Goal: Task Accomplishment & Management: Manage account settings

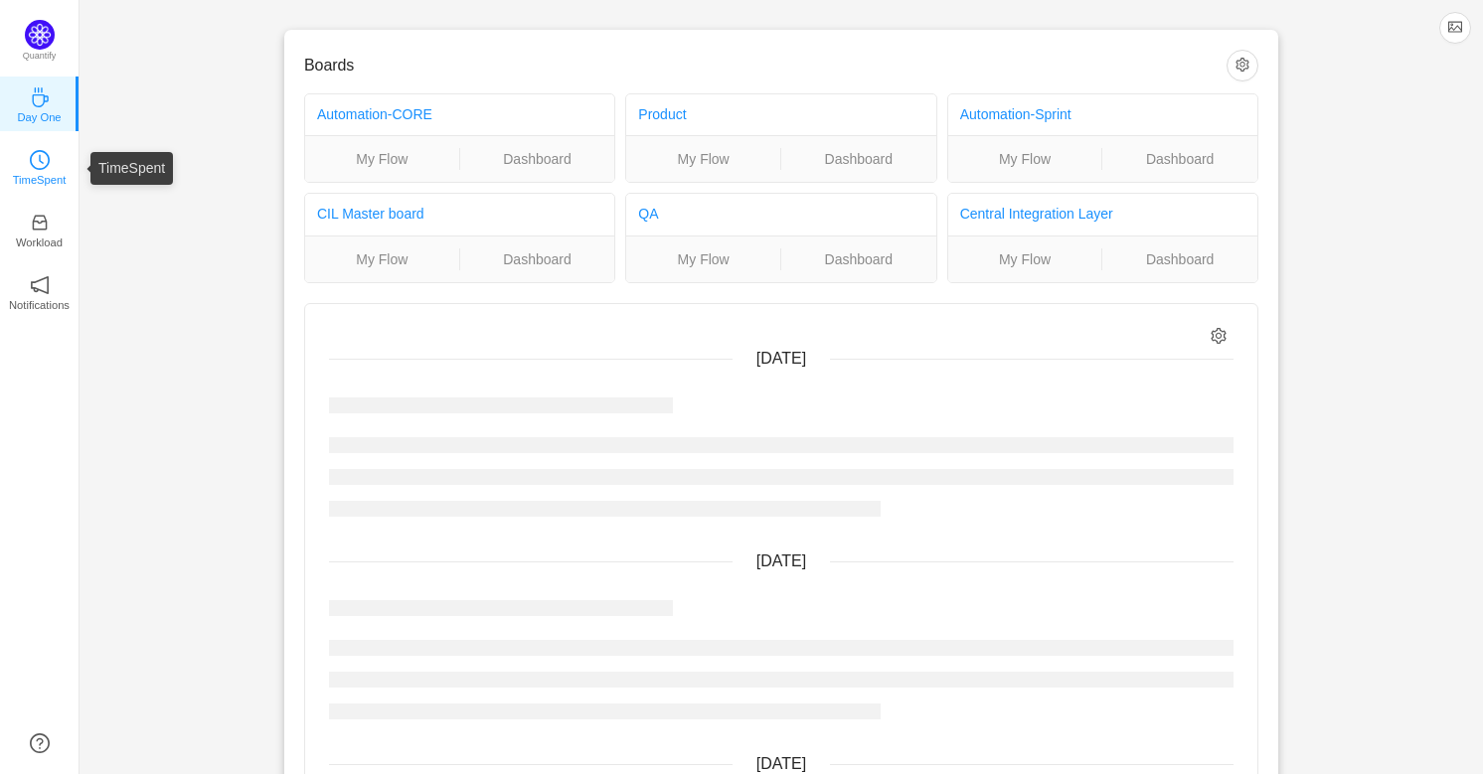
click at [40, 168] on icon "icon: clock-circle" at bounding box center [40, 160] width 20 height 20
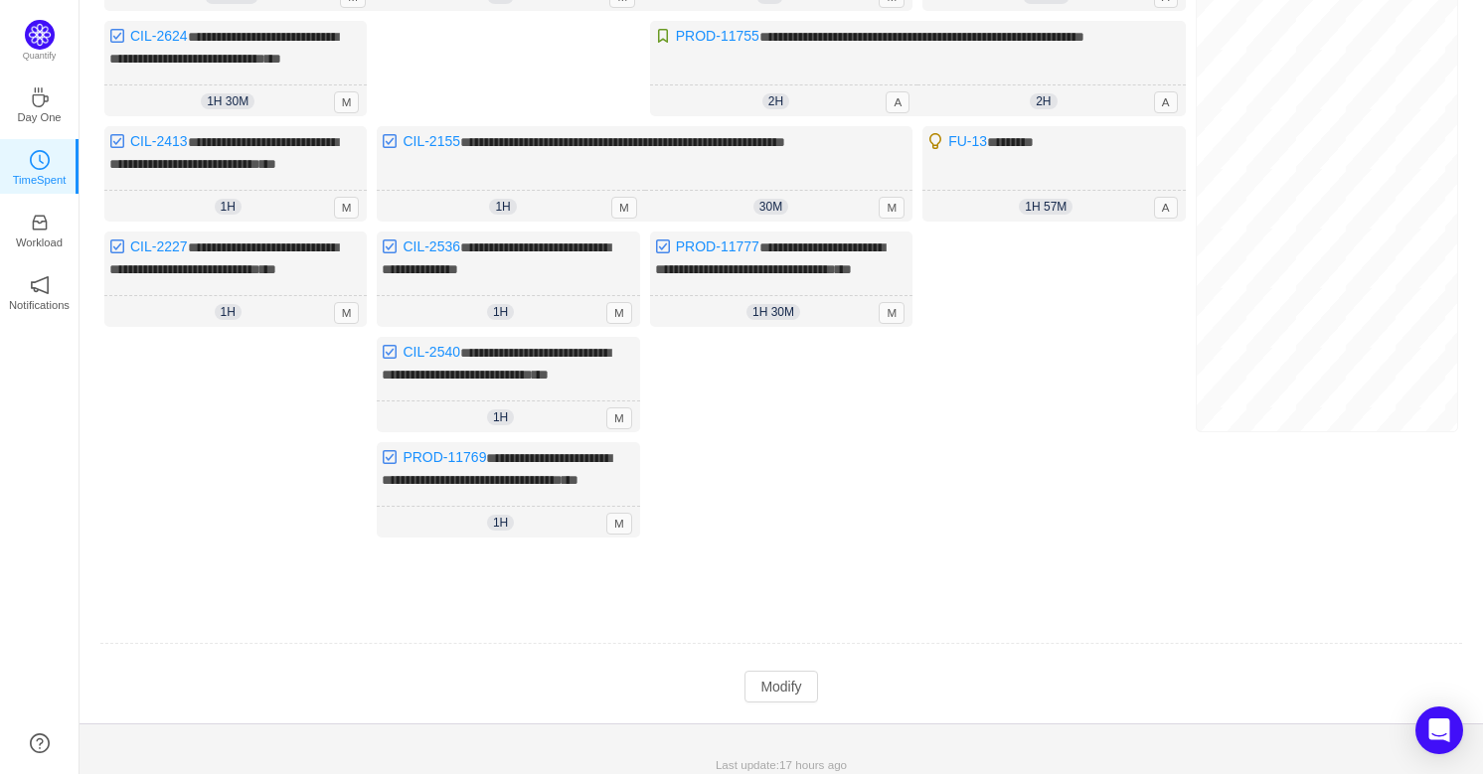
scroll to position [451, 0]
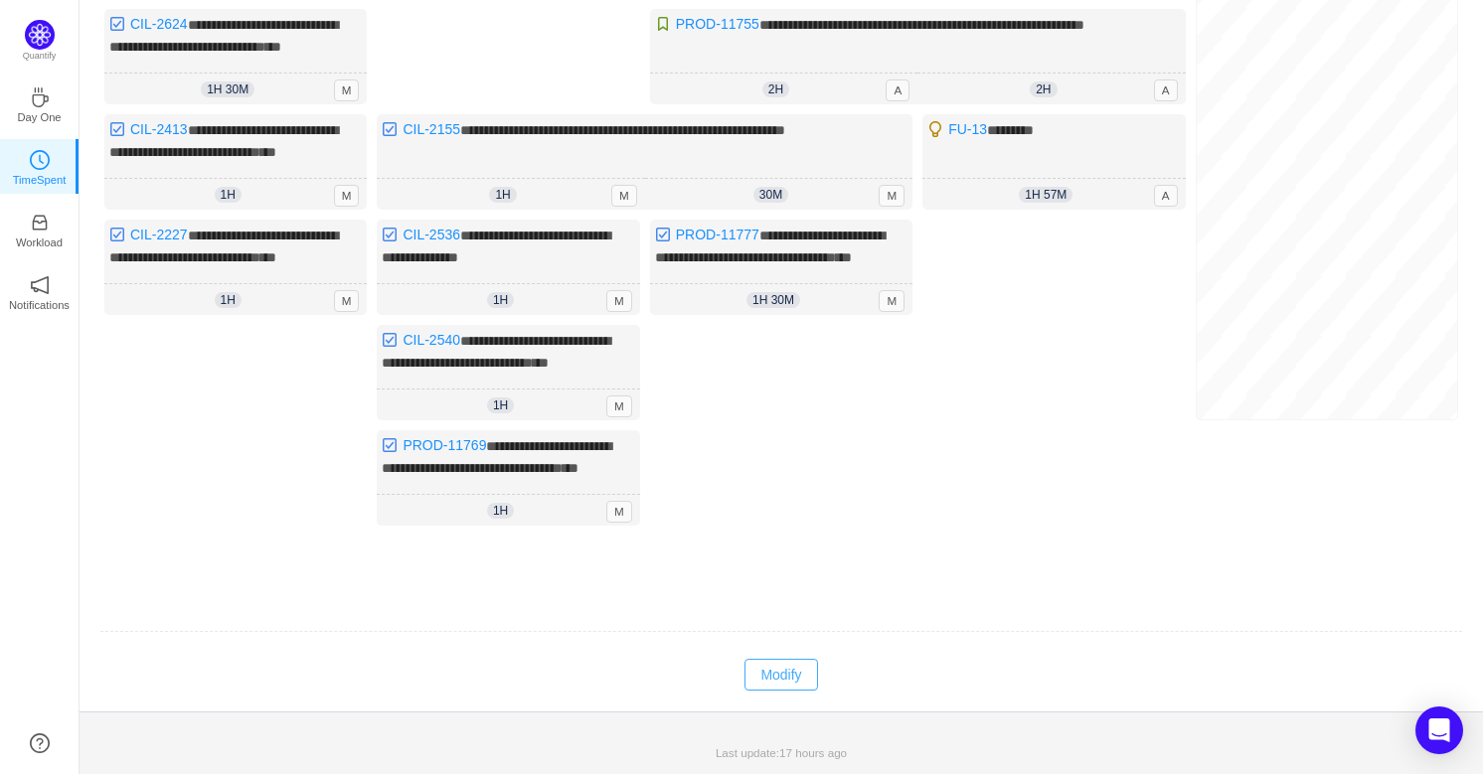
click at [807, 691] on button "Modify" at bounding box center [780, 675] width 73 height 32
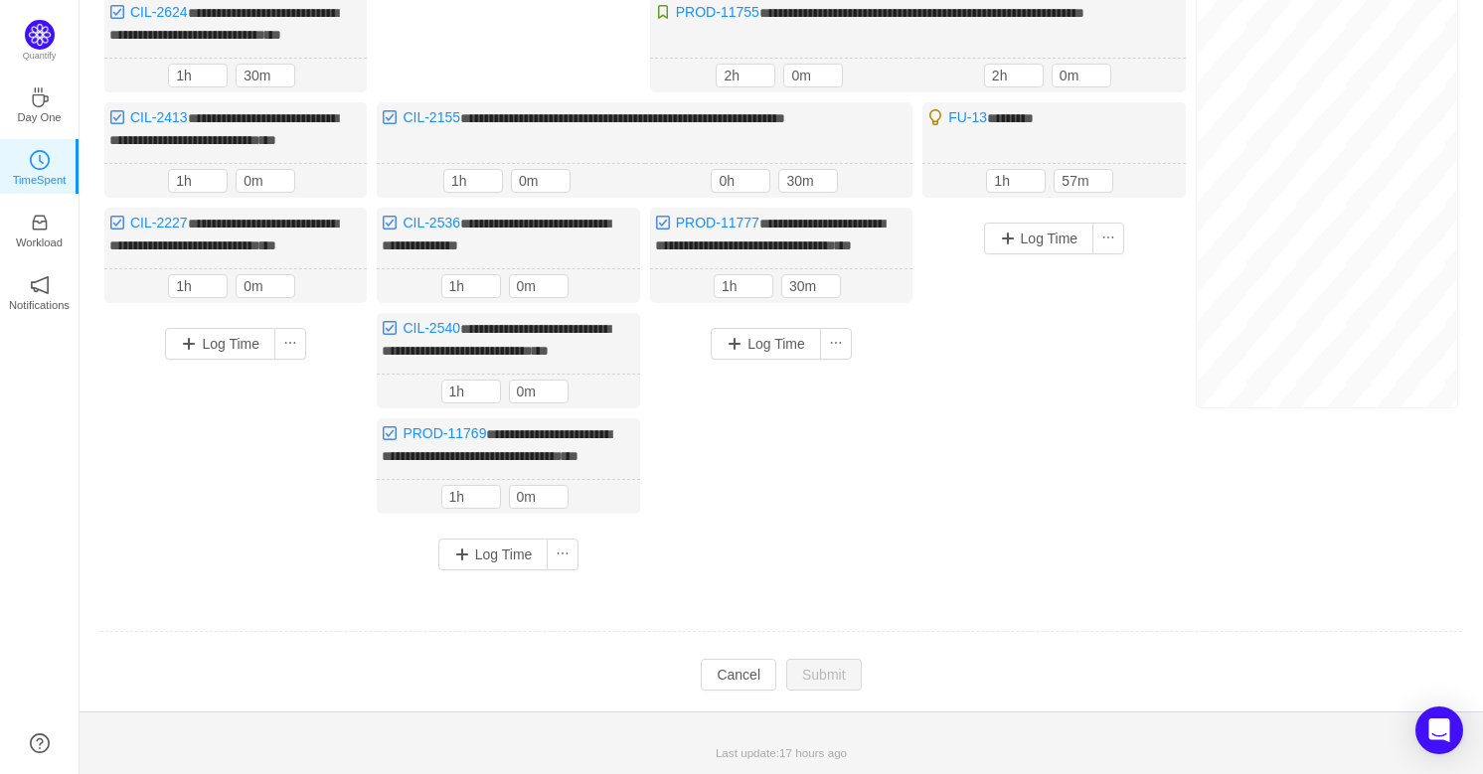
scroll to position [180, 0]
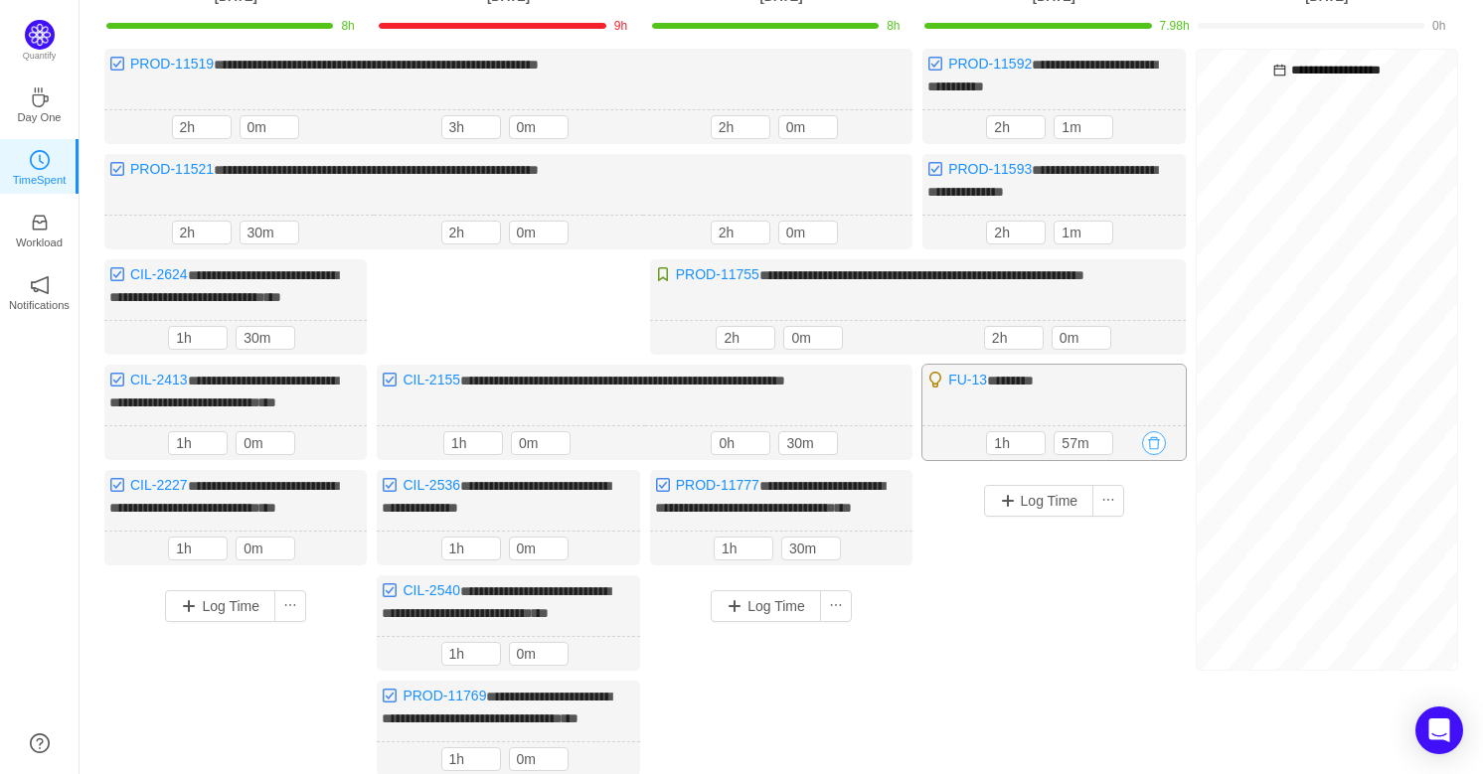
click at [1154, 439] on button "button" at bounding box center [1154, 443] width 24 height 24
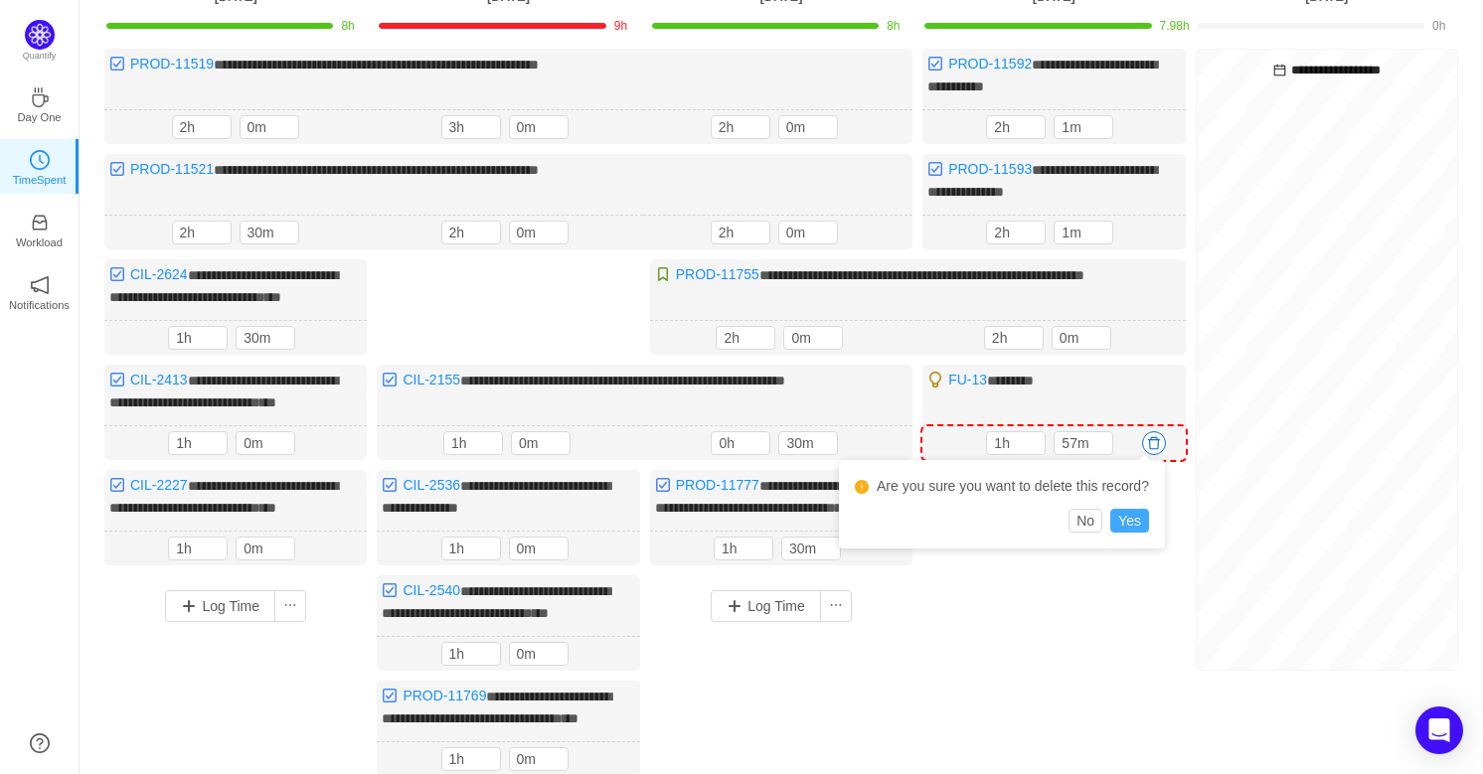
click at [1133, 525] on button "Yes" at bounding box center [1129, 521] width 39 height 24
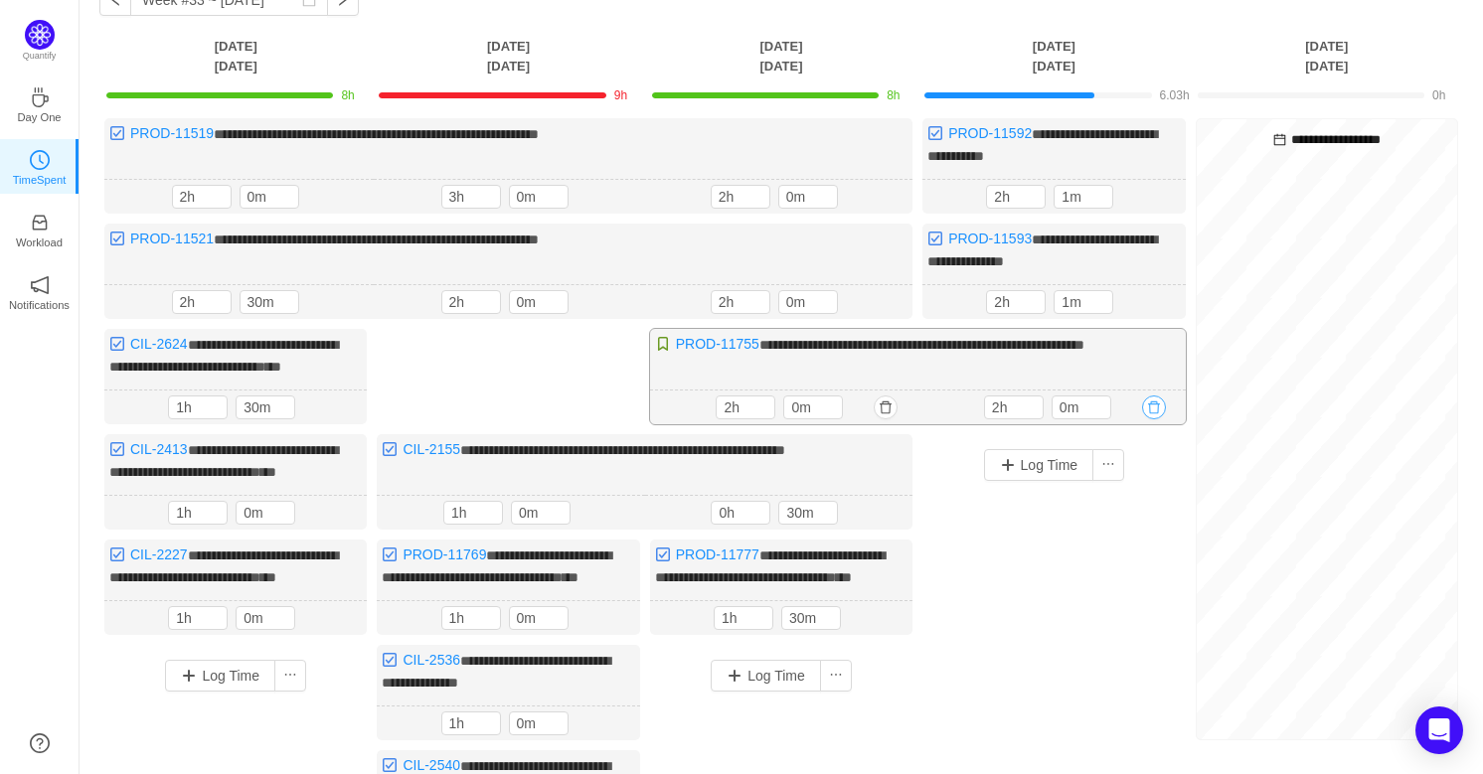
scroll to position [89, 0]
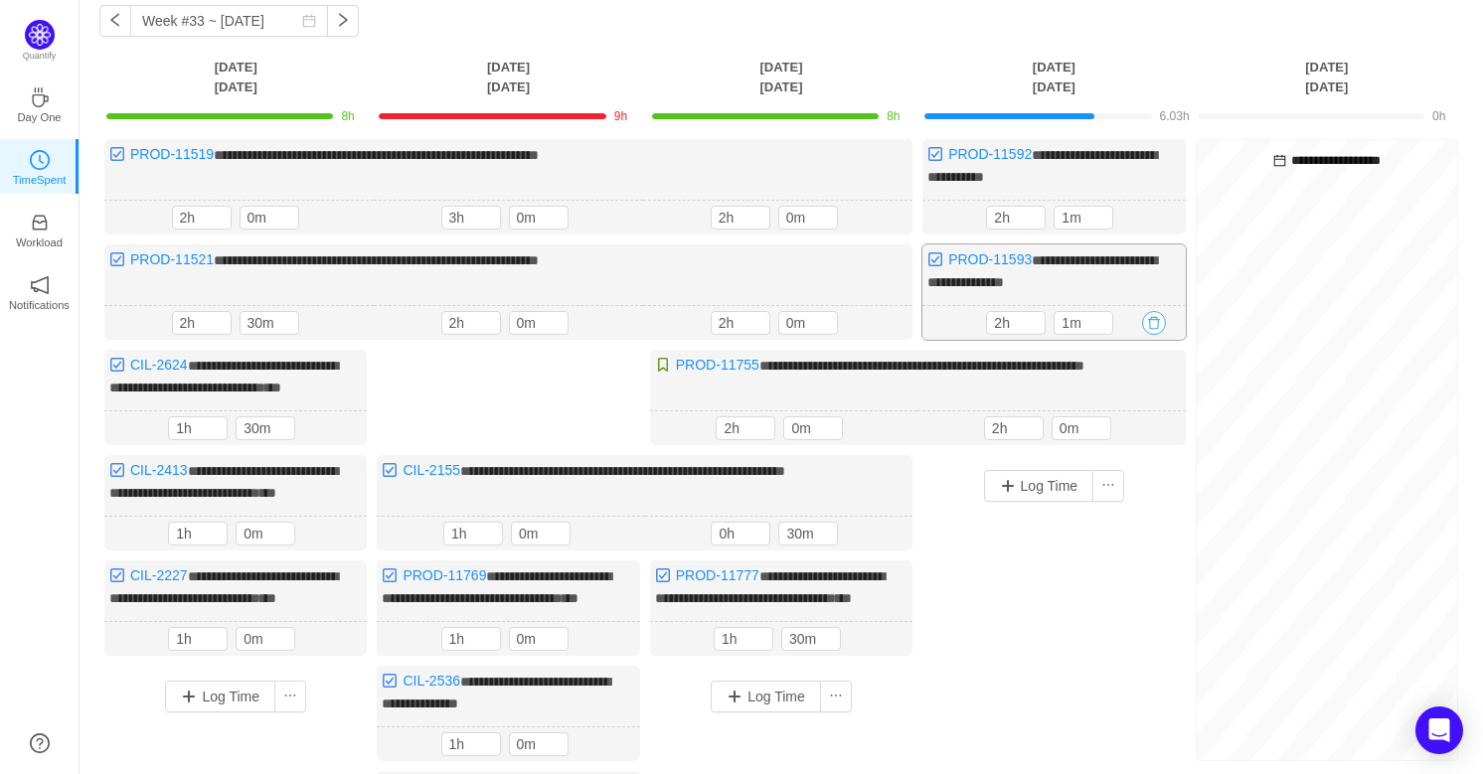
click at [1157, 313] on button "button" at bounding box center [1154, 323] width 24 height 24
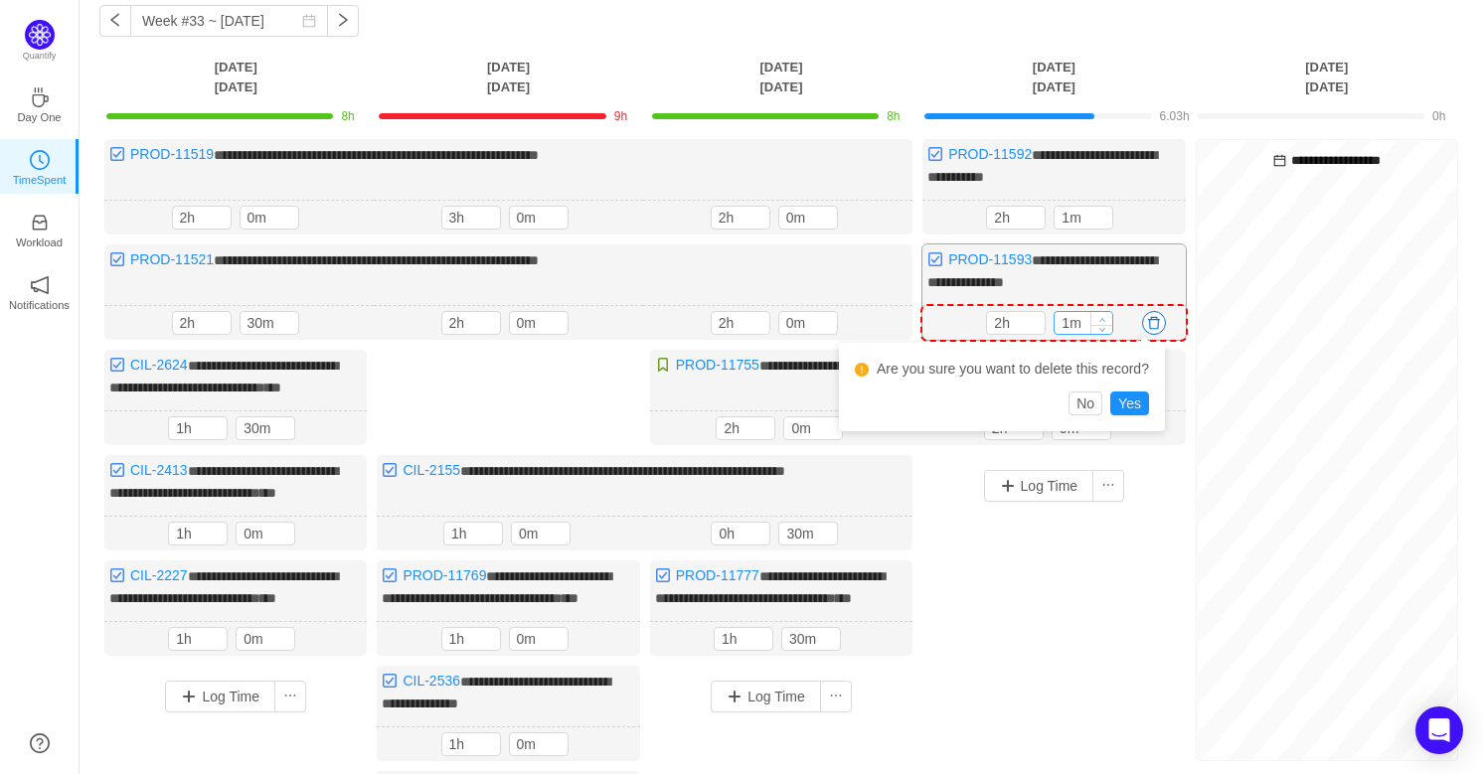
type input "11m"
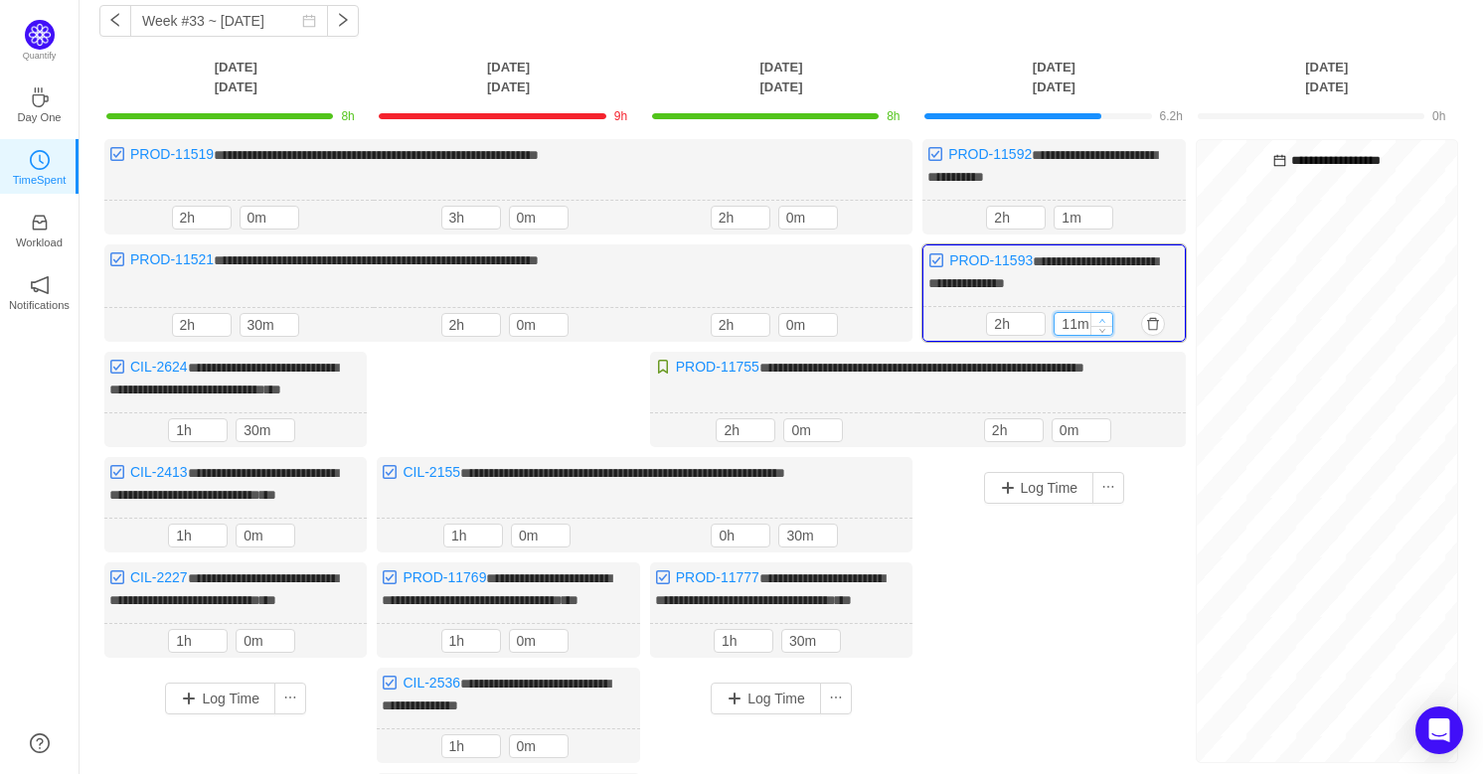
click at [1091, 313] on span "Increase Value" at bounding box center [1101, 319] width 21 height 13
click at [1146, 318] on button "button" at bounding box center [1153, 324] width 24 height 24
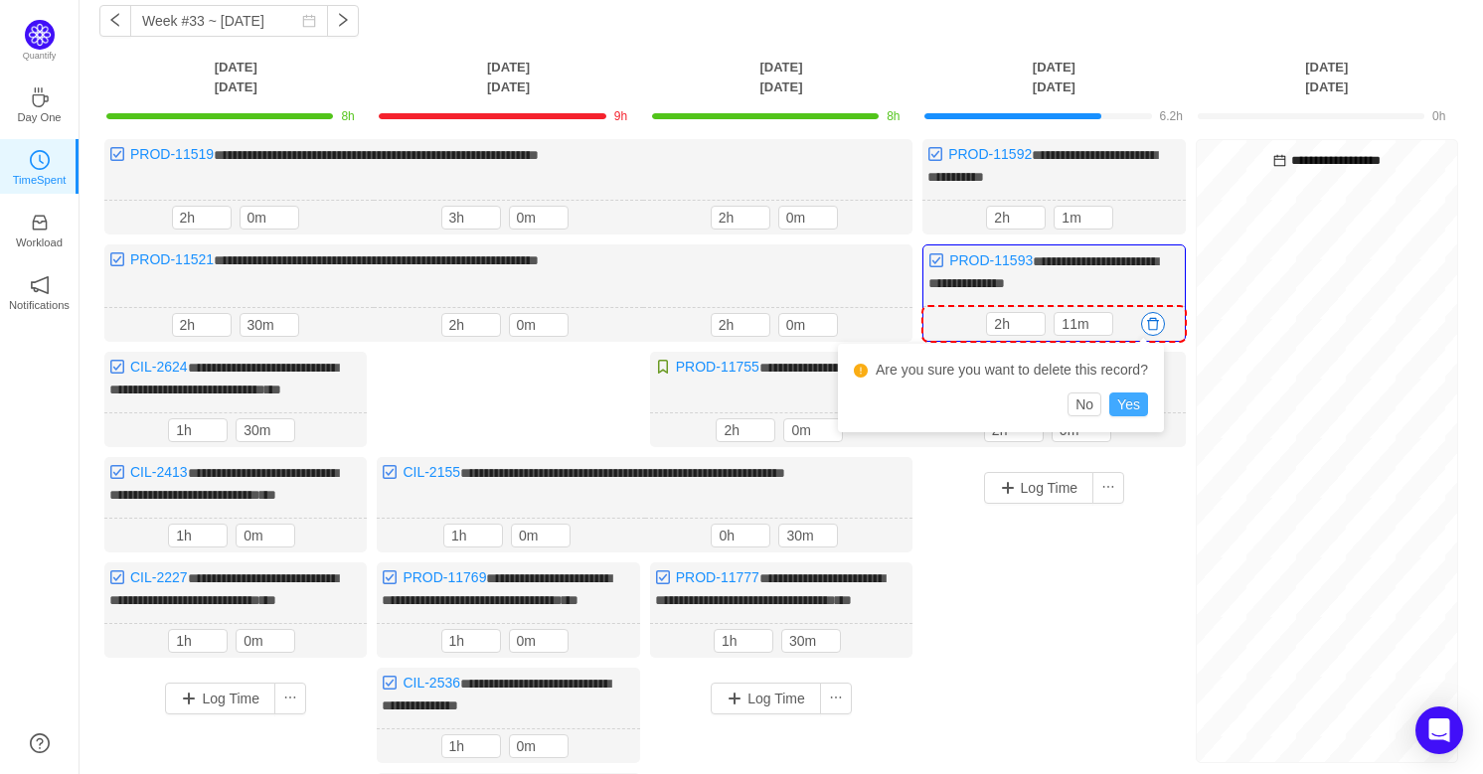
click at [1121, 402] on button "Yes" at bounding box center [1128, 405] width 39 height 24
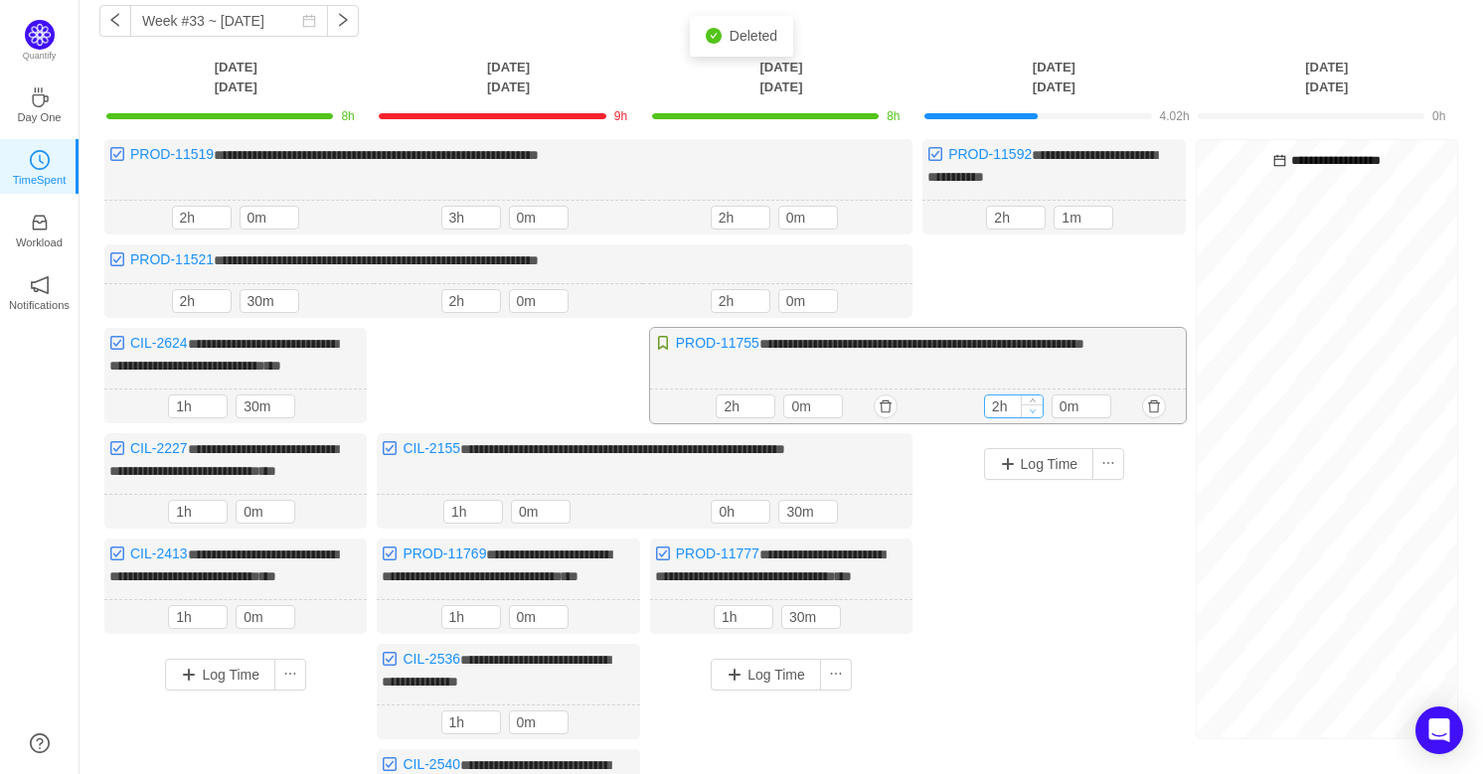
type input "1h"
click at [1027, 404] on span "Decrease Value" at bounding box center [1032, 410] width 21 height 13
click at [1158, 220] on button "button" at bounding box center [1154, 218] width 24 height 24
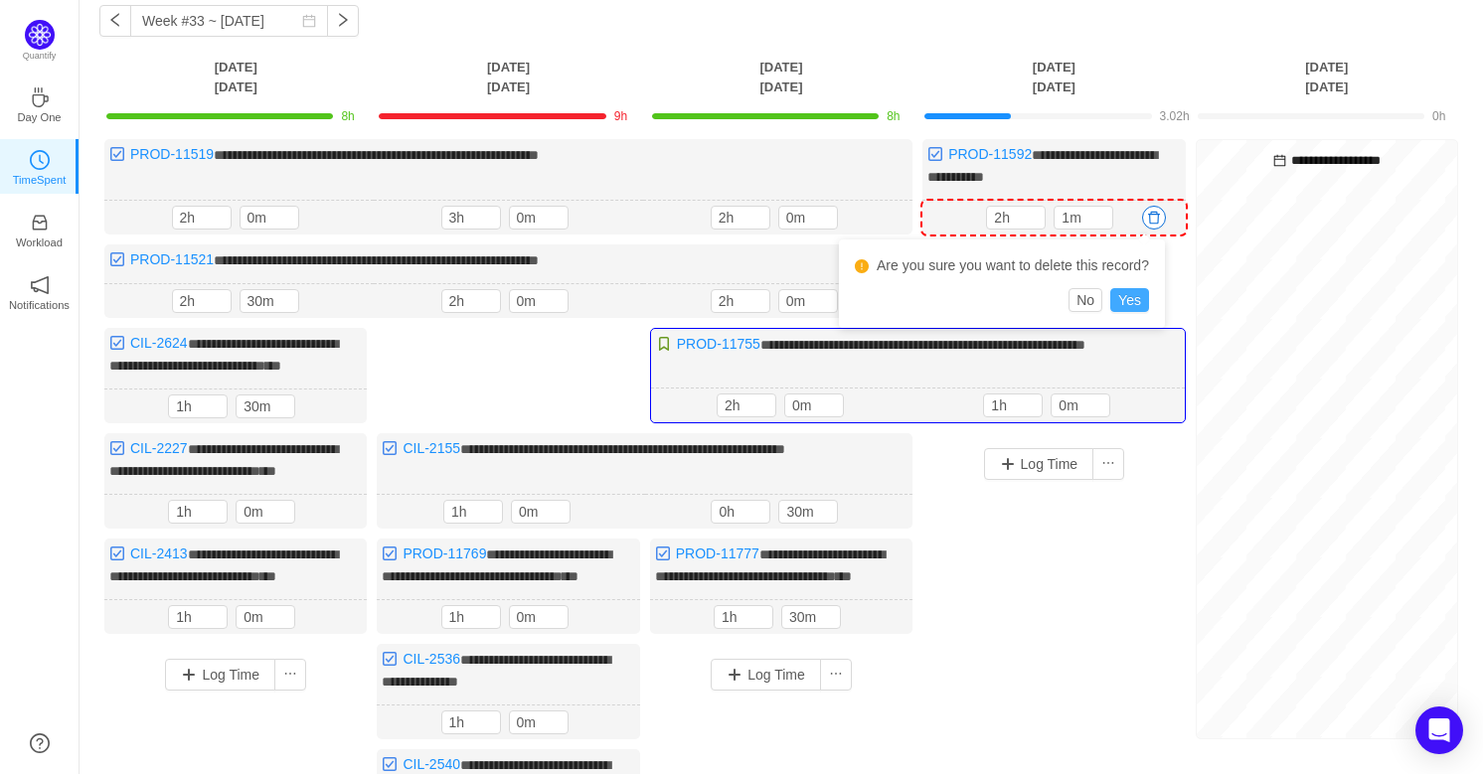
click at [1134, 288] on button "Yes" at bounding box center [1129, 300] width 39 height 24
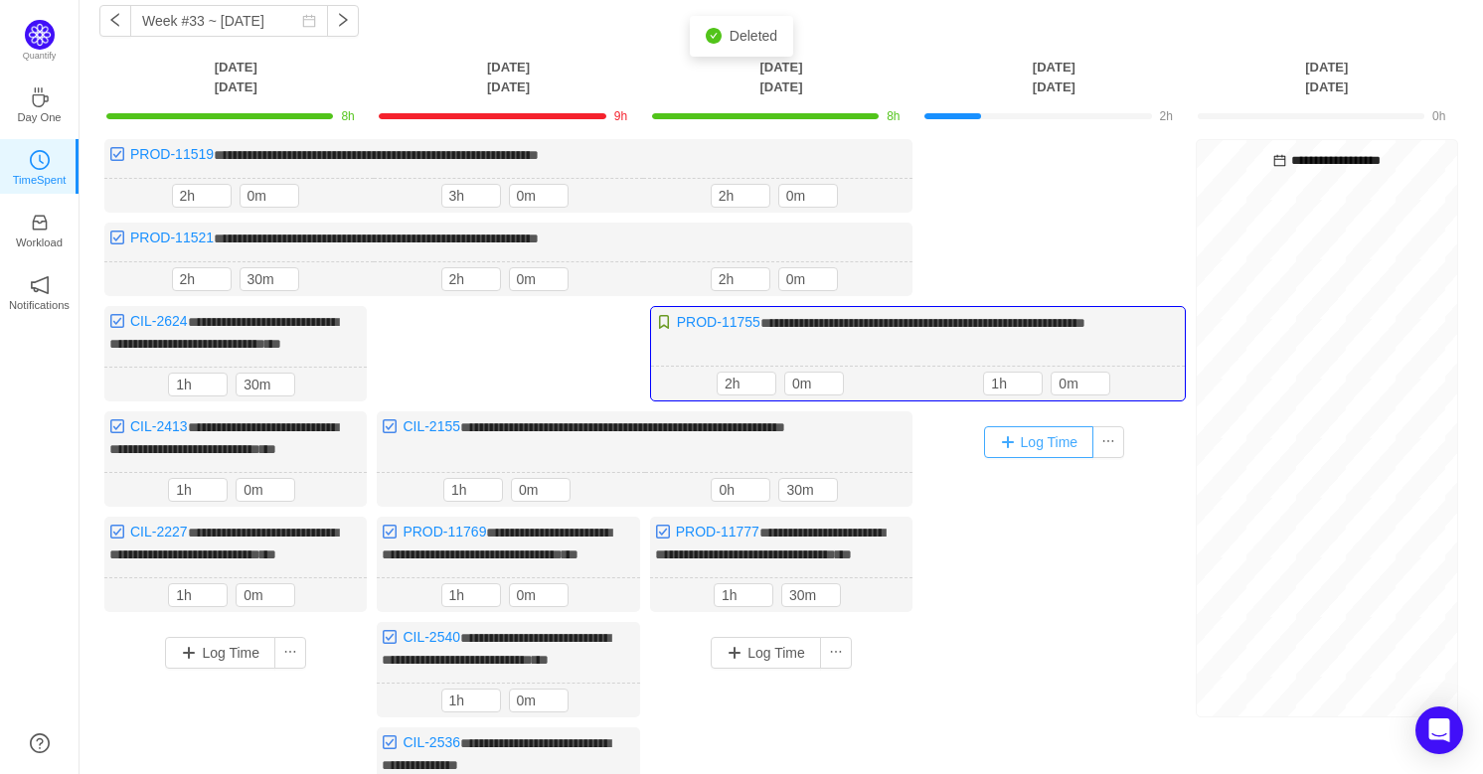
click at [1047, 441] on button "Log Time" at bounding box center [1039, 442] width 110 height 32
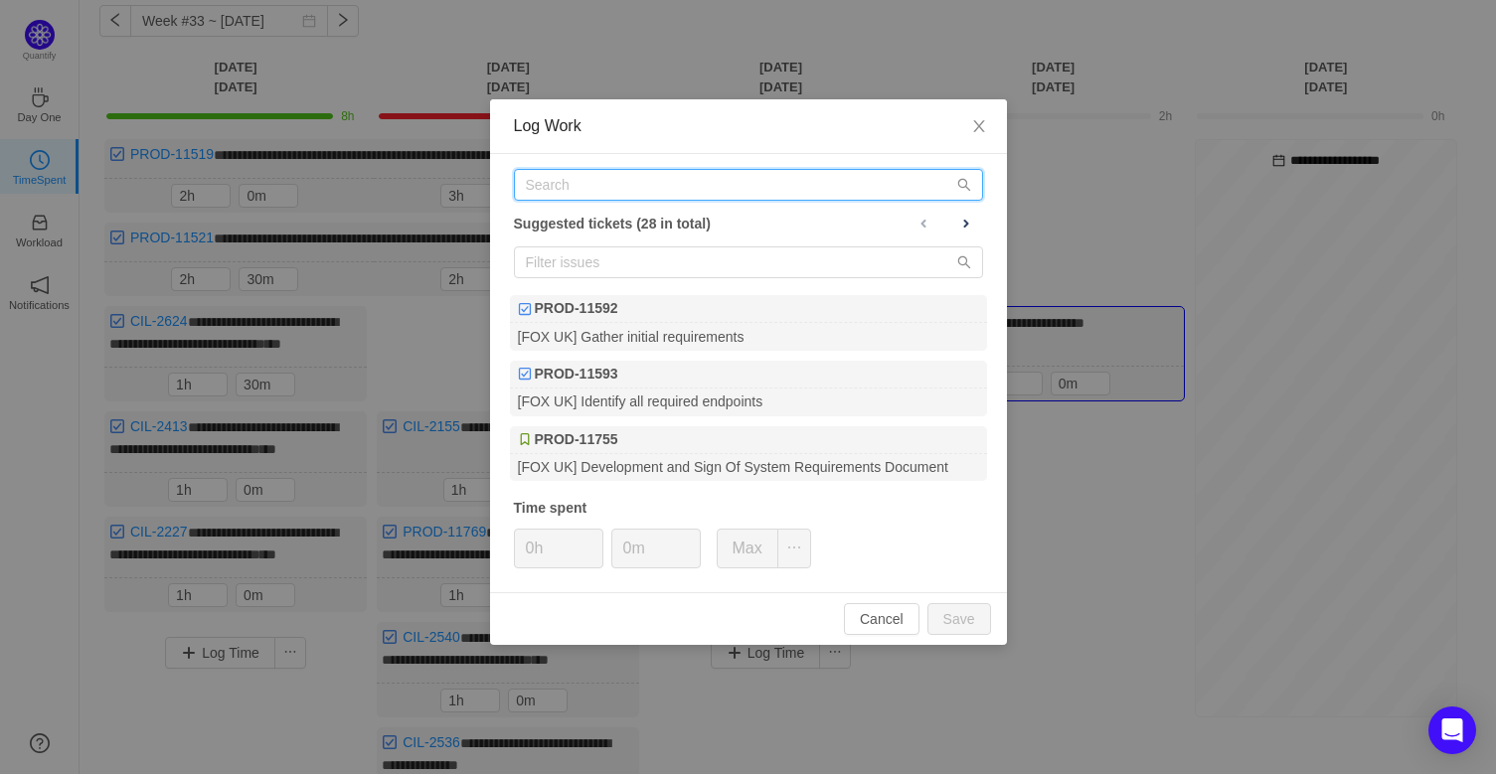
click at [681, 184] on input "text" at bounding box center [748, 185] width 469 height 32
paste input "CIL-2420"
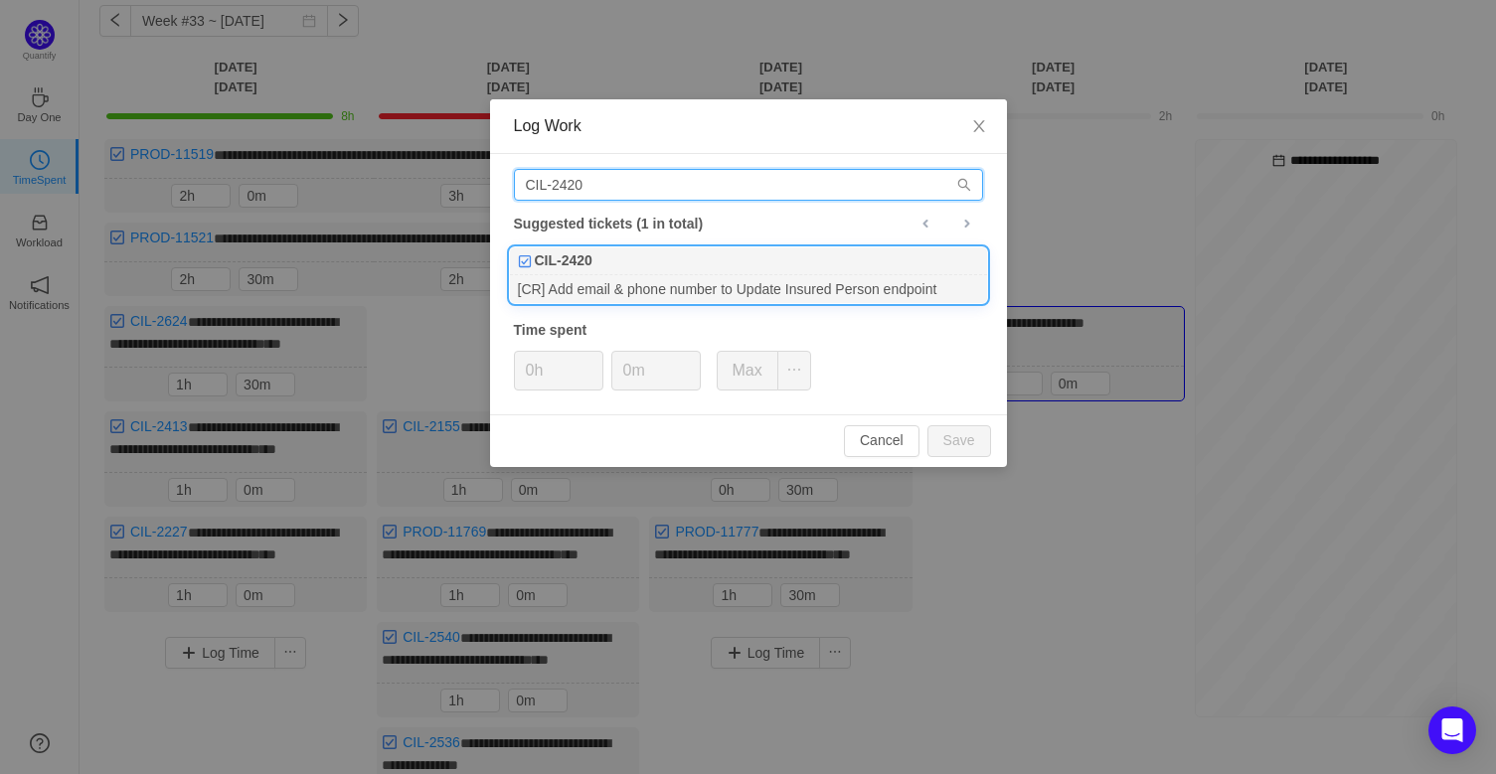
type input "CIL-2420"
click at [617, 289] on div "[CR] Add email & phone number to Update Insured Person endpoint" at bounding box center [748, 288] width 477 height 27
click at [622, 374] on input "0m" at bounding box center [655, 371] width 87 height 38
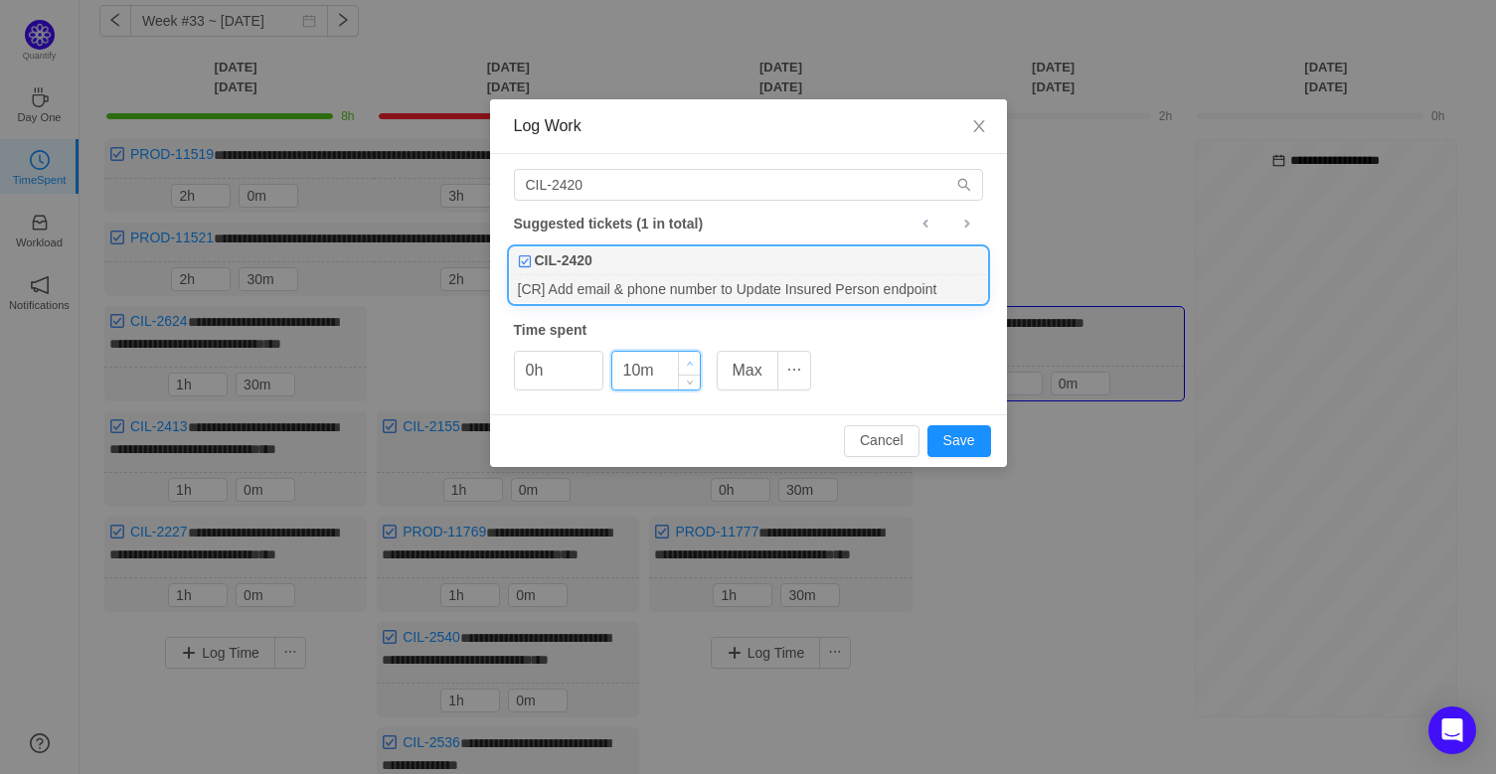
click at [688, 361] on icon "icon: up" at bounding box center [689, 364] width 7 height 7
click at [687, 359] on span "Increase Value" at bounding box center [689, 363] width 21 height 23
click at [980, 425] on button "Save" at bounding box center [959, 441] width 64 height 32
type input "0m"
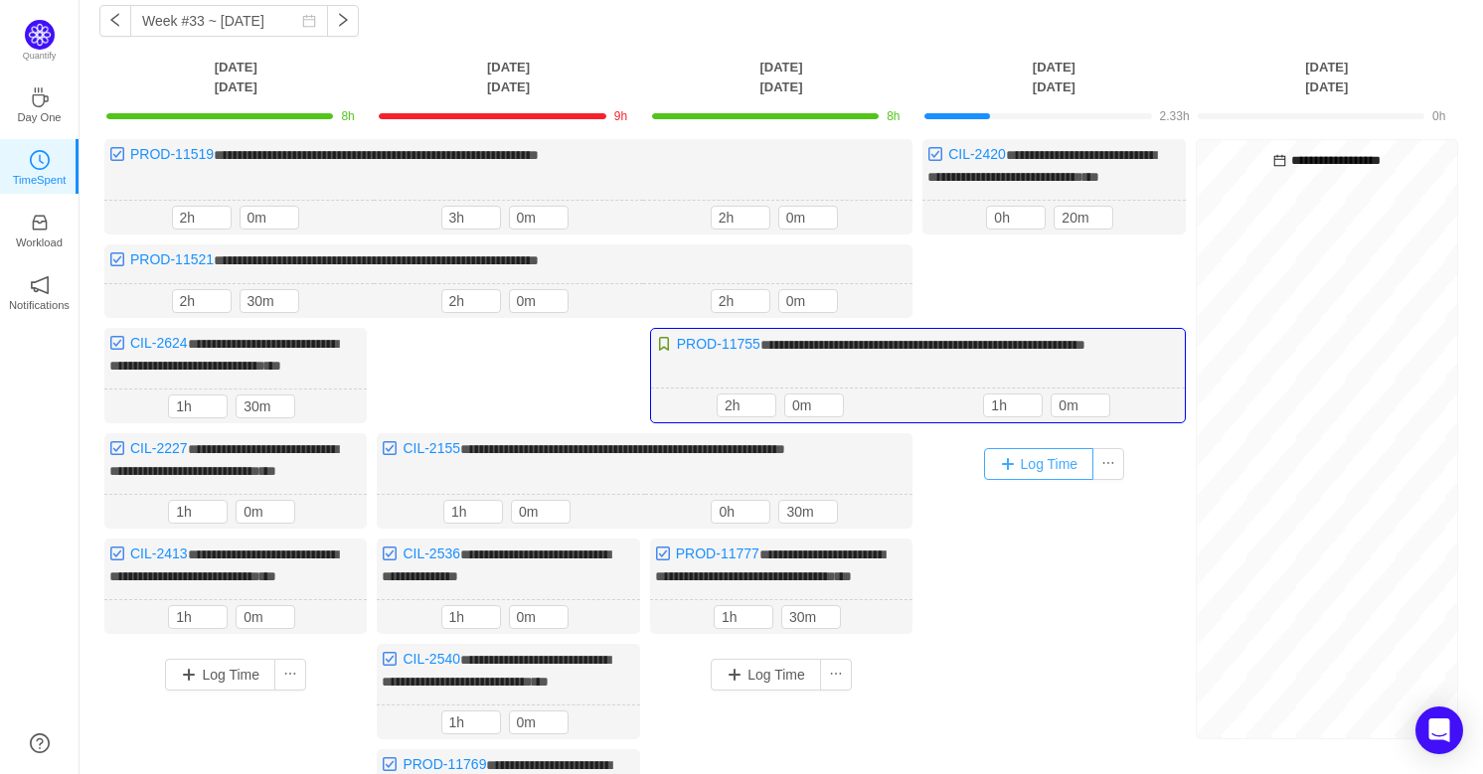
click at [1070, 477] on button "Log Time" at bounding box center [1039, 464] width 110 height 32
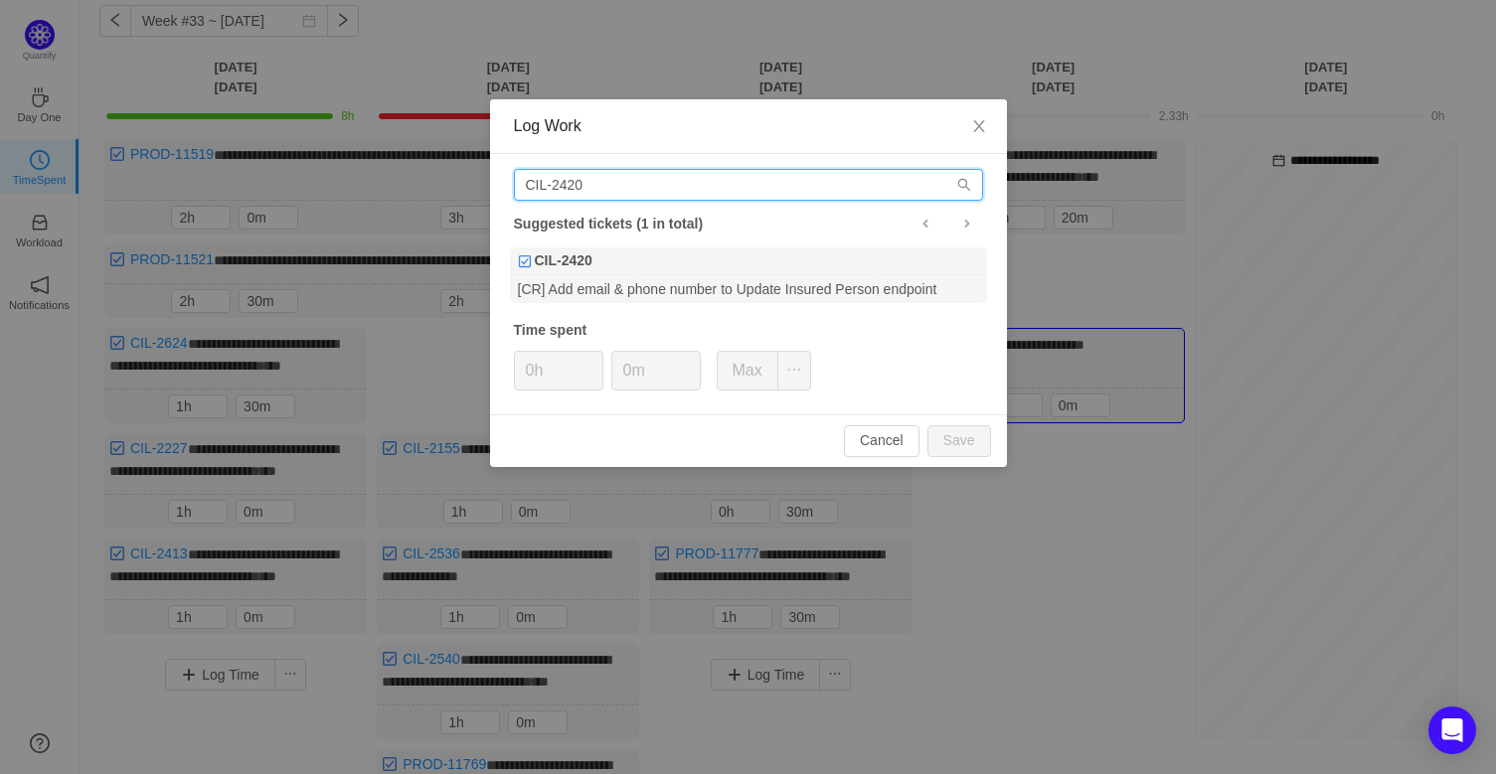
drag, startPoint x: 630, startPoint y: 189, endPoint x: 370, endPoint y: 197, distance: 260.5
click at [370, 197] on div "Log Work CIL-2420 Suggested tickets (1 in total) CIL-2420 [CR] Add email & phon…" at bounding box center [748, 387] width 1496 height 774
paste input "658"
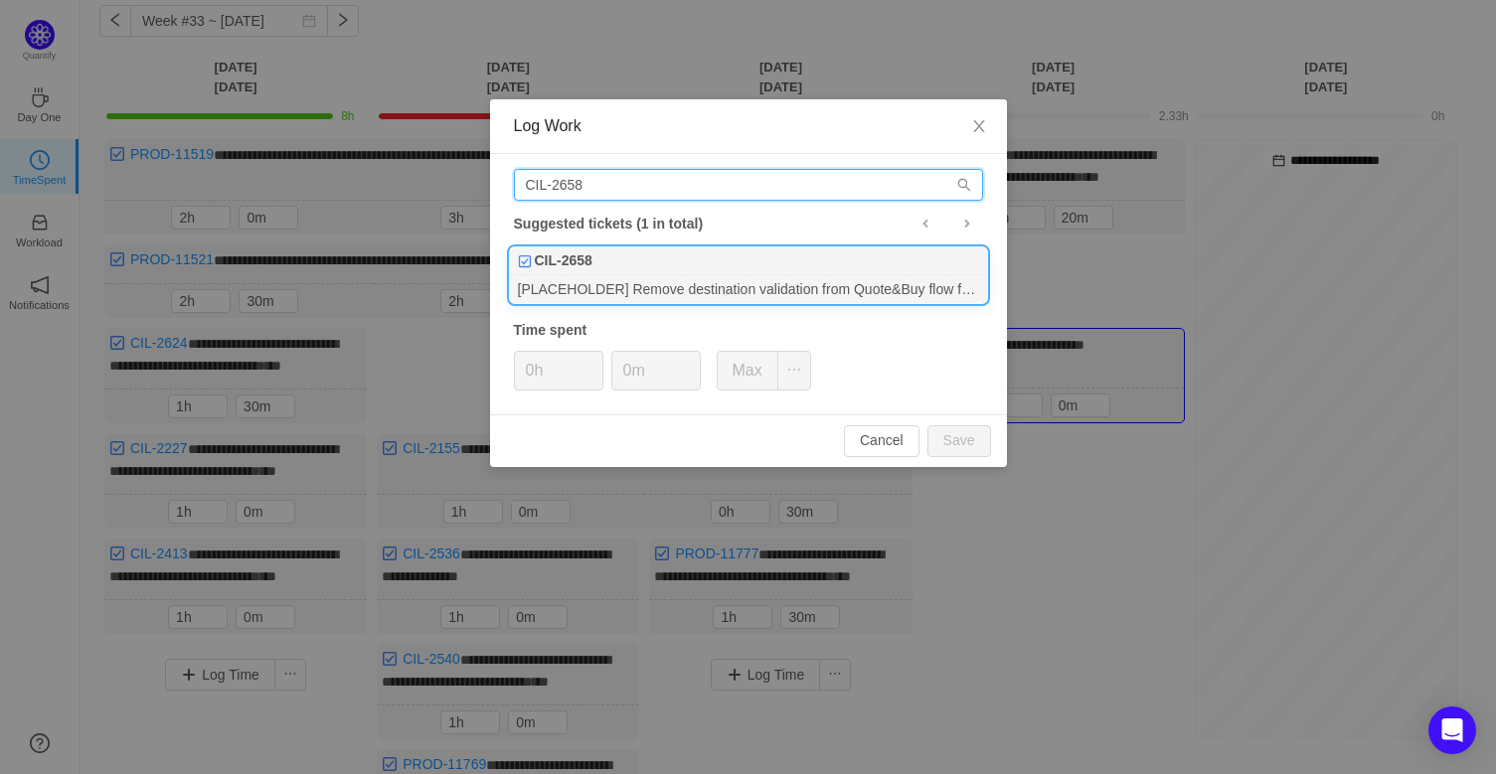
type input "CIL-2658"
click at [657, 272] on div "CIL-2658" at bounding box center [748, 261] width 477 height 28
click at [684, 362] on span "Increase Value" at bounding box center [689, 363] width 21 height 23
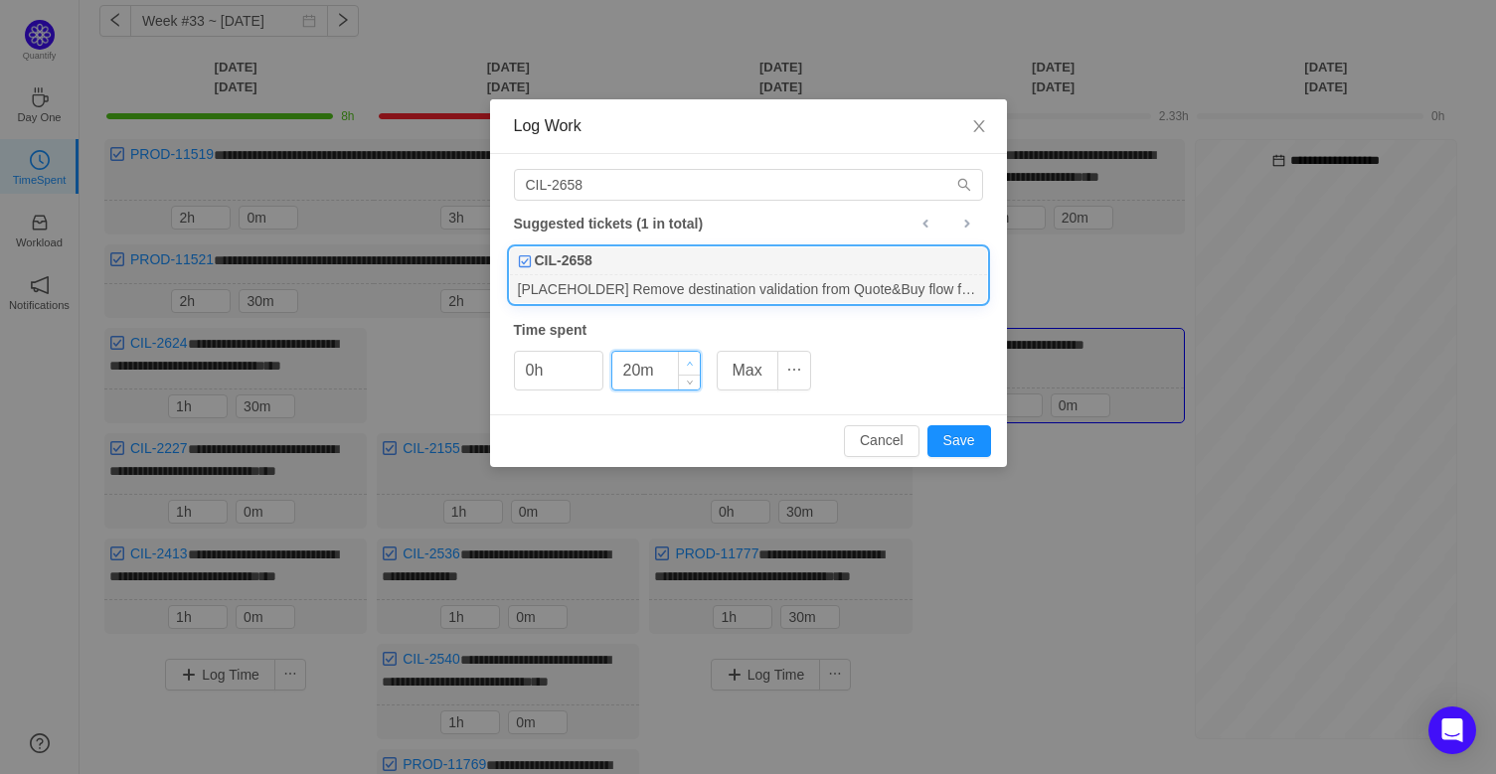
click at [684, 362] on span "Increase Value" at bounding box center [689, 363] width 21 height 23
click at [962, 449] on button "Save" at bounding box center [959, 441] width 64 height 32
type input "0m"
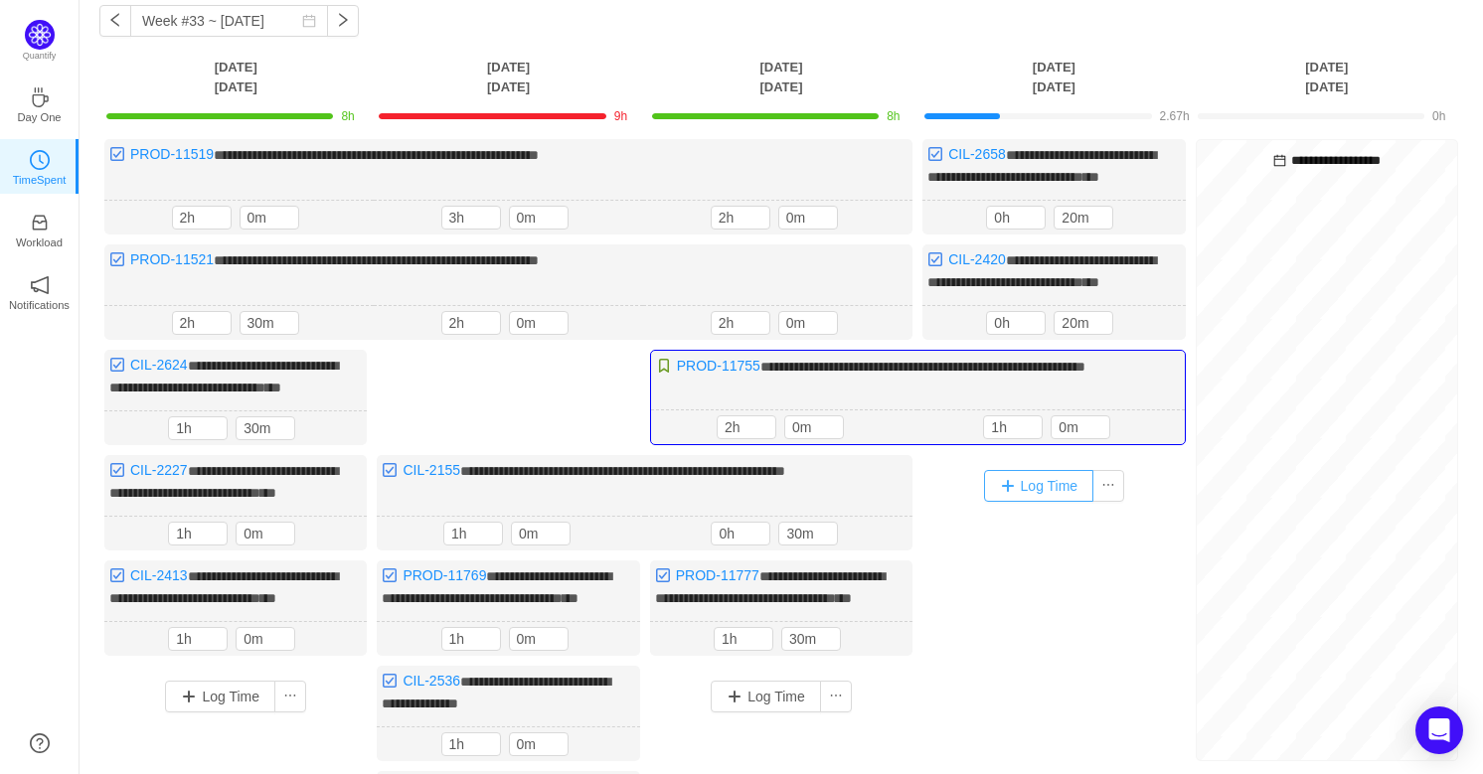
click at [1021, 502] on button "Log Time" at bounding box center [1039, 486] width 110 height 32
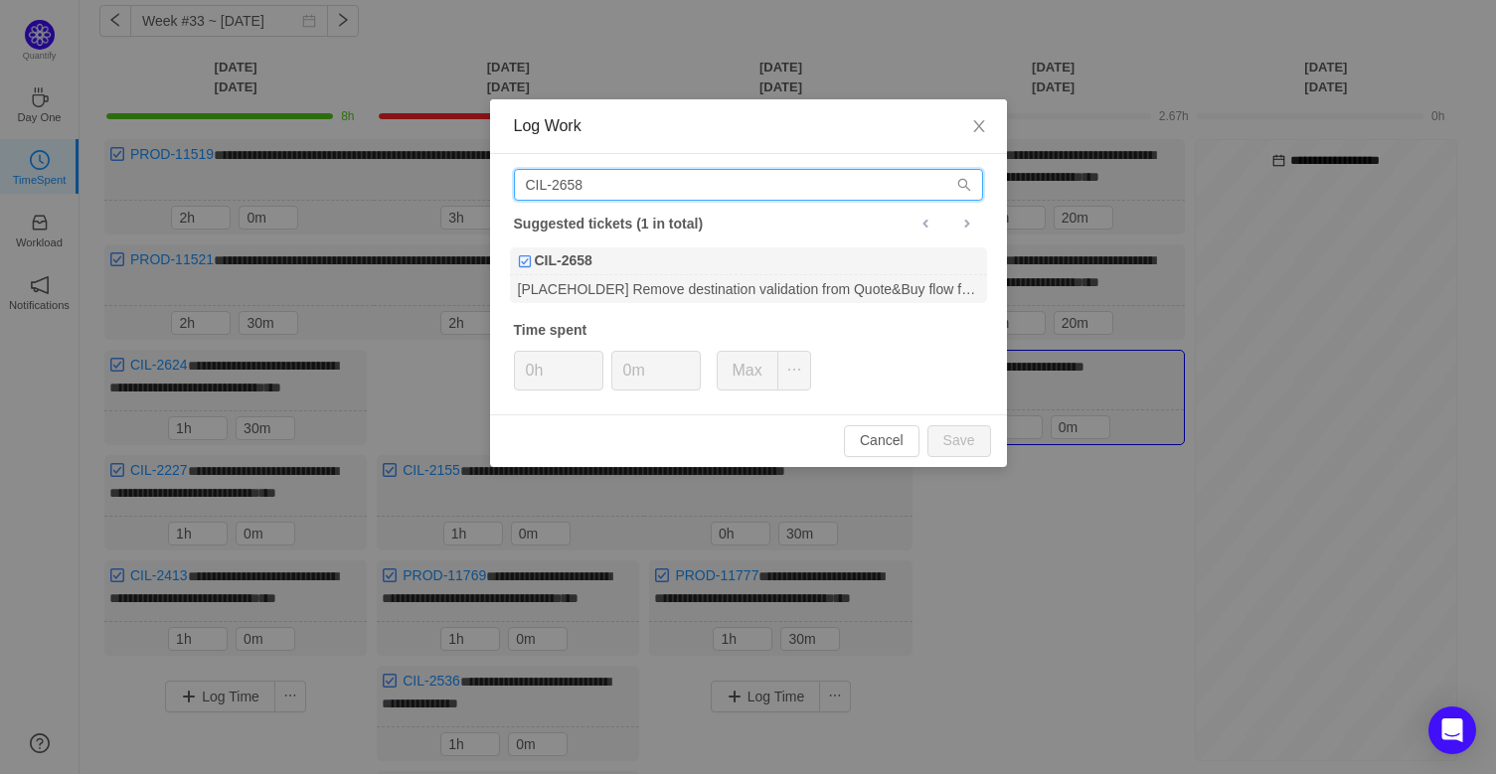
drag, startPoint x: 613, startPoint y: 192, endPoint x: 453, endPoint y: 168, distance: 161.8
click at [453, 168] on div "Log Work CIL-2658 Suggested tickets (1 in total) CIL-2658 [PLACEHOLDER] Remove …" at bounding box center [748, 387] width 1496 height 774
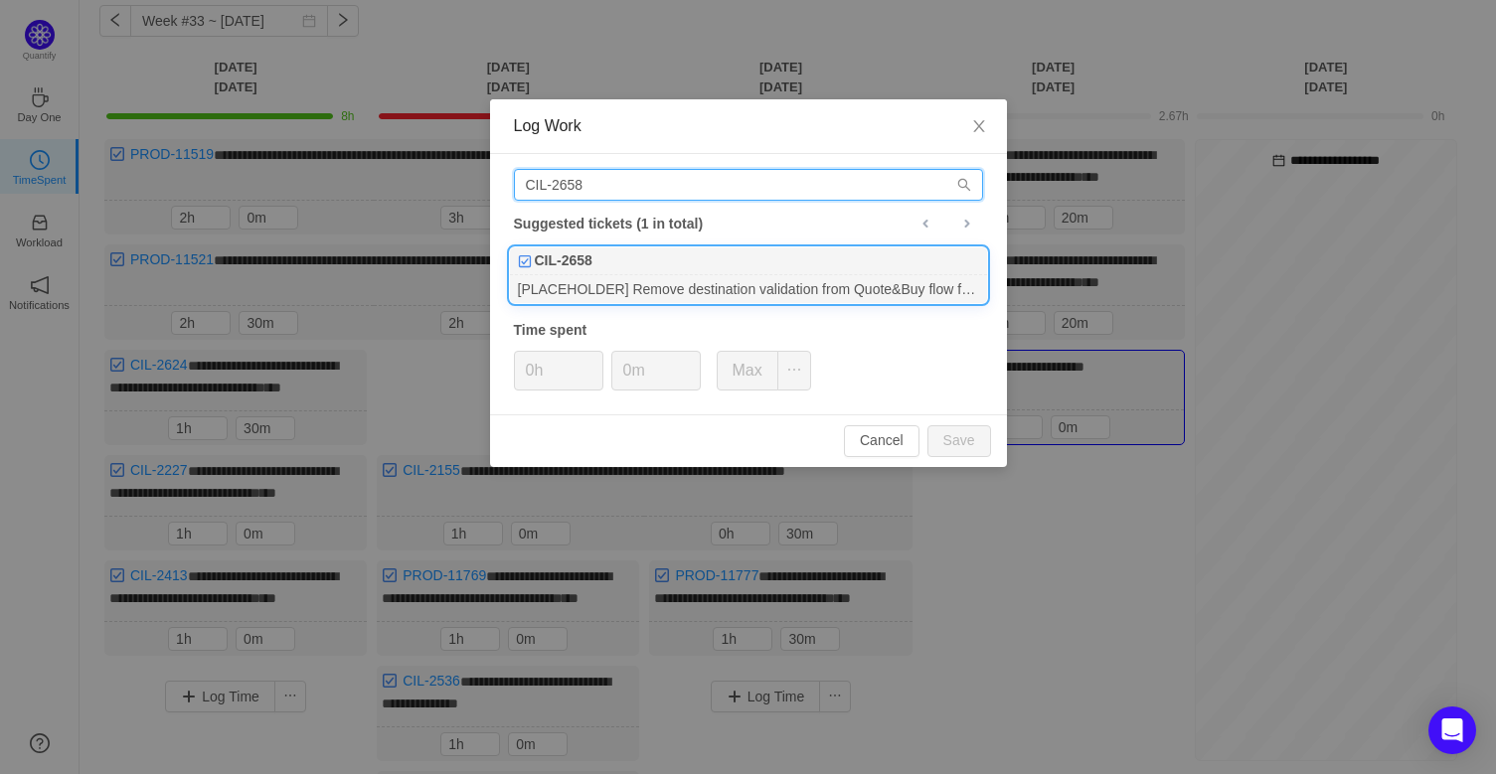
paste input "03"
type input "CIL-2603"
click at [657, 276] on div "Refactor OnePay Payment URL Handling to Minimize PCI DSS Scope" at bounding box center [748, 288] width 477 height 27
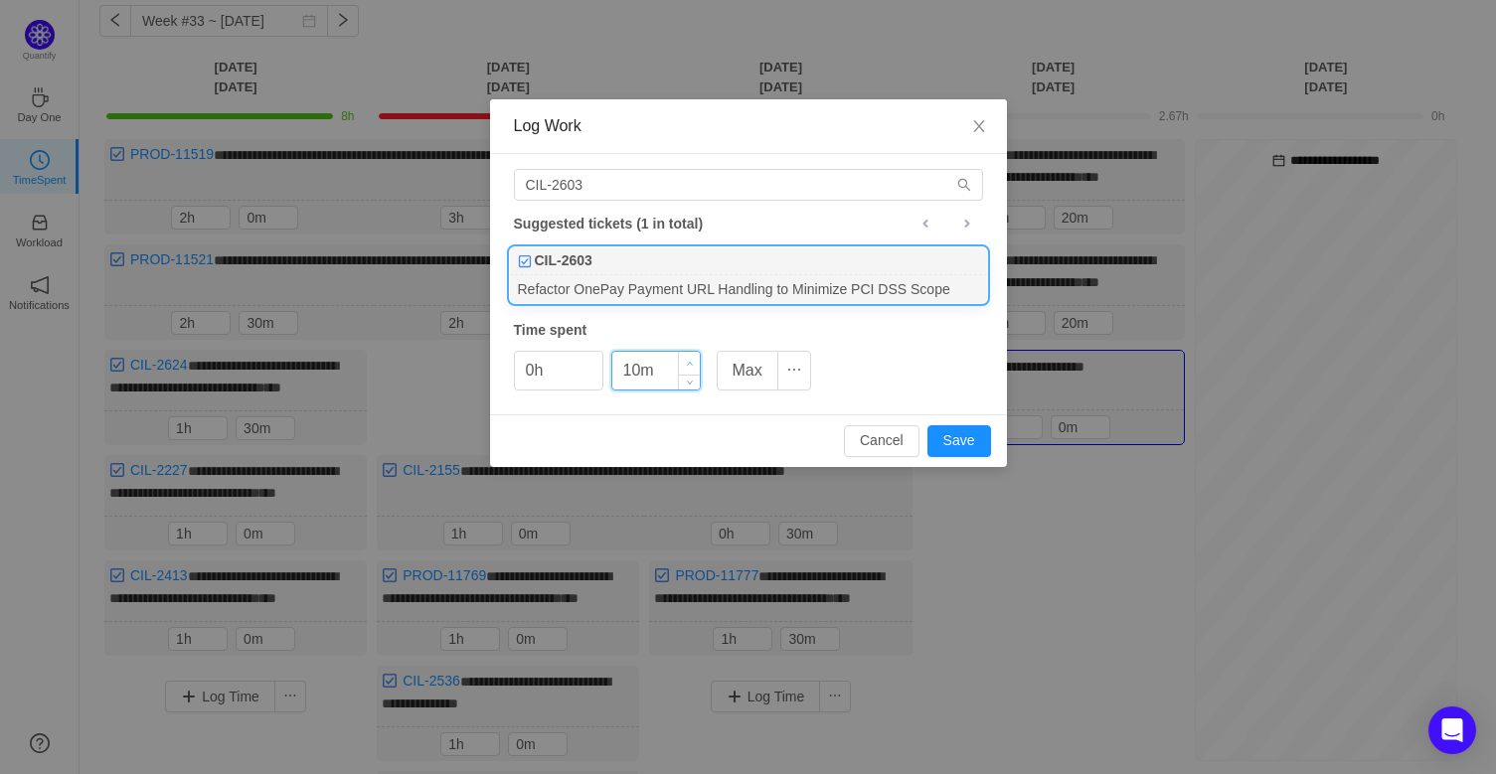
click at [687, 364] on icon "icon: up" at bounding box center [689, 364] width 7 height 7
click at [983, 447] on button "Save" at bounding box center [959, 441] width 64 height 32
type input "0m"
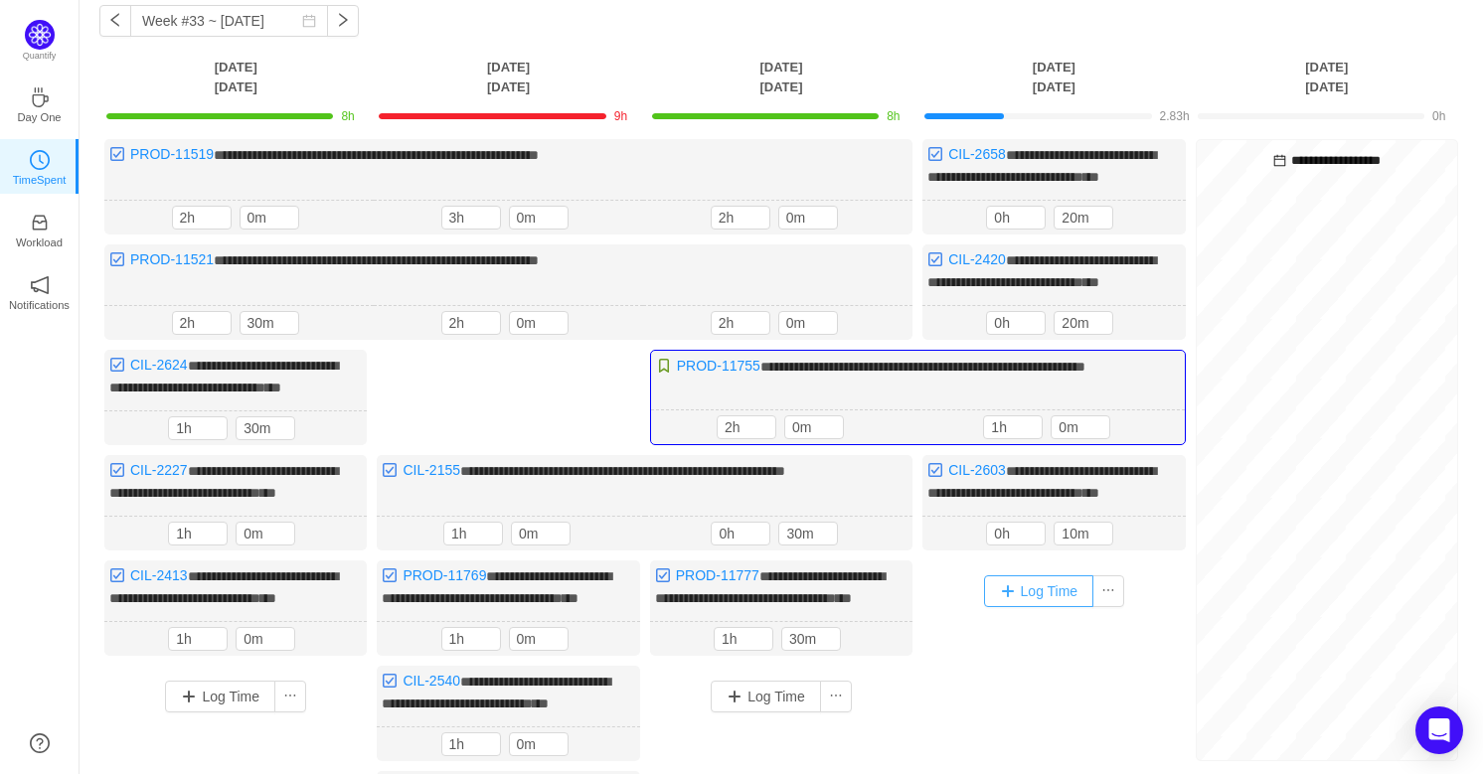
click at [1034, 607] on button "Log Time" at bounding box center [1039, 591] width 110 height 32
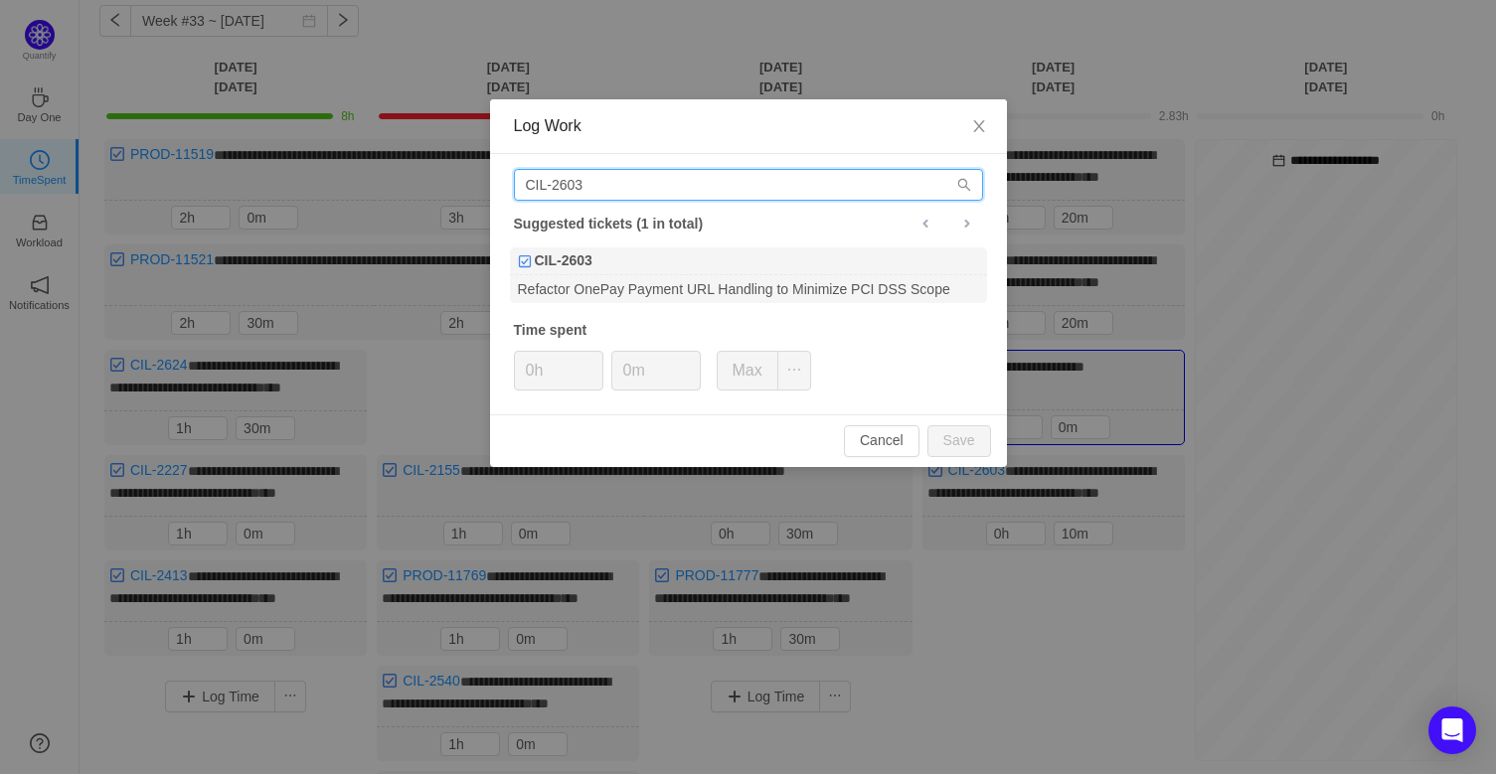
drag, startPoint x: 626, startPoint y: 192, endPoint x: 463, endPoint y: 182, distance: 163.3
click at [463, 182] on div "Log Work CIL-2603 Suggested tickets (1 in total) CIL-2603 Refactor OnePay Payme…" at bounding box center [748, 387] width 1496 height 774
paste input "59"
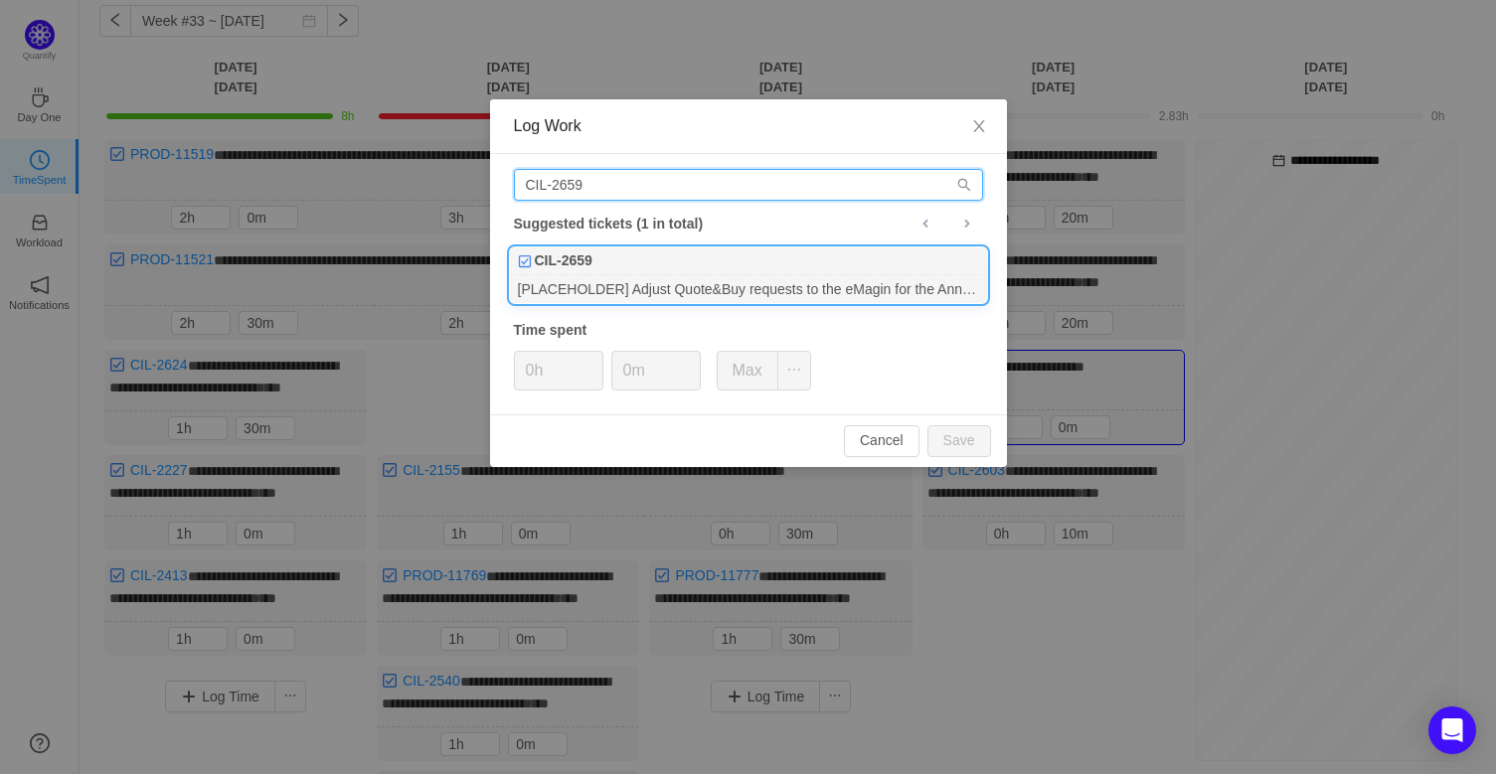
type input "CIL-2659"
click at [662, 282] on div "[PLACEHOLDER] Adjust Quote&Buy requests to the eMagin for the Annual Multi Trip…" at bounding box center [748, 288] width 477 height 27
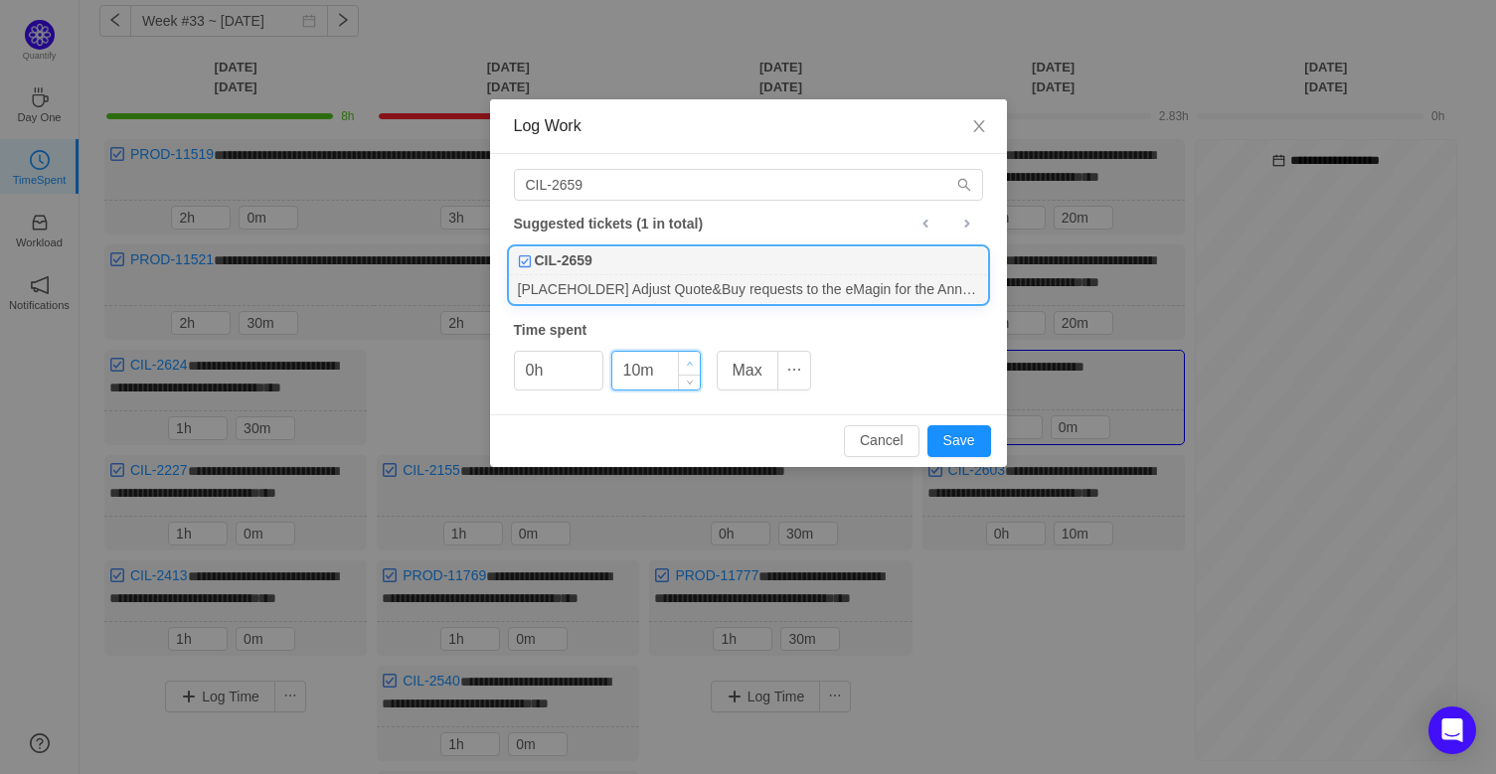
click at [692, 361] on icon "icon: up" at bounding box center [689, 364] width 7 height 7
click at [966, 435] on button "Save" at bounding box center [959, 441] width 64 height 32
type input "0m"
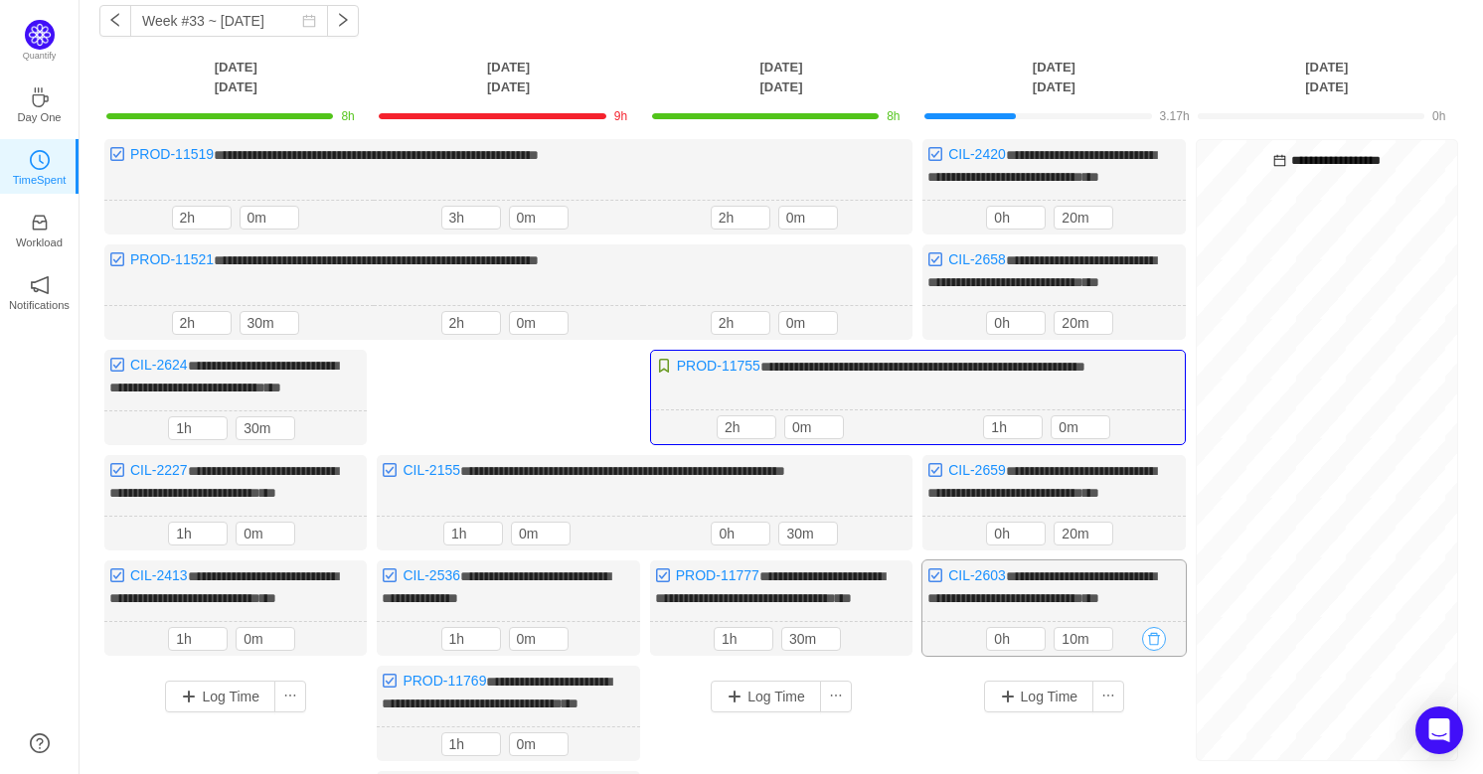
click at [1148, 651] on button "button" at bounding box center [1154, 639] width 24 height 24
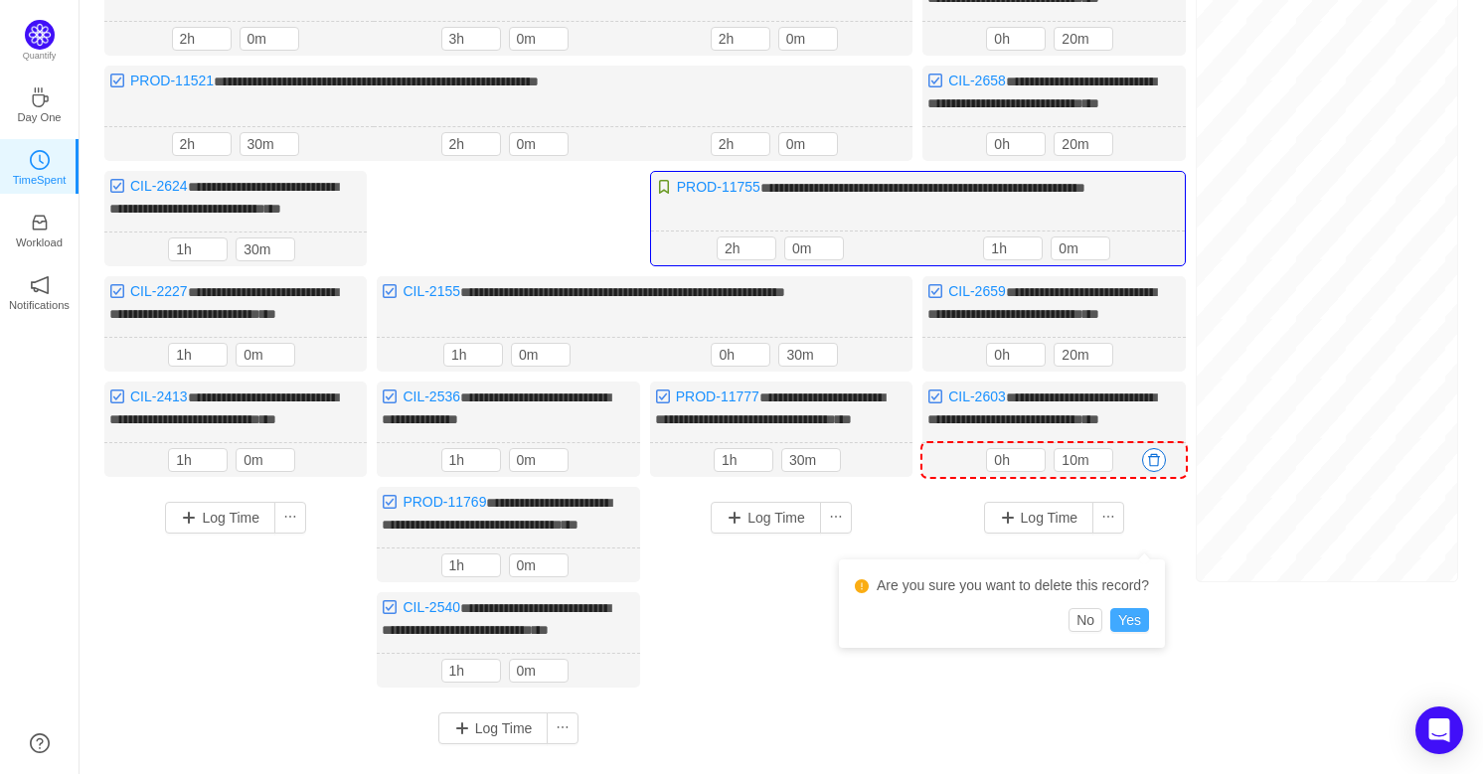
scroll to position [270, 0]
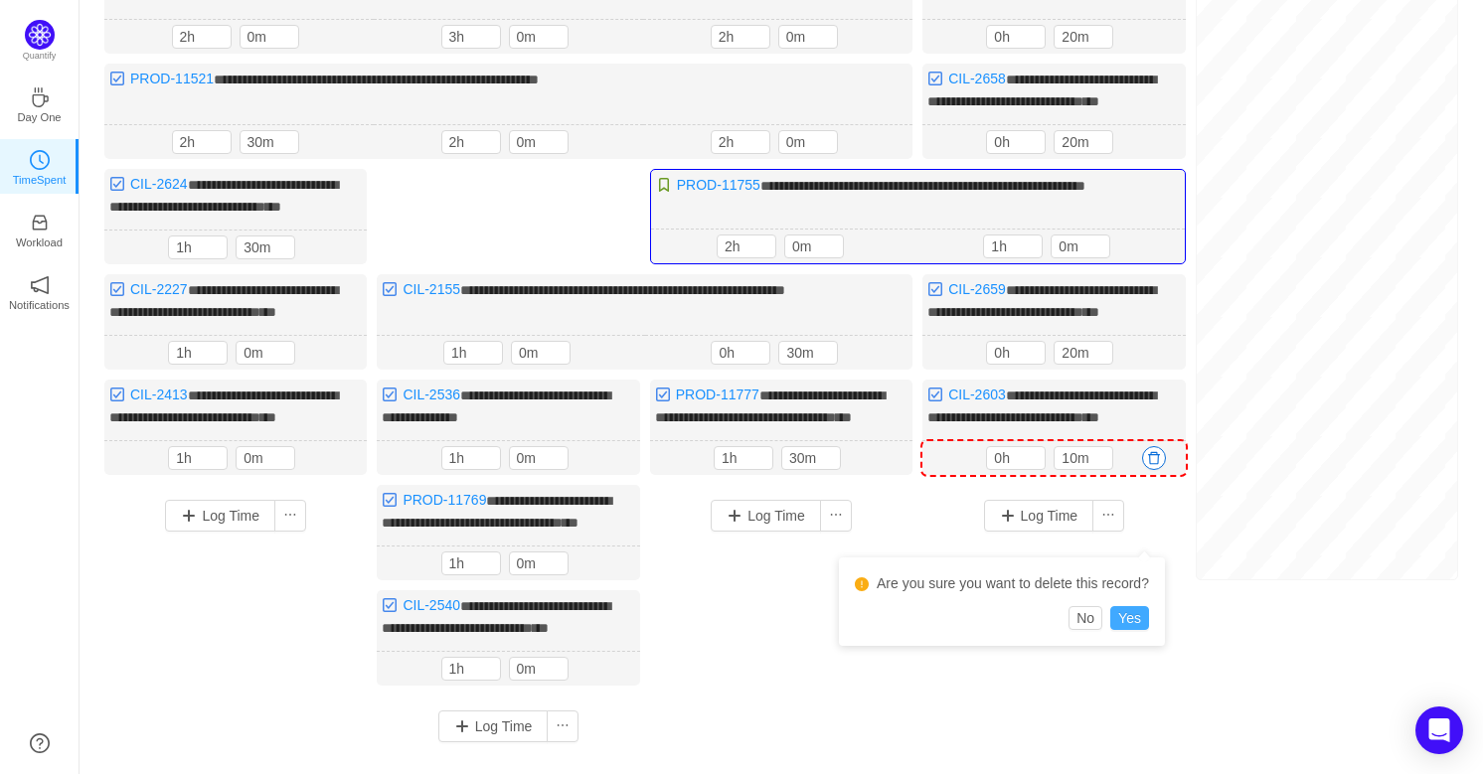
click at [1123, 615] on button "Yes" at bounding box center [1129, 618] width 39 height 24
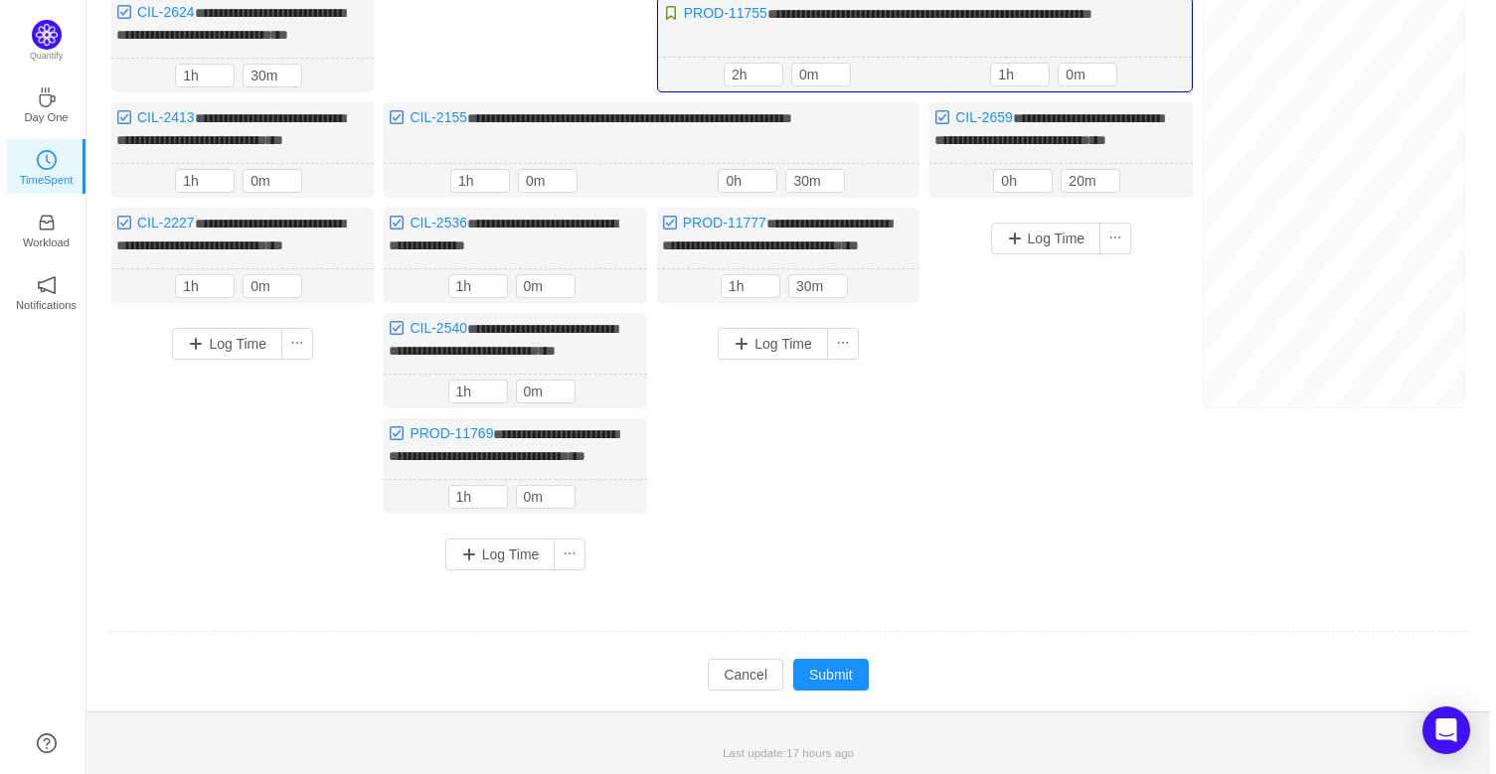
scroll to position [542, 0]
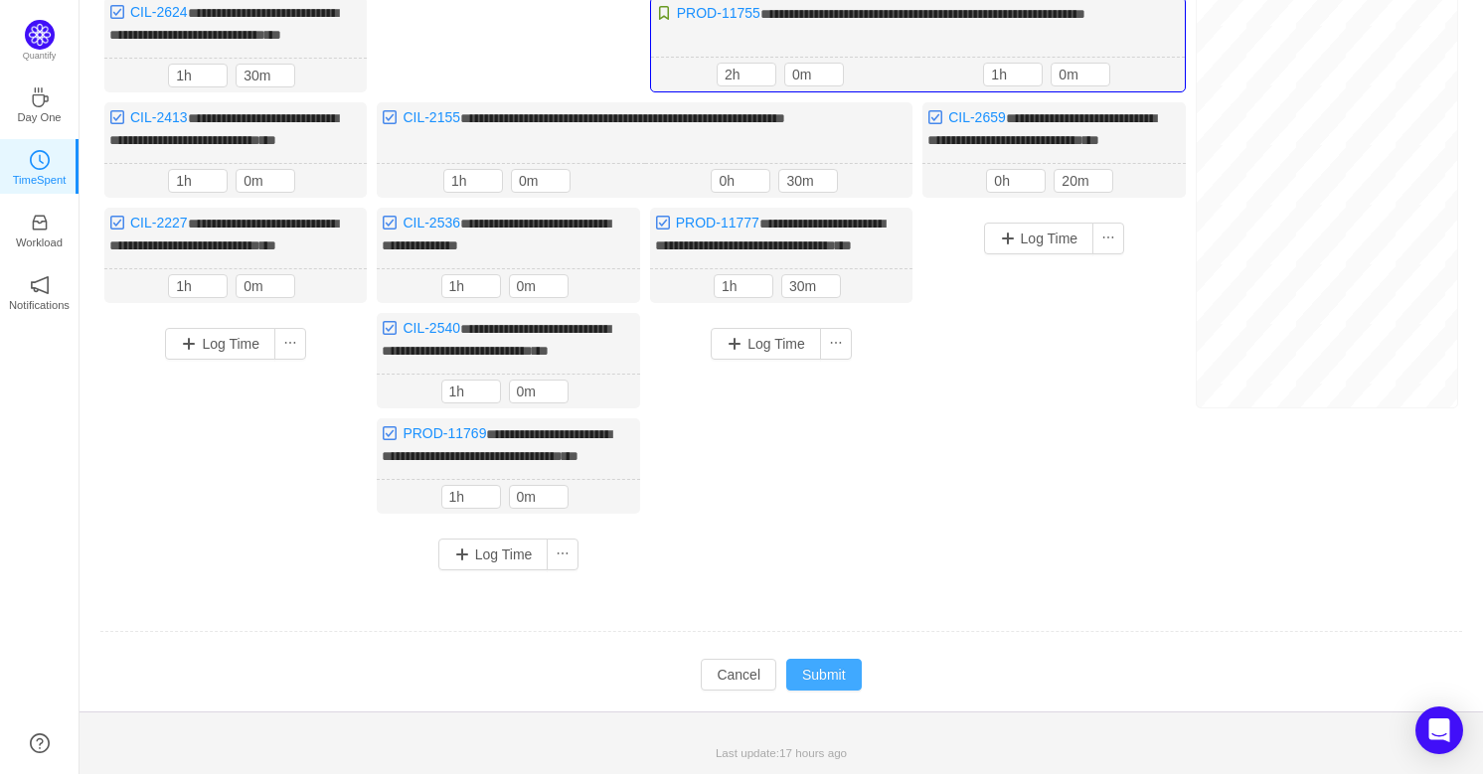
click at [847, 688] on button "Submit" at bounding box center [824, 675] width 76 height 32
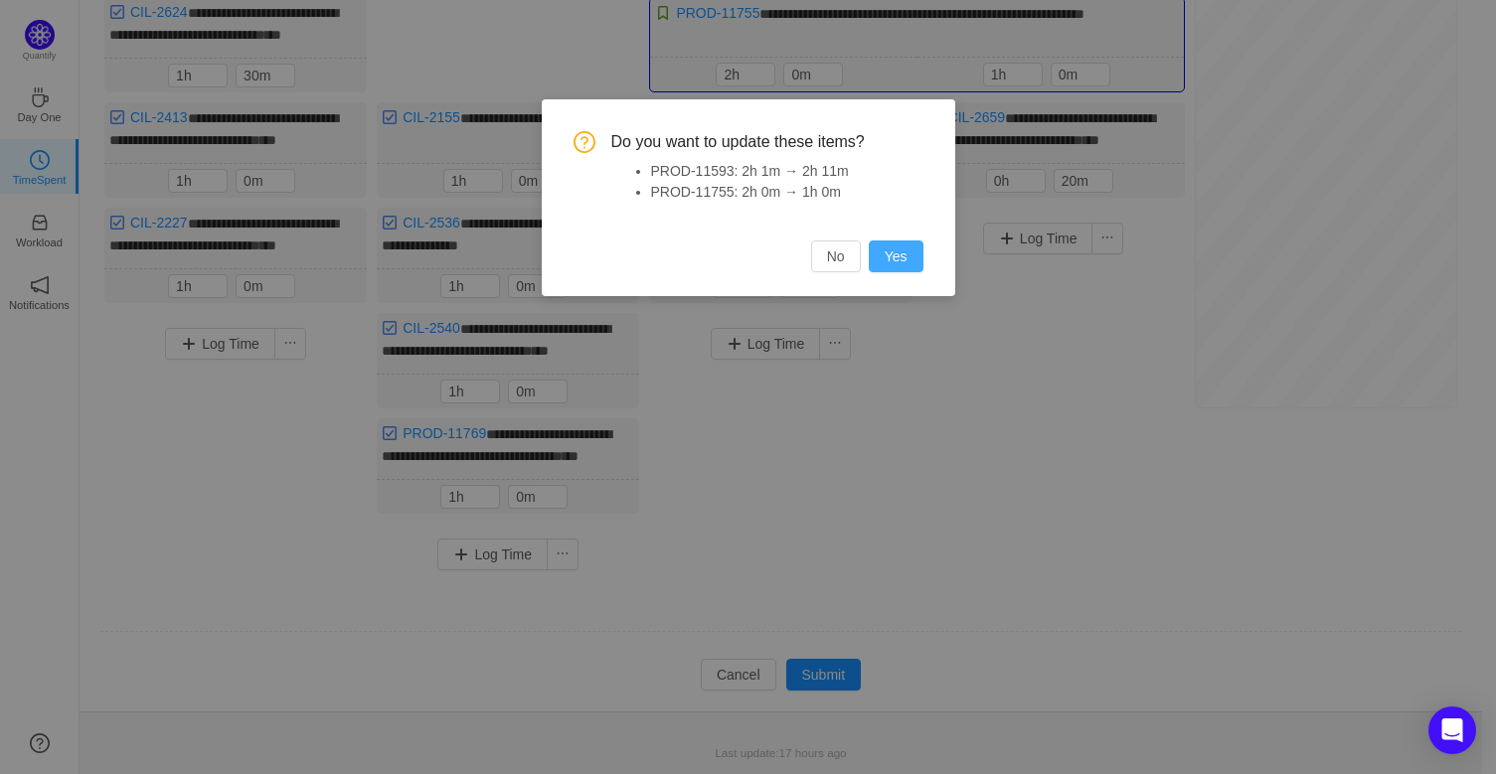
click at [917, 258] on button "Yes" at bounding box center [896, 257] width 55 height 32
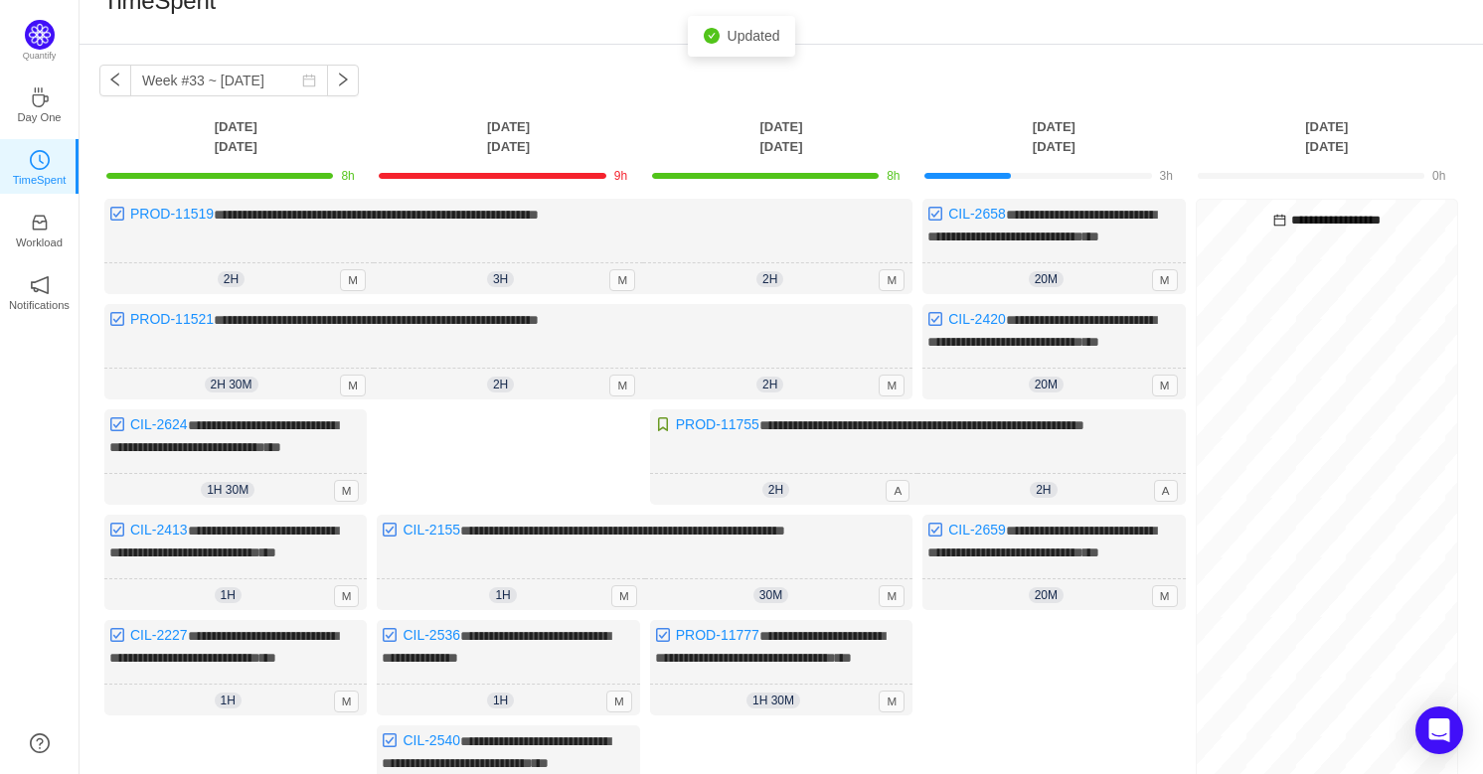
scroll to position [0, 0]
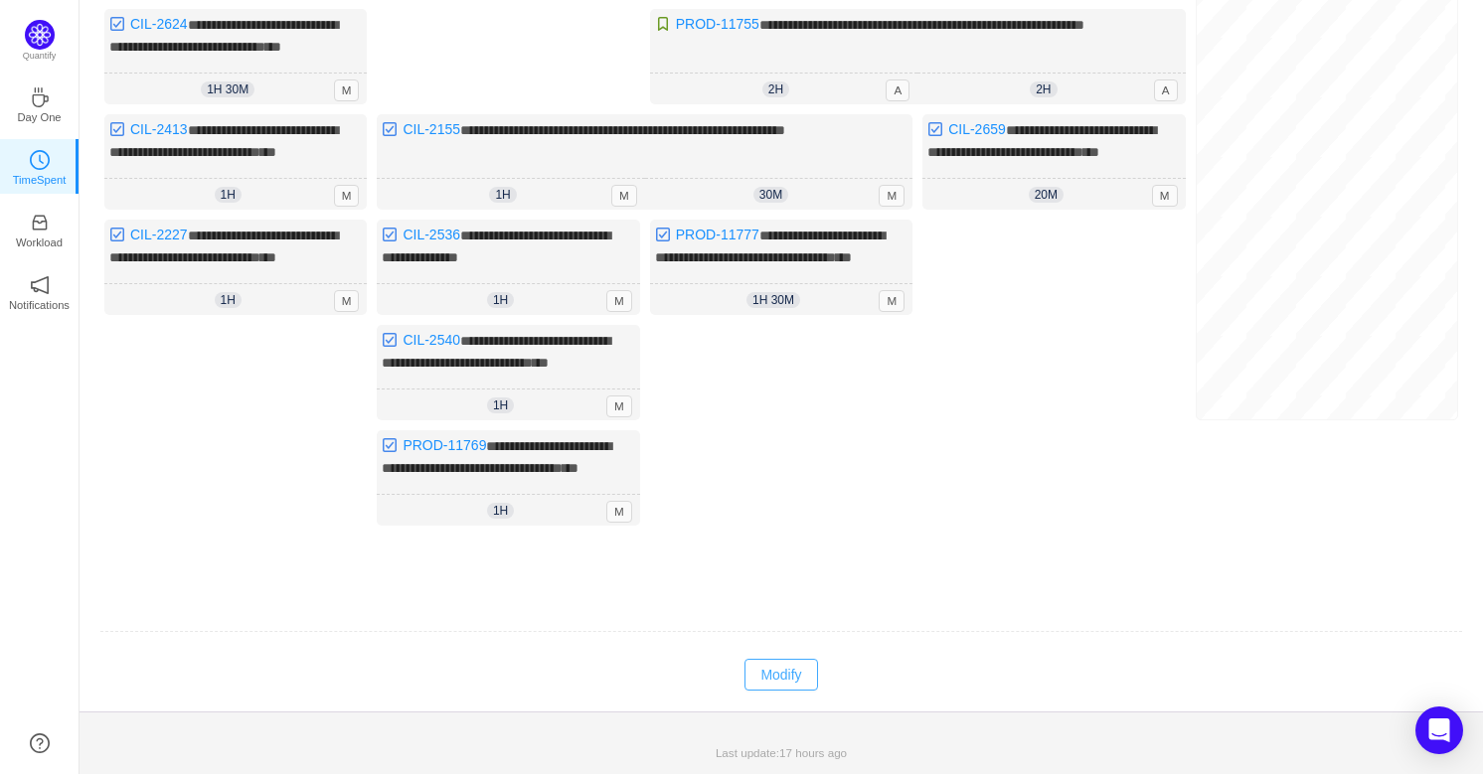
click at [788, 666] on button "Modify" at bounding box center [780, 675] width 73 height 32
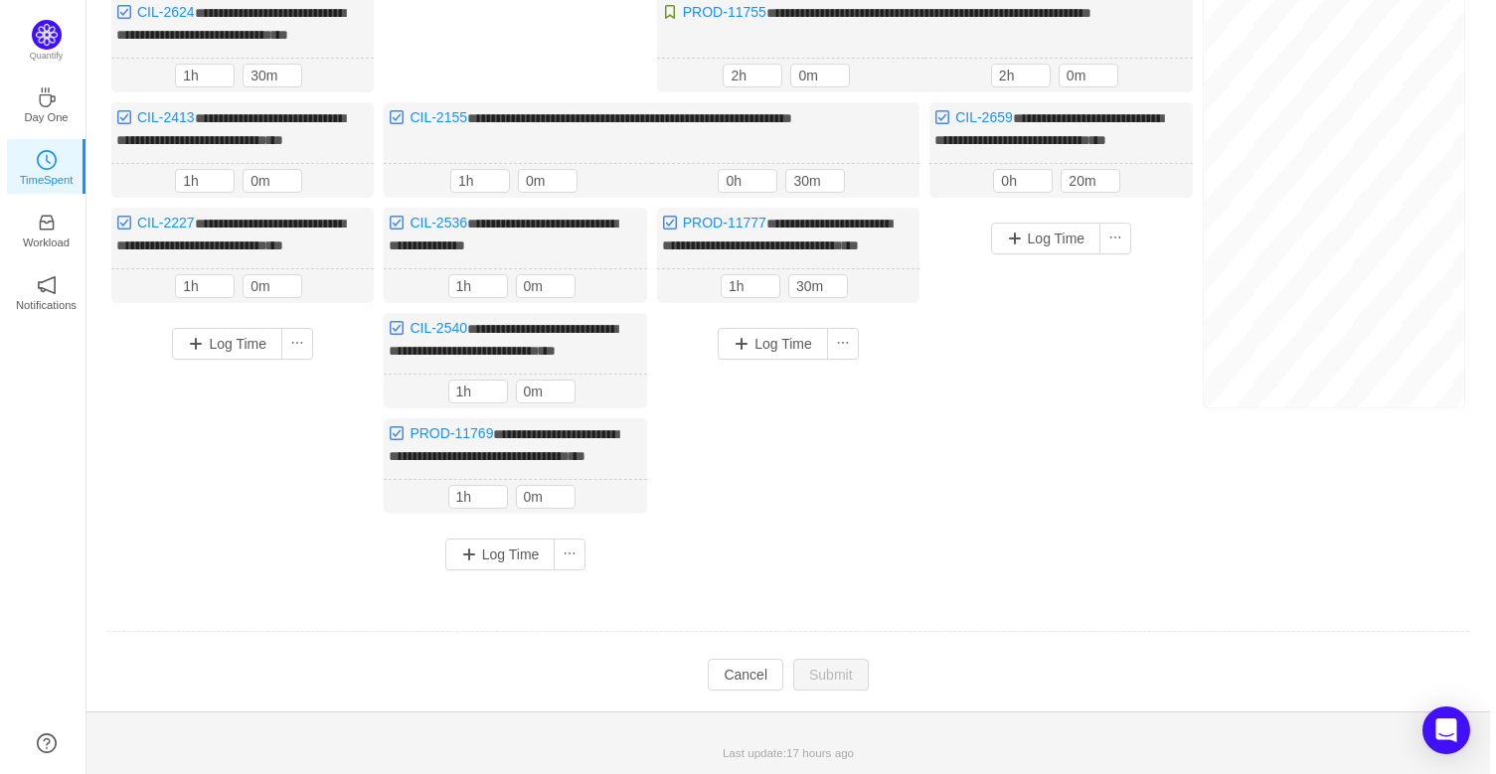
scroll to position [537, 0]
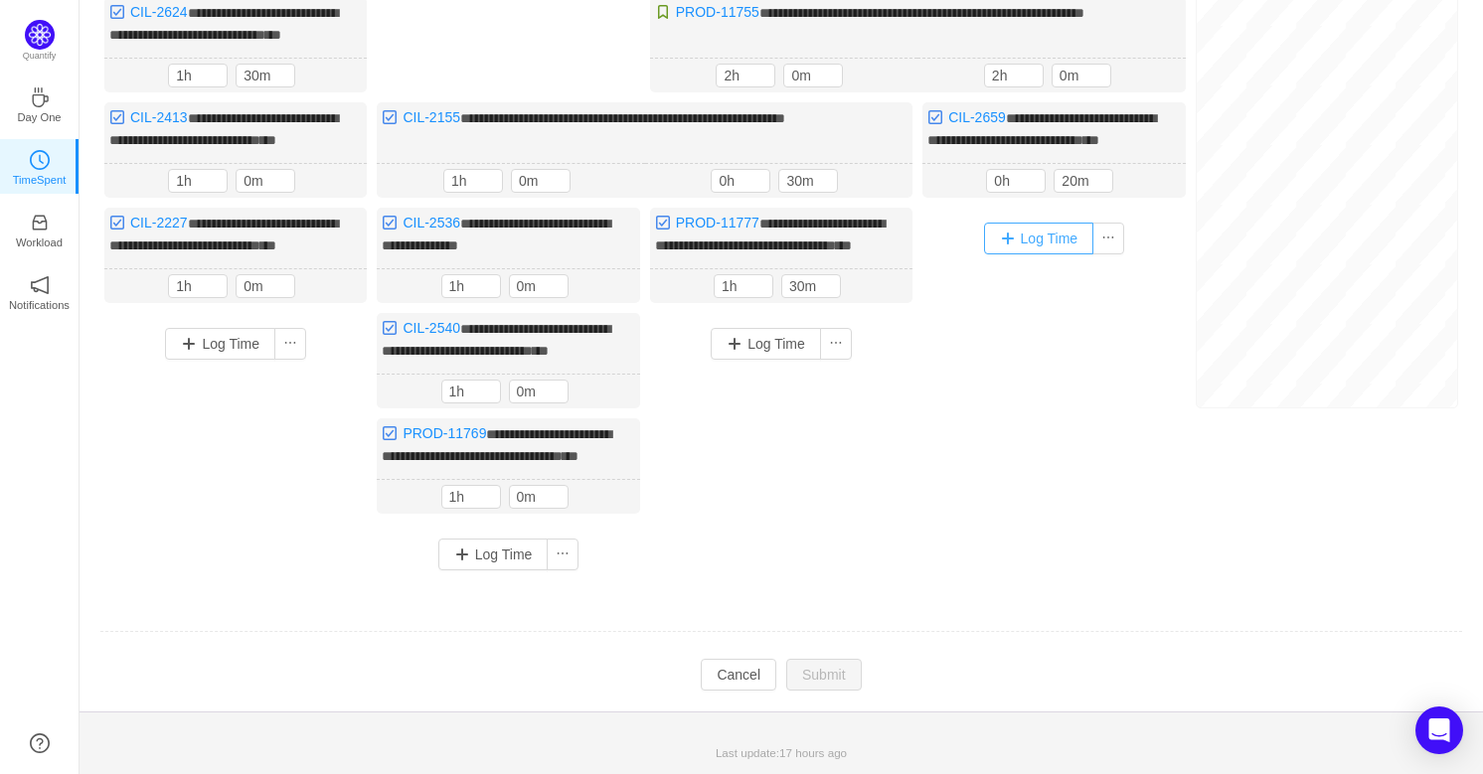
click at [1046, 223] on button "Log Time" at bounding box center [1039, 239] width 110 height 32
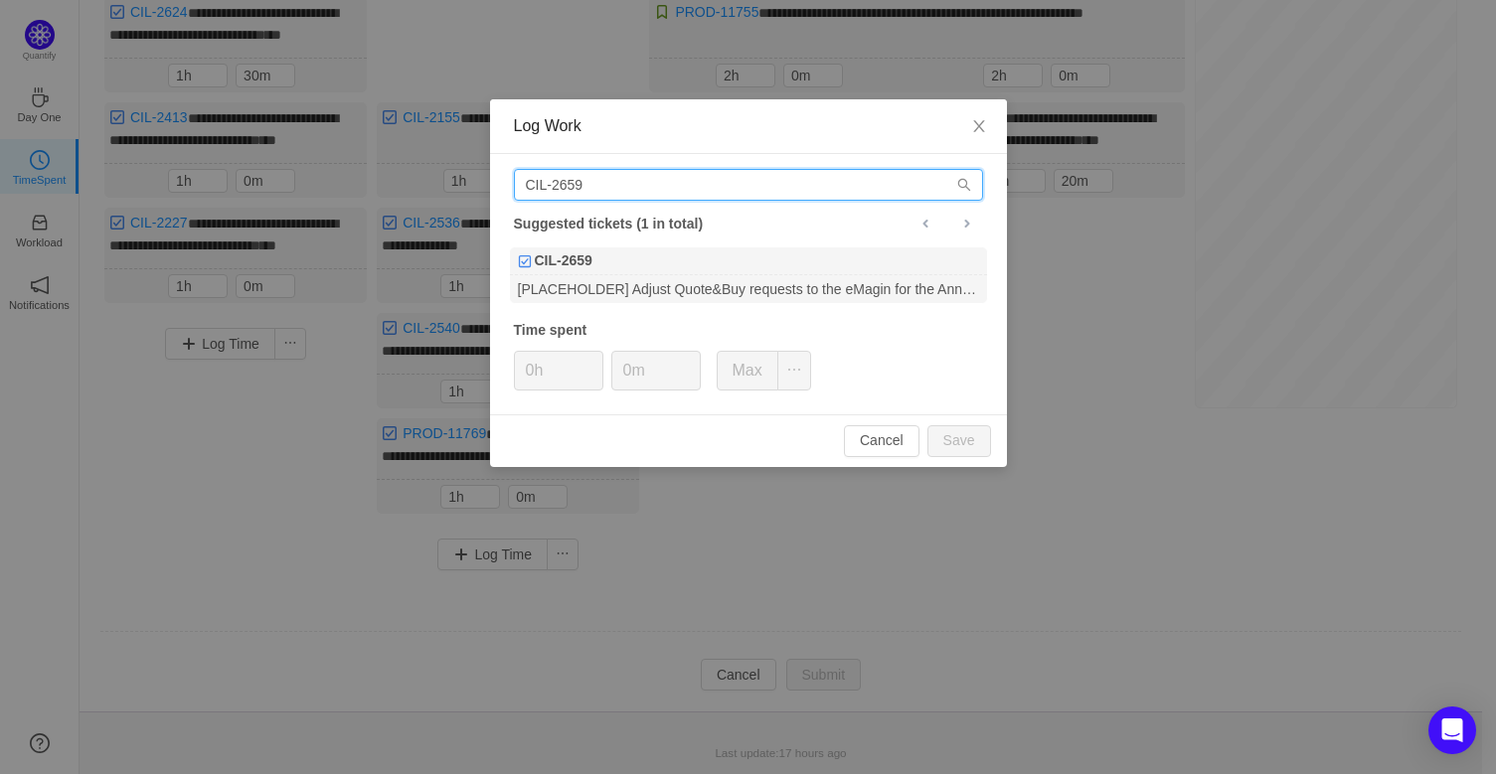
drag, startPoint x: 610, startPoint y: 194, endPoint x: 379, endPoint y: 182, distance: 231.9
click at [379, 182] on div "Log Work CIL-2659 Suggested tickets (1 in total) CIL-2659 [PLACEHOLDER] Adjust …" at bounding box center [748, 387] width 1496 height 774
click at [610, 175] on input "CIL-2659" at bounding box center [748, 185] width 469 height 32
click at [602, 189] on input "CIL-2659" at bounding box center [748, 185] width 469 height 32
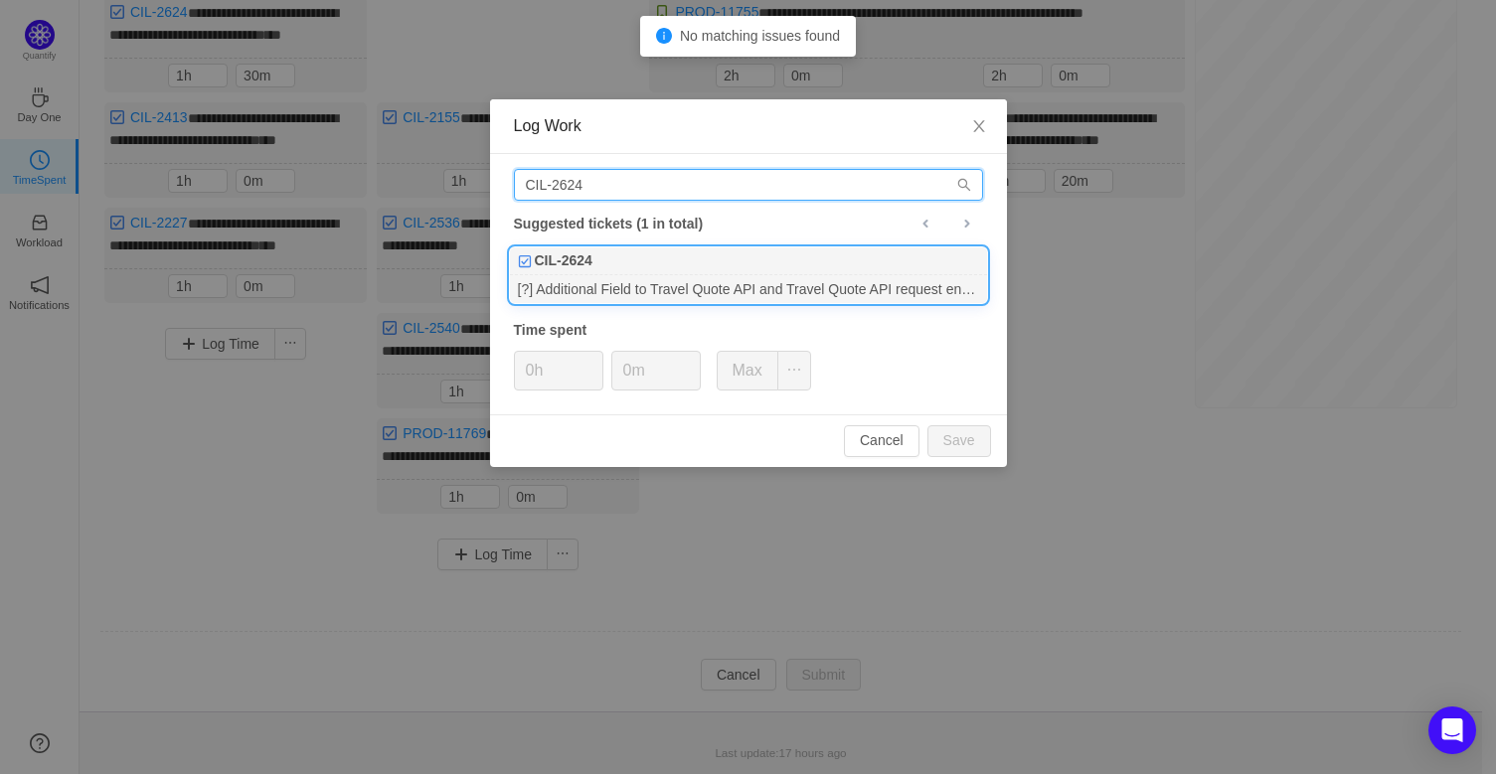
type input "CIL-2624"
click at [738, 289] on div "[?] Additional Field to Travel Quote API and Travel Quote API request endpoint" at bounding box center [748, 288] width 477 height 27
click at [692, 361] on icon "icon: up" at bounding box center [689, 364] width 7 height 7
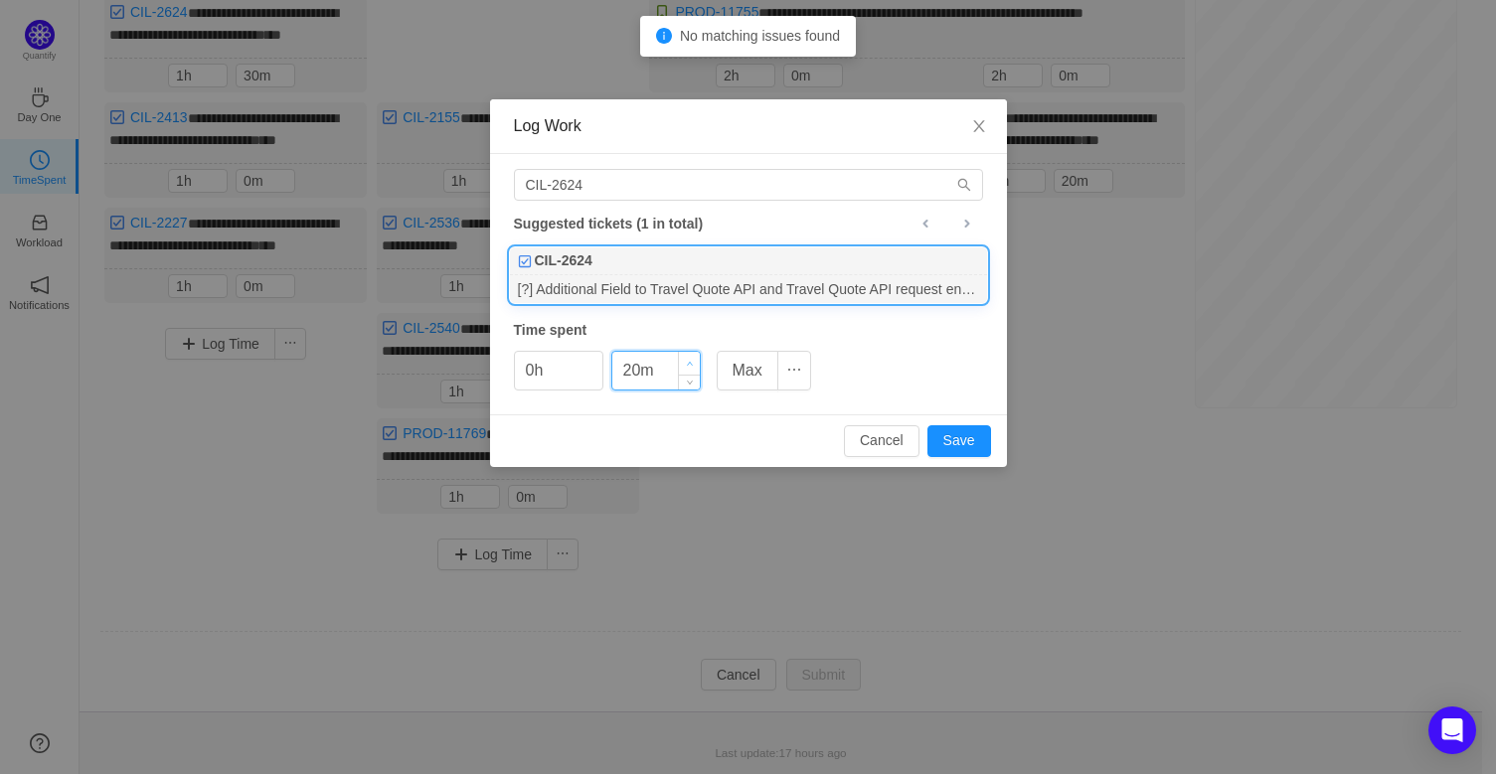
click at [689, 361] on icon "icon: up" at bounding box center [689, 364] width 7 height 7
click at [953, 439] on button "Save" at bounding box center [959, 441] width 64 height 32
type input "0m"
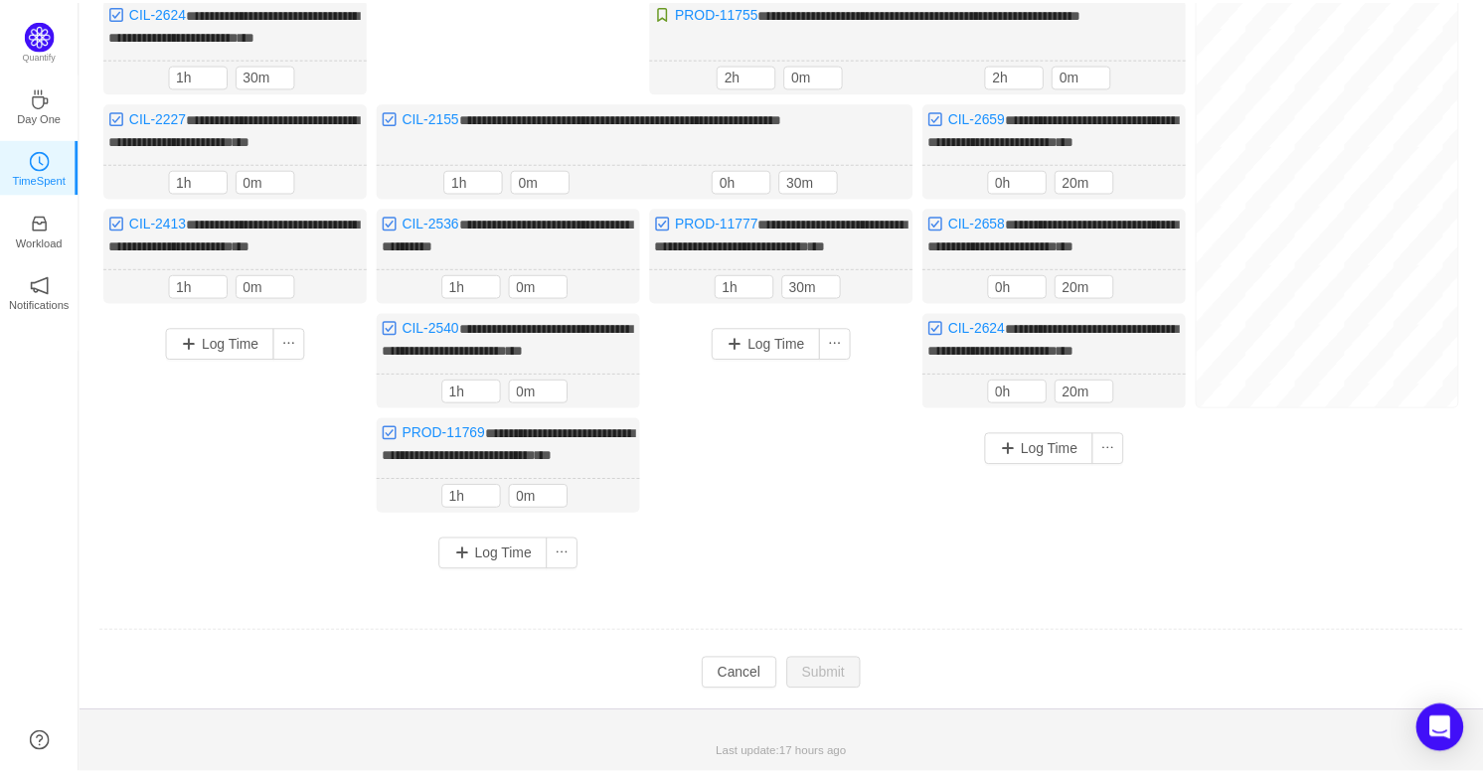
scroll to position [517, 0]
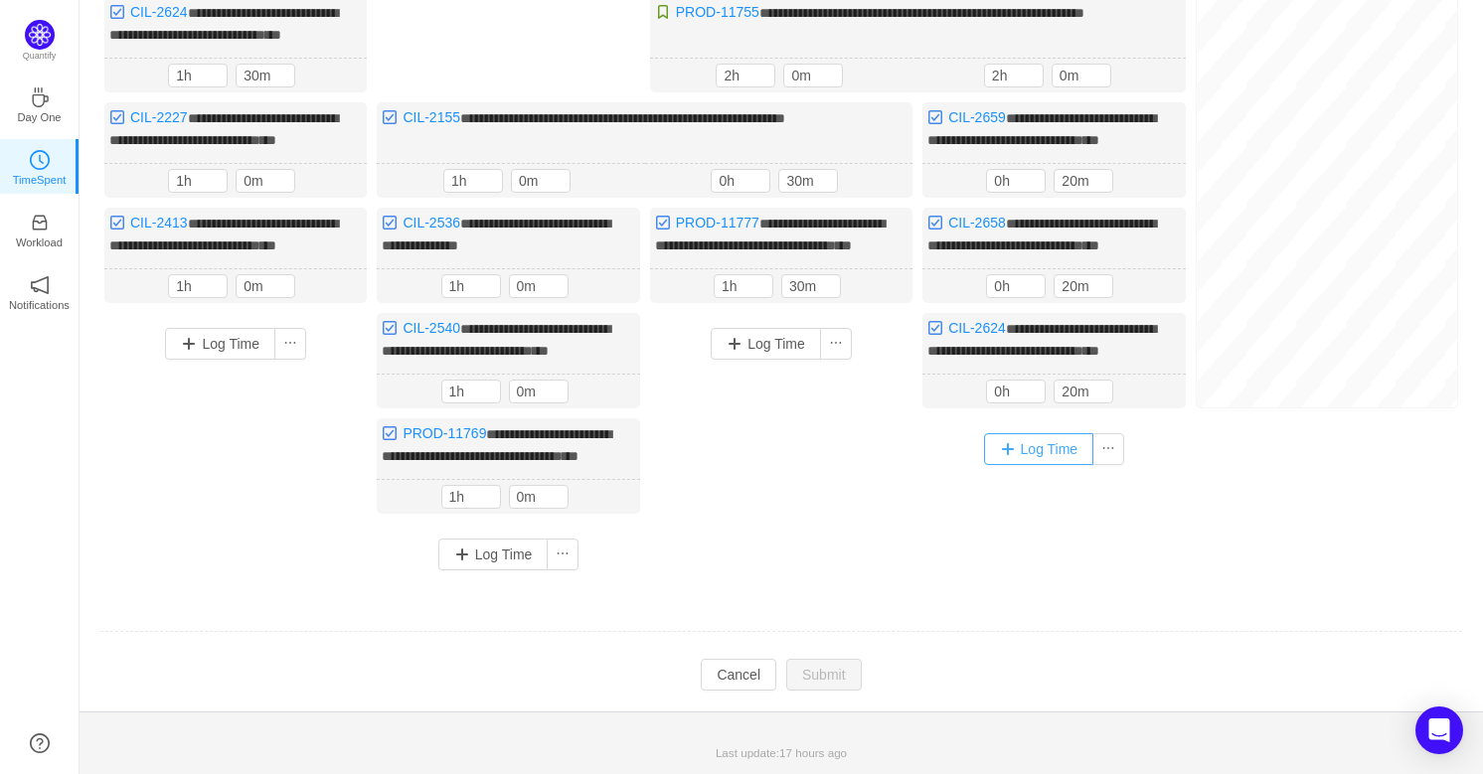
click at [1047, 437] on button "Log Time" at bounding box center [1039, 449] width 110 height 32
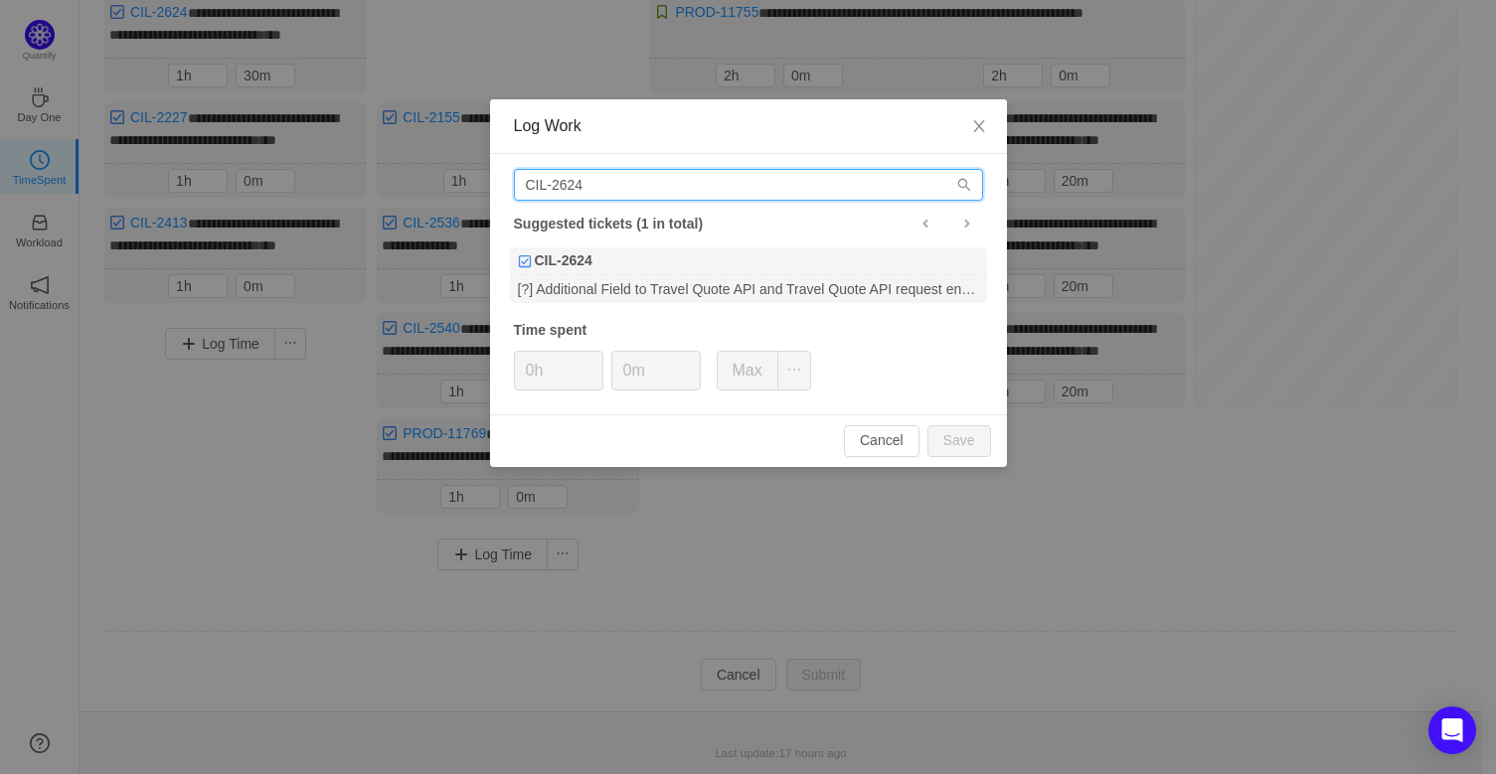
click at [641, 180] on input "CIL-2624" at bounding box center [748, 185] width 469 height 32
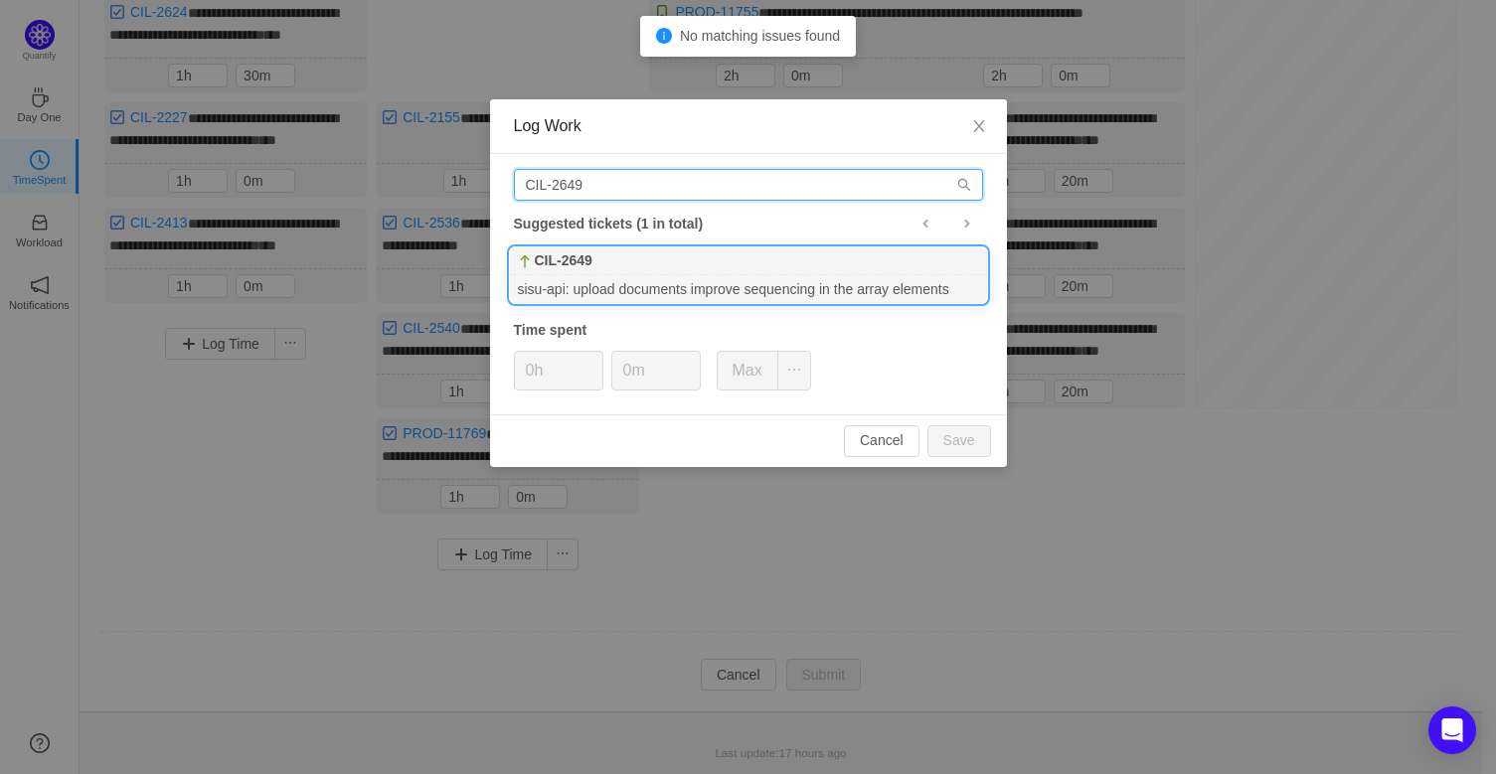
type input "CIL-2649"
click at [701, 260] on div "CIL-2649" at bounding box center [748, 261] width 477 height 28
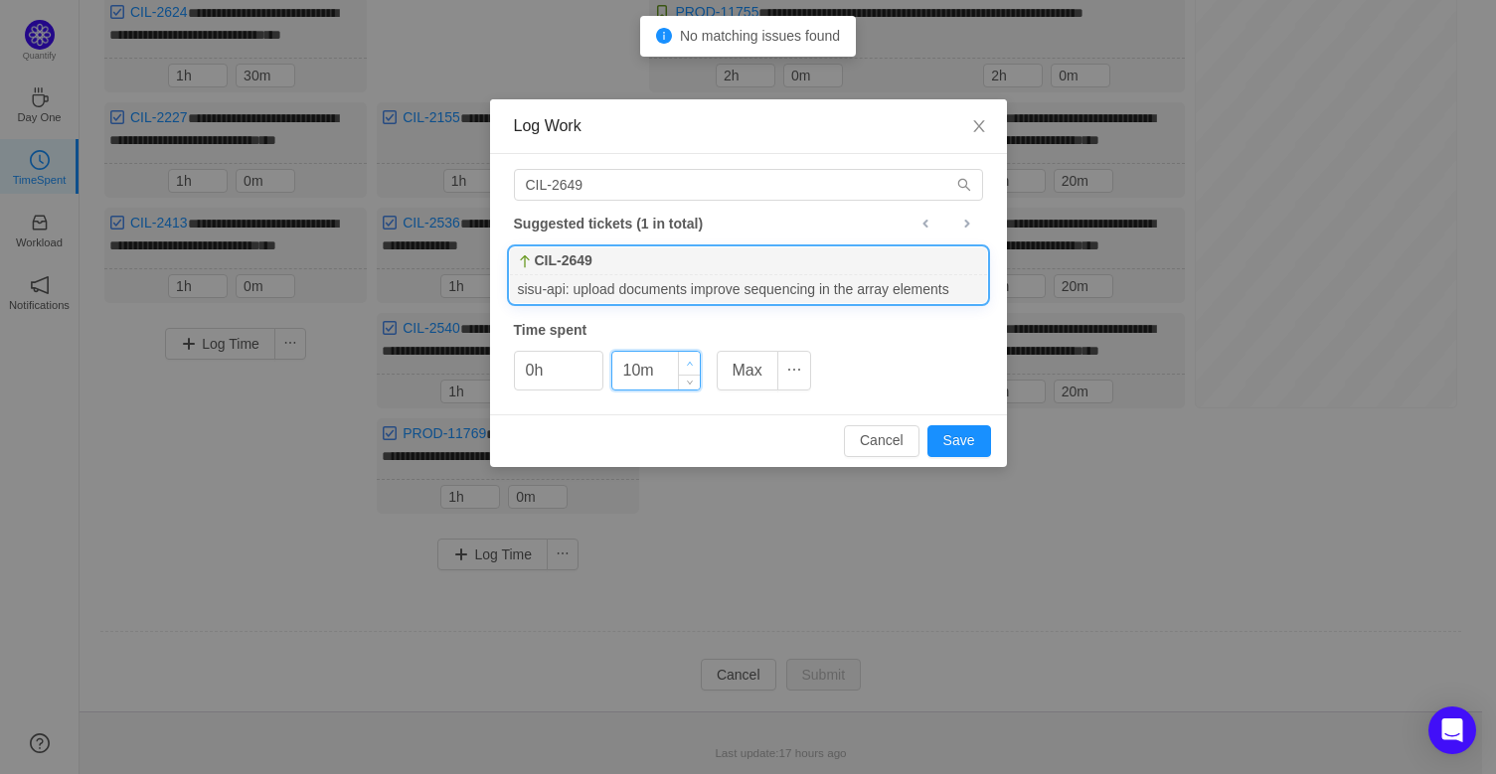
click at [695, 357] on span "Increase Value" at bounding box center [689, 363] width 21 height 23
drag, startPoint x: 695, startPoint y: 357, endPoint x: 840, endPoint y: 400, distance: 151.3
click at [694, 357] on span "Increase Value" at bounding box center [689, 361] width 21 height 19
click at [955, 443] on button "Save" at bounding box center [959, 441] width 64 height 32
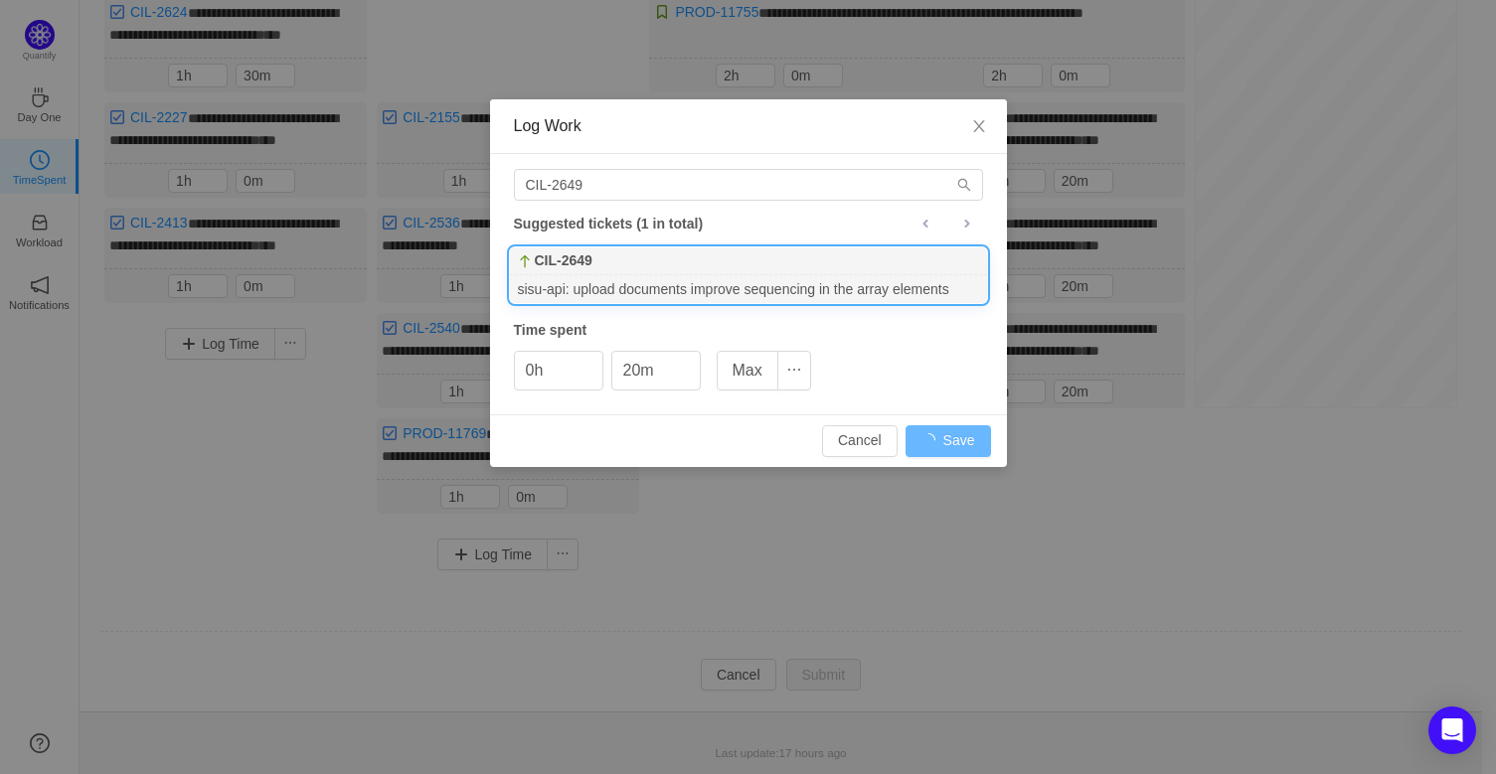
type input "0m"
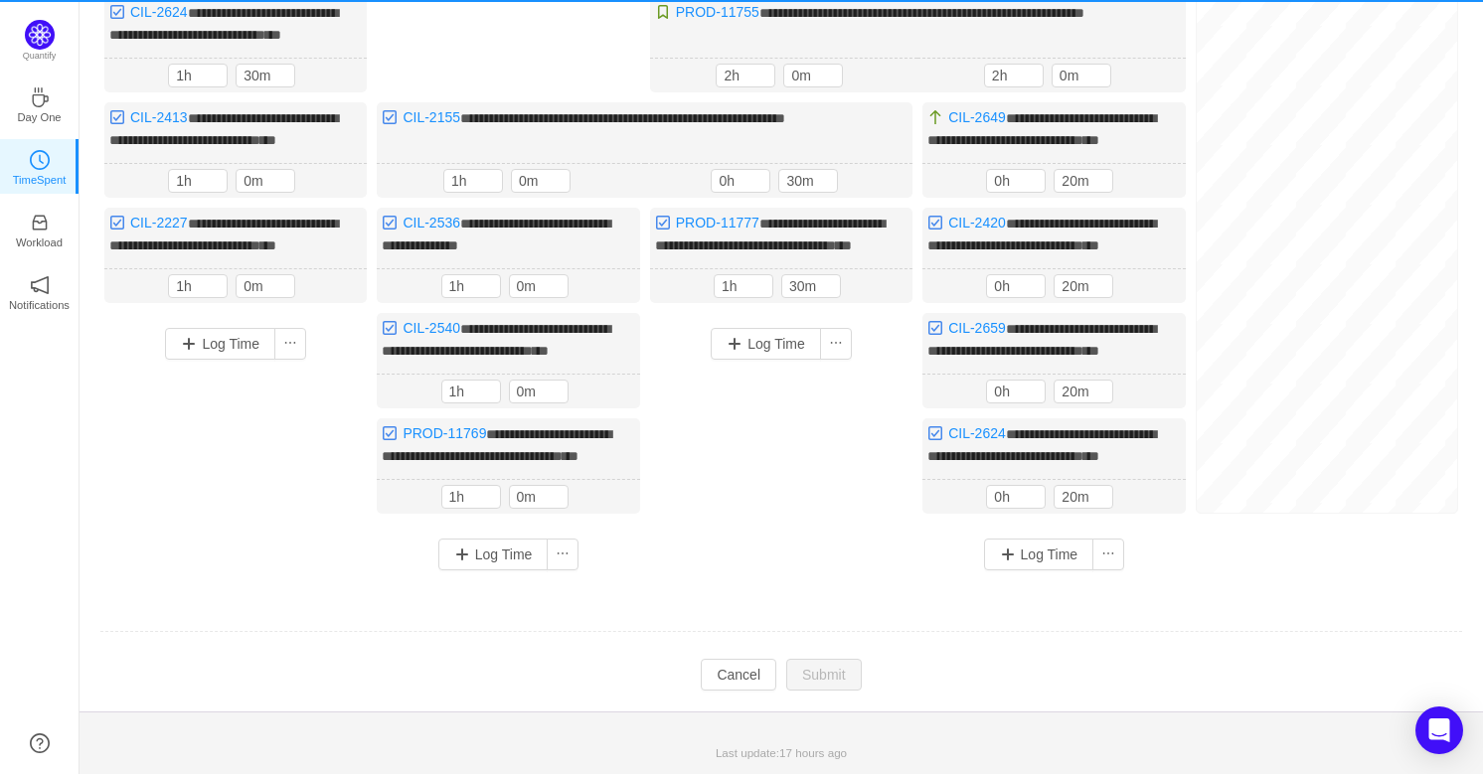
scroll to position [511, 0]
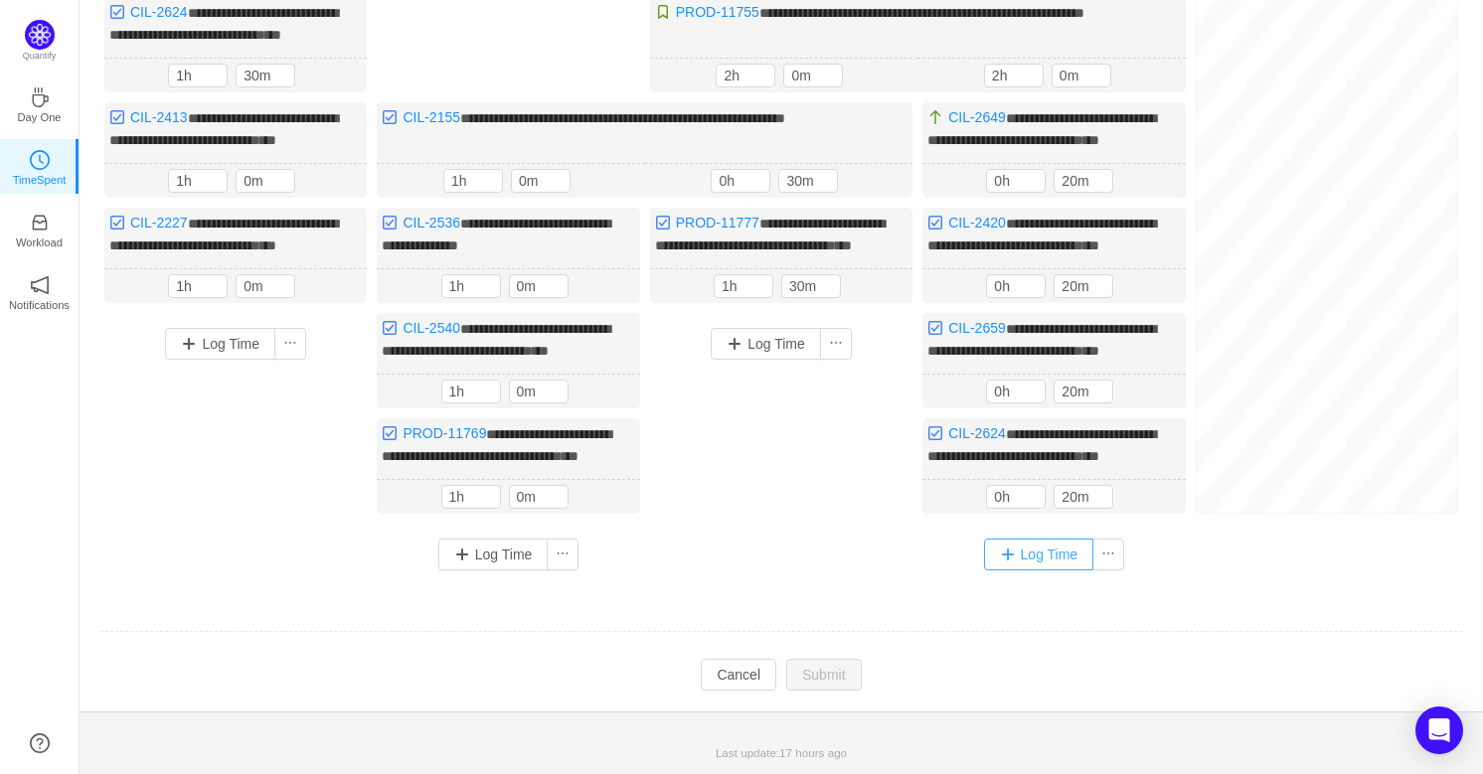
click at [1054, 556] on button "Log Time" at bounding box center [1039, 555] width 110 height 32
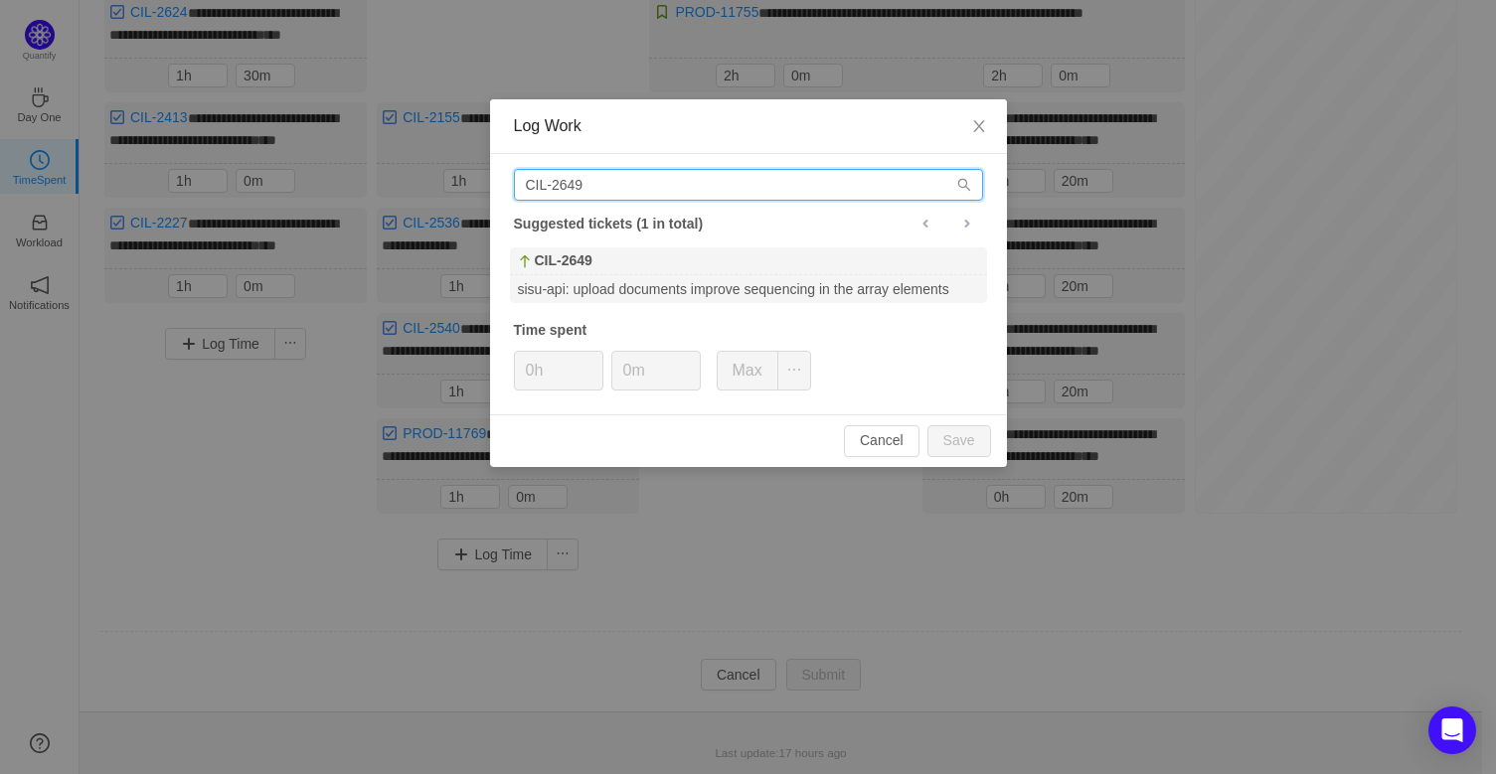
click at [602, 183] on input "CIL-2649" at bounding box center [748, 185] width 469 height 32
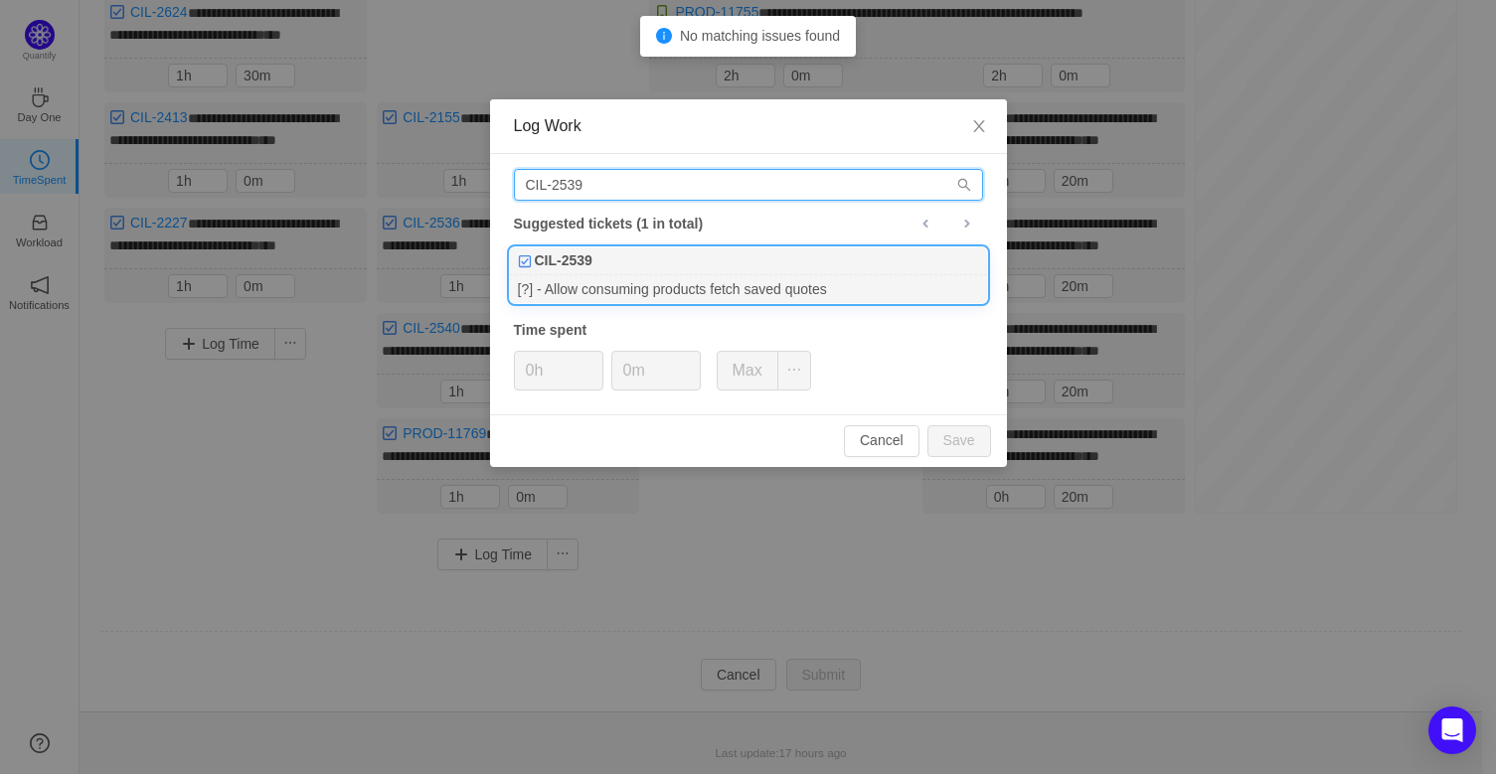
type input "CIL-2539"
click at [646, 263] on div "CIL-2539" at bounding box center [748, 261] width 477 height 28
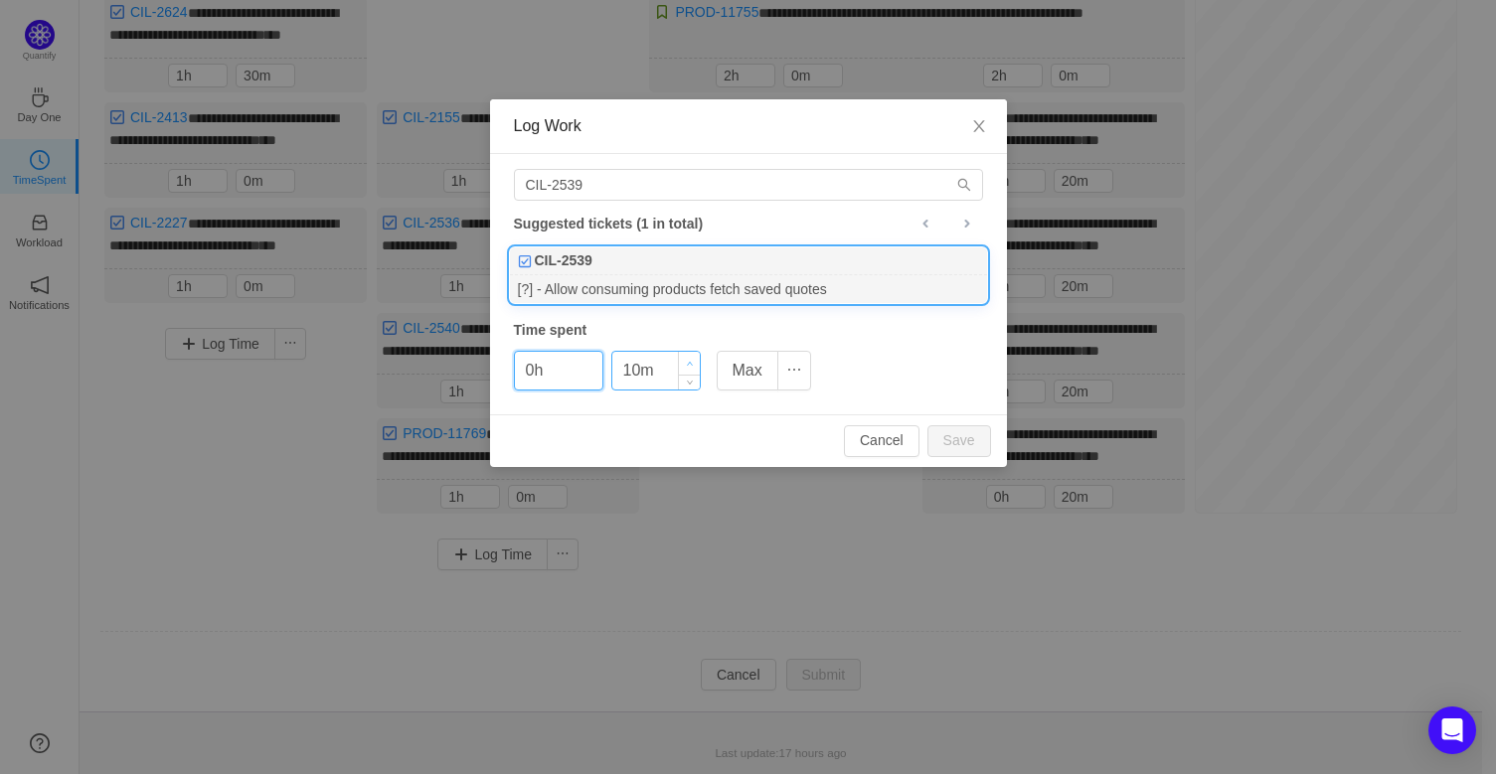
click at [686, 361] on icon "icon: up" at bounding box center [689, 364] width 7 height 7
click at [942, 435] on button "Save" at bounding box center [959, 441] width 64 height 32
type input "0m"
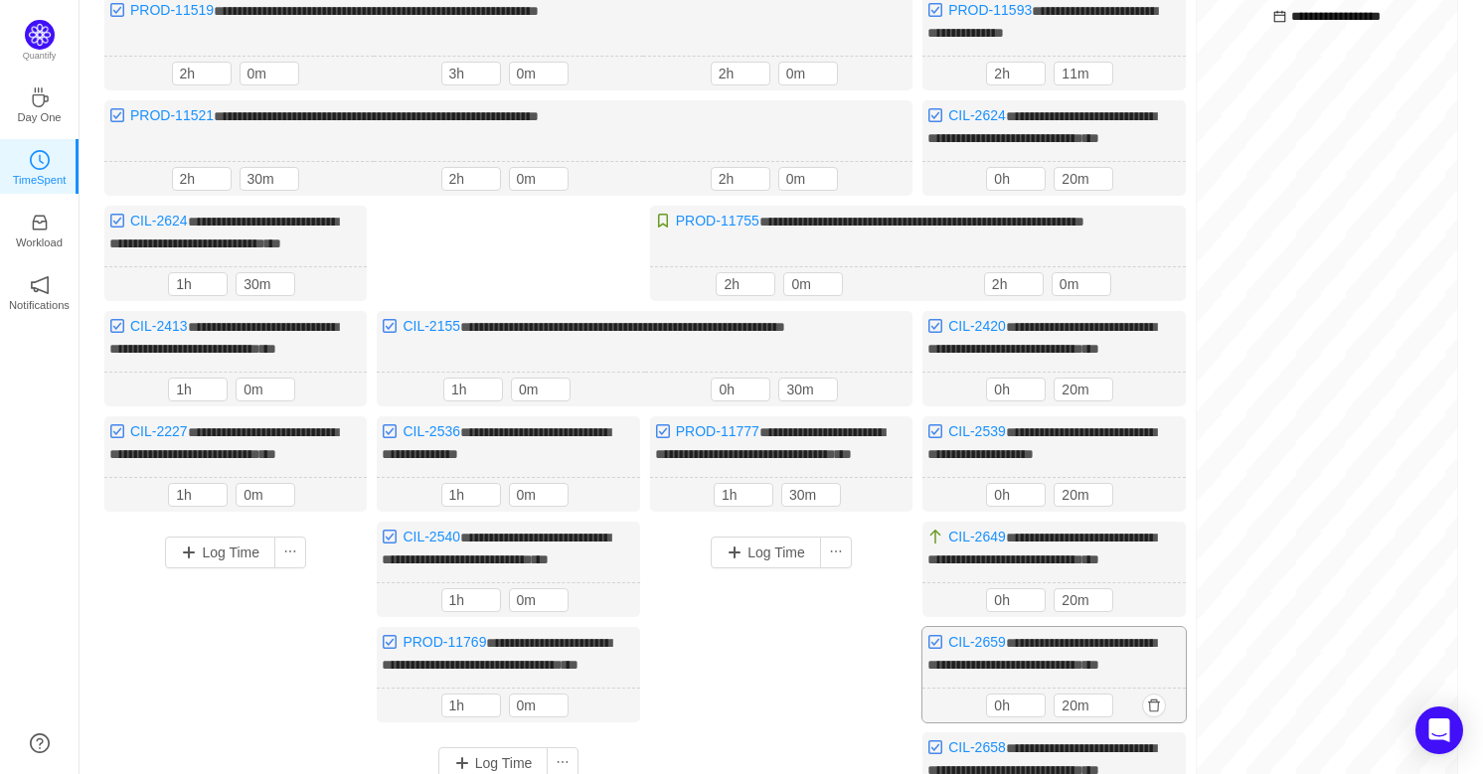
scroll to position [129, 0]
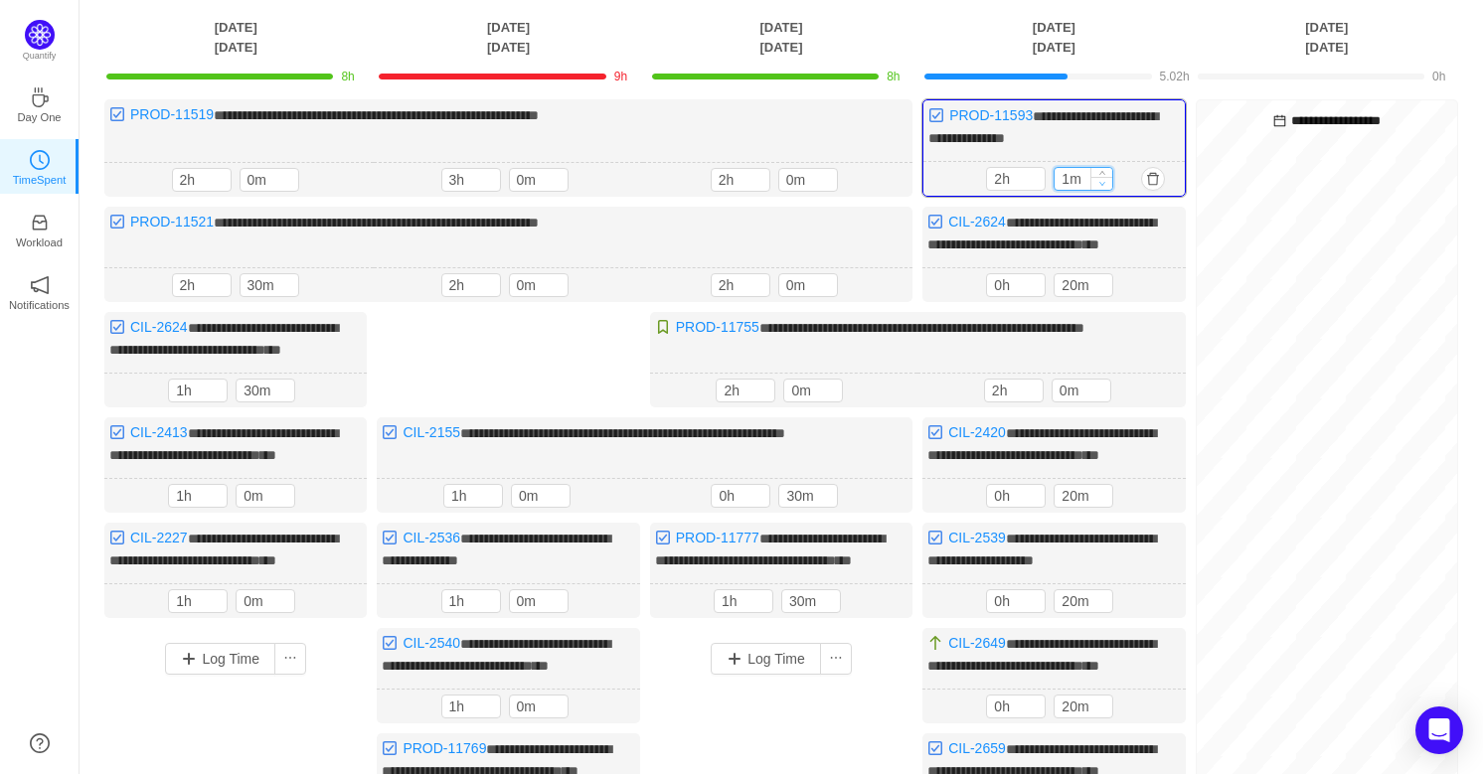
click at [1097, 182] on span "Decrease Value" at bounding box center [1101, 183] width 21 height 13
type input "0m"
click at [1097, 182] on span "Decrease Value" at bounding box center [1101, 183] width 21 height 13
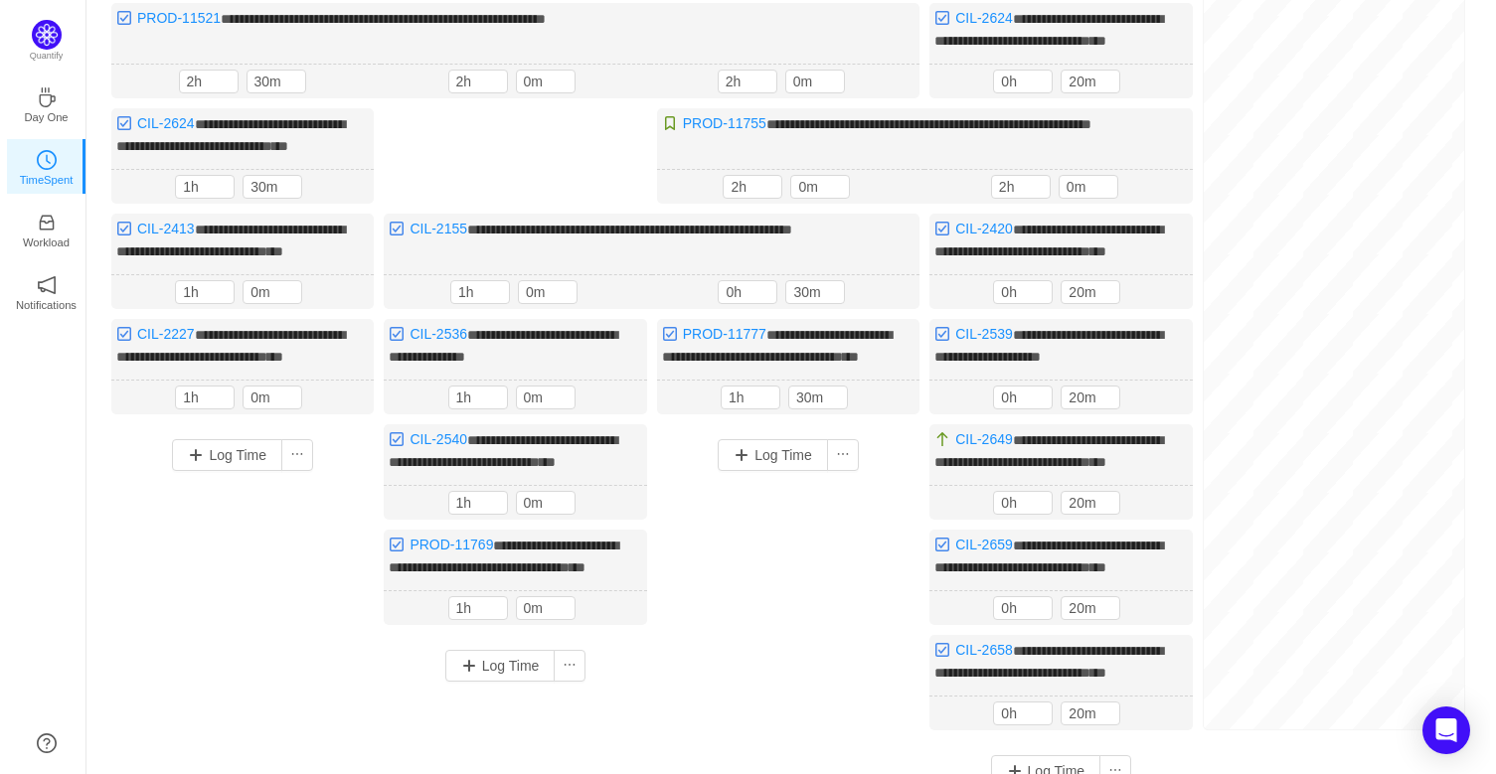
scroll to position [645, 0]
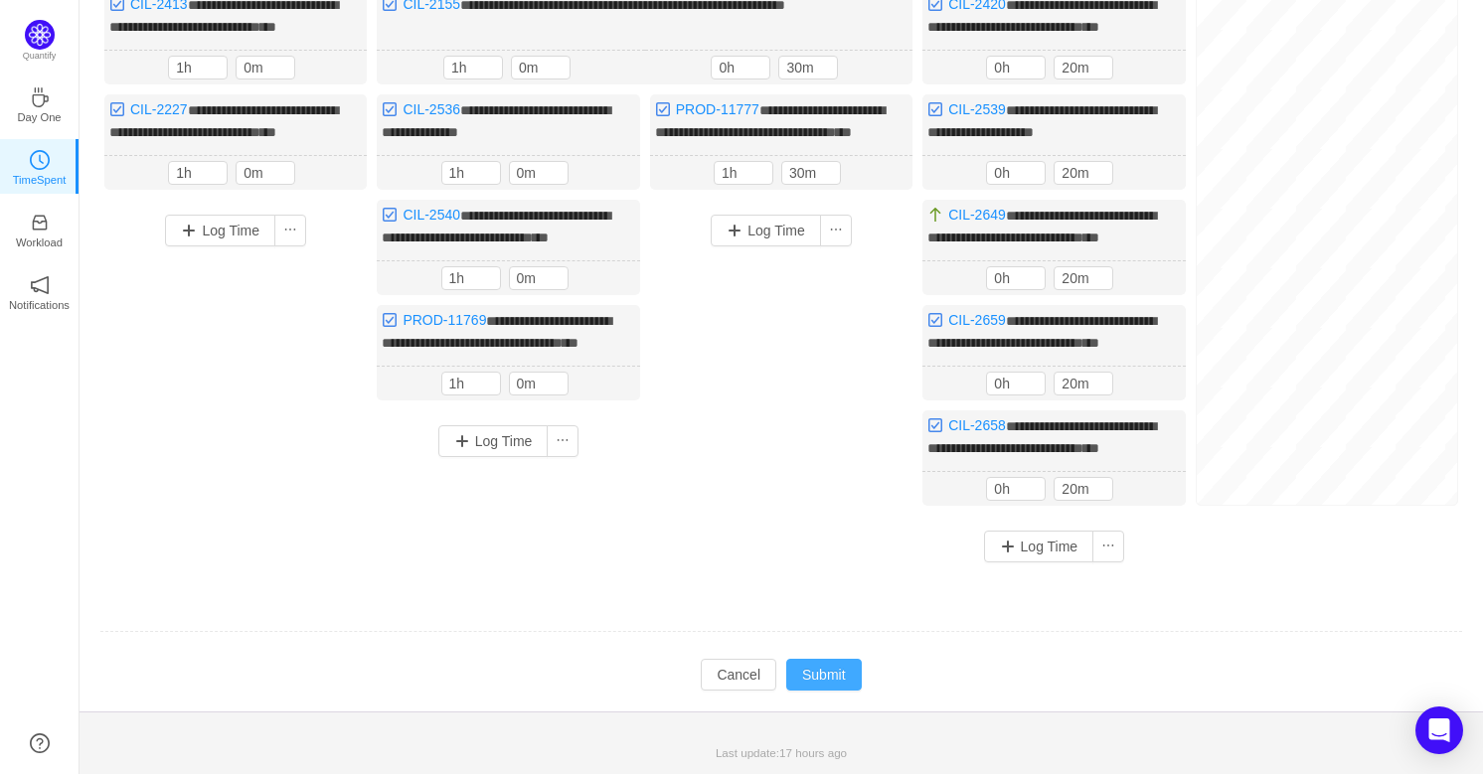
click at [832, 667] on button "Submit" at bounding box center [824, 675] width 76 height 32
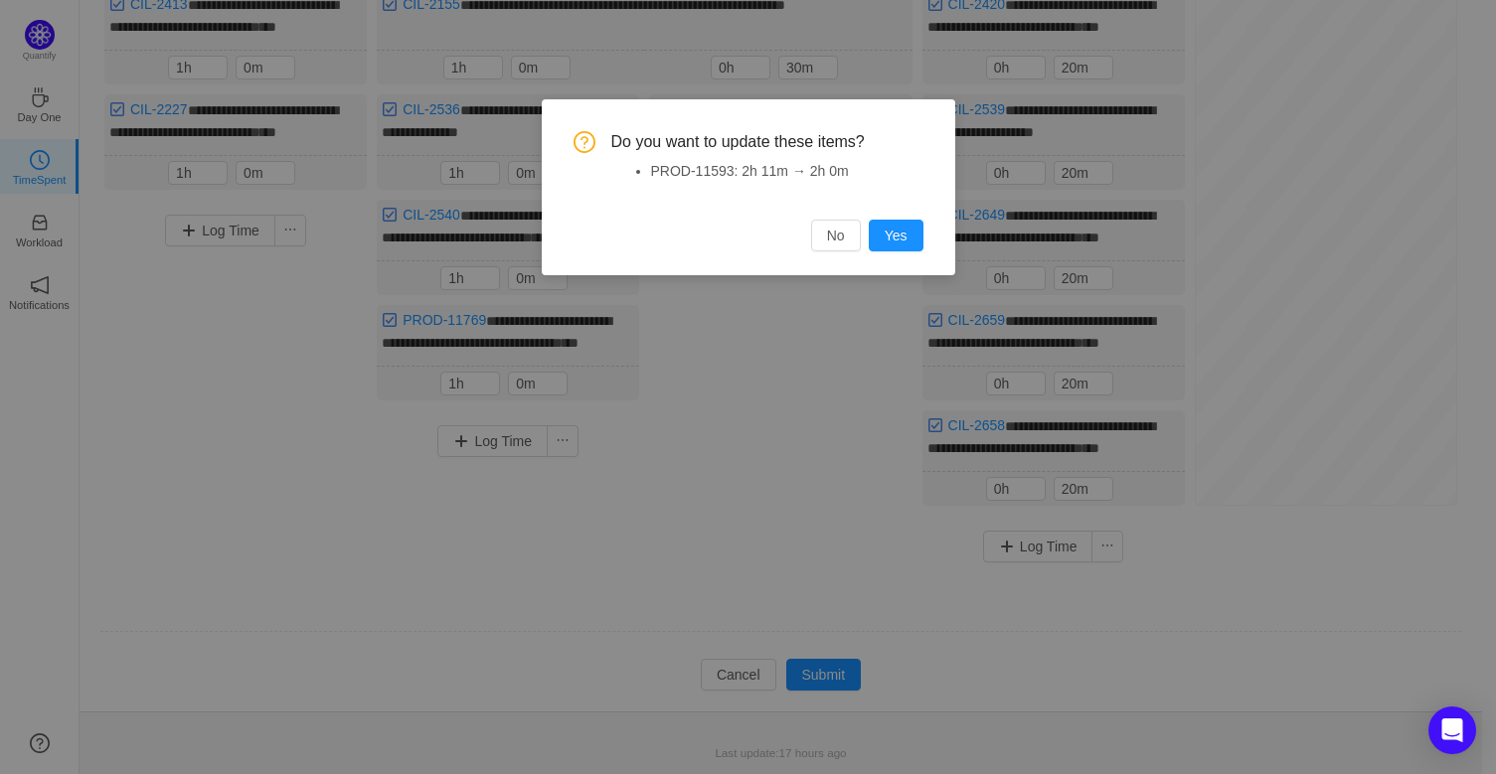
click at [901, 227] on button "Yes" at bounding box center [896, 236] width 55 height 32
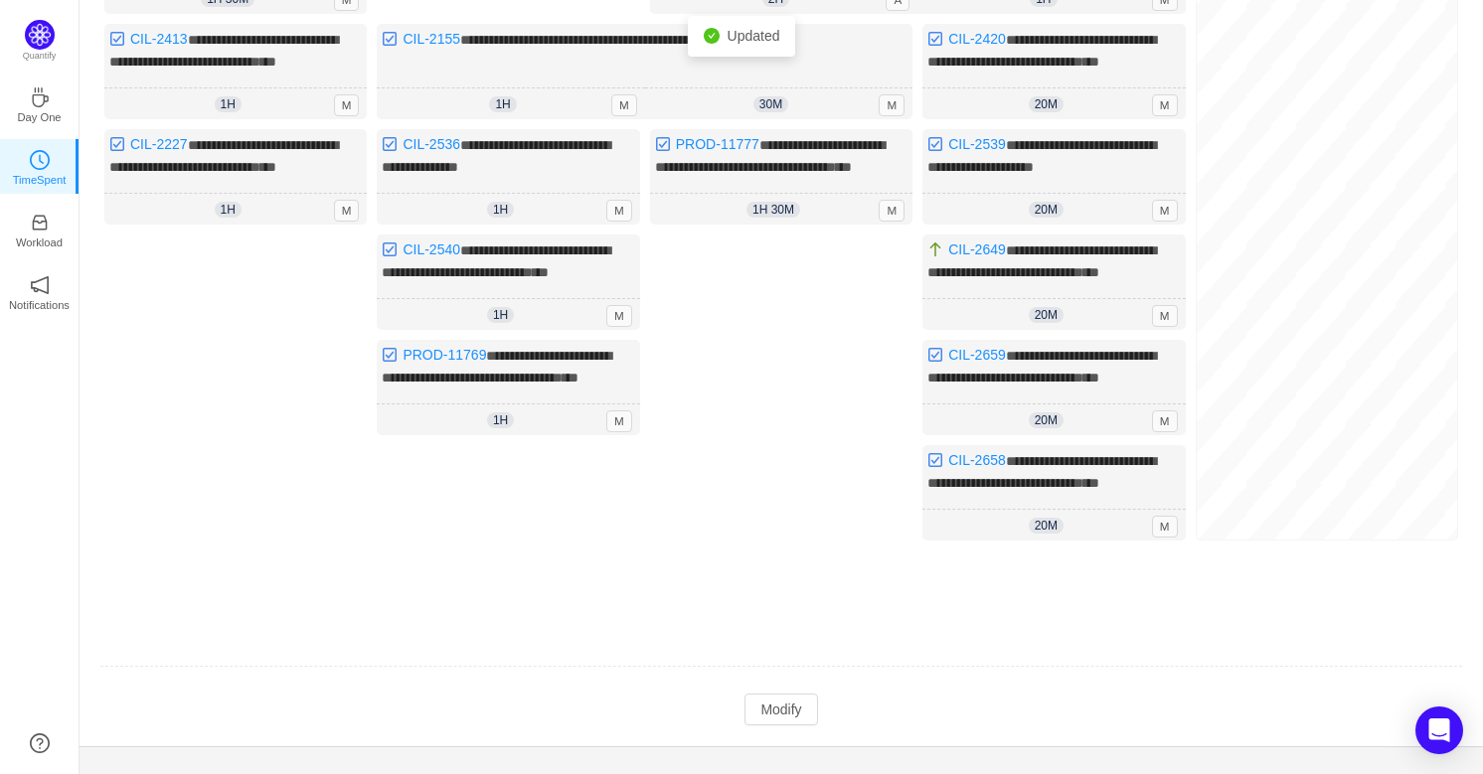
scroll to position [553, 0]
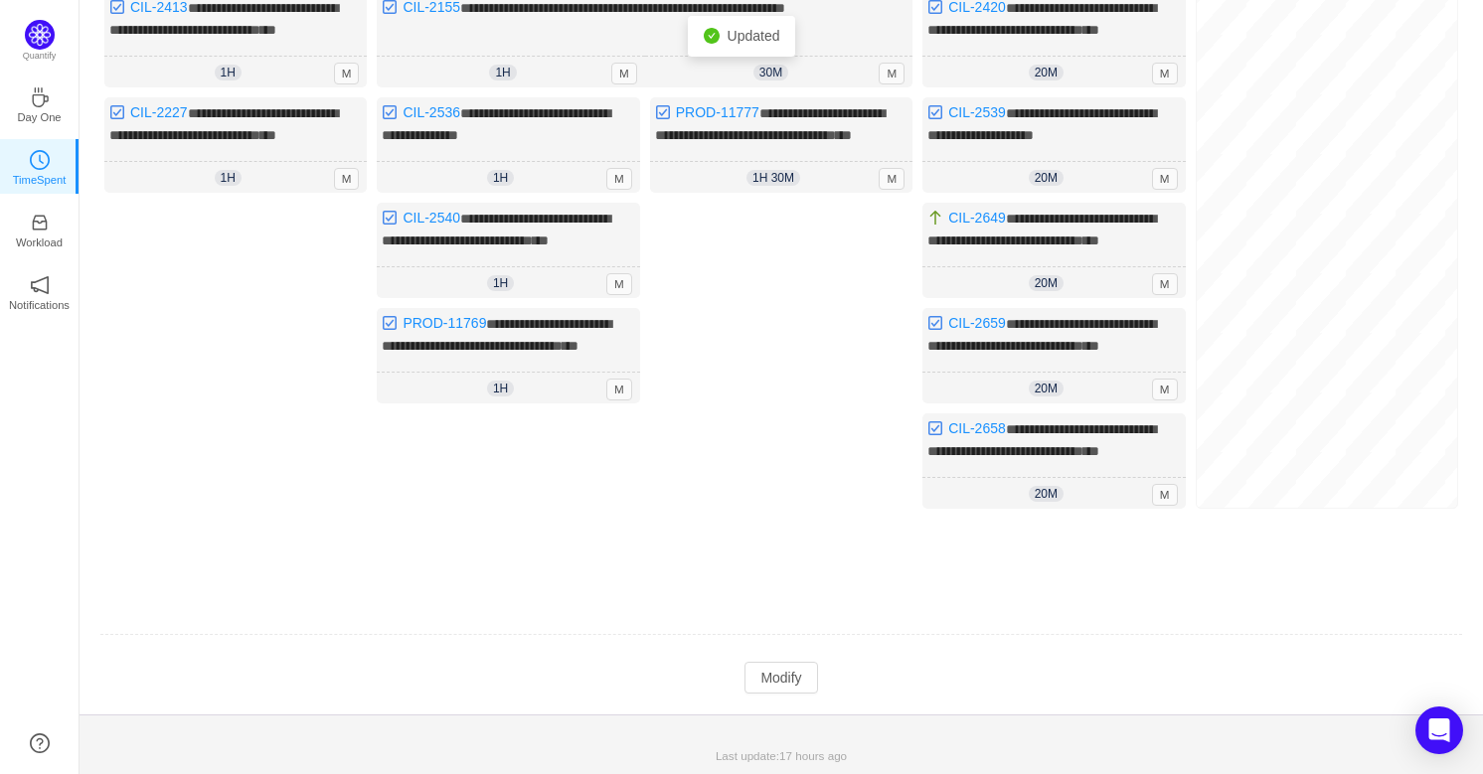
click at [799, 695] on td "Modify Cancel Submit" at bounding box center [781, 678] width 1364 height 34
click at [795, 694] on button "Modify" at bounding box center [780, 678] width 73 height 32
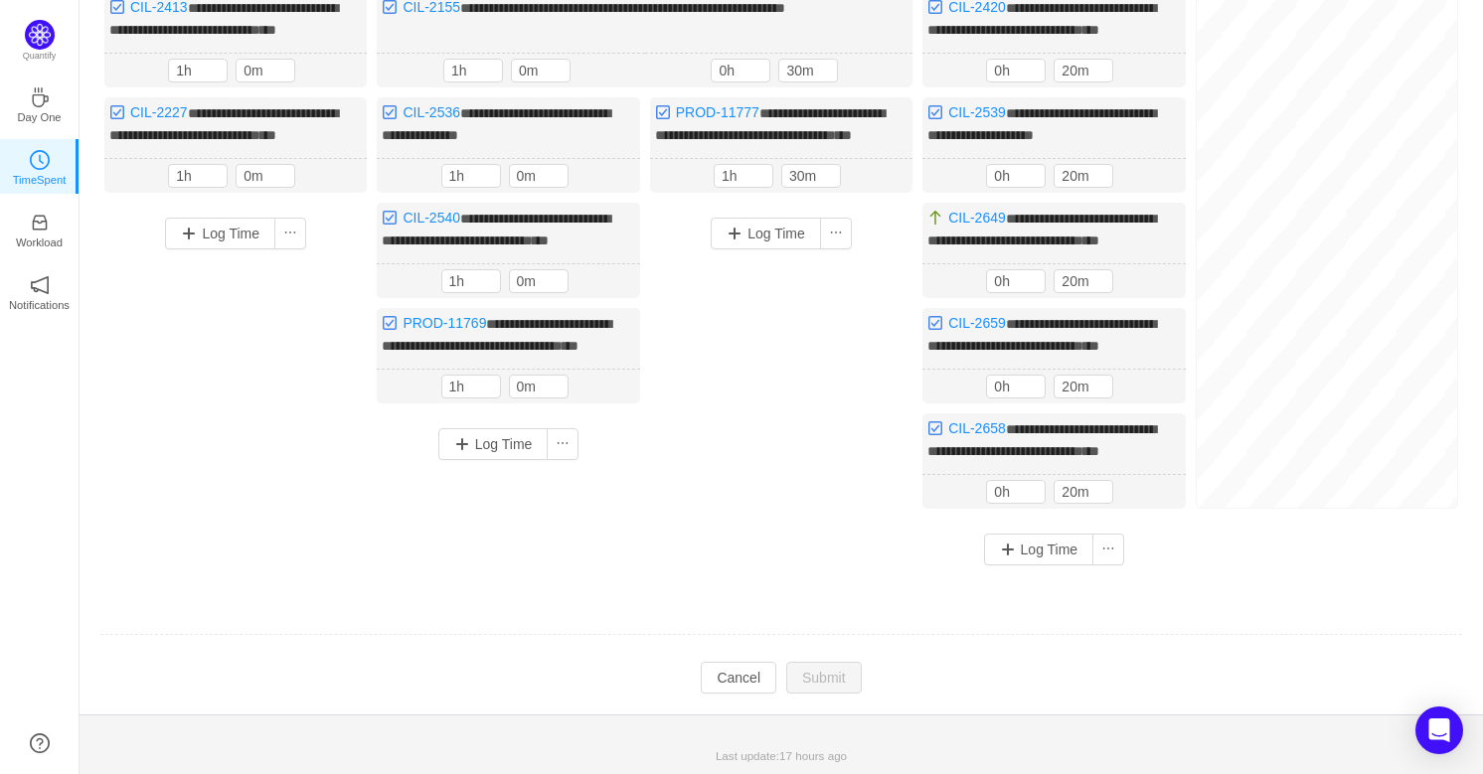
scroll to position [100, 0]
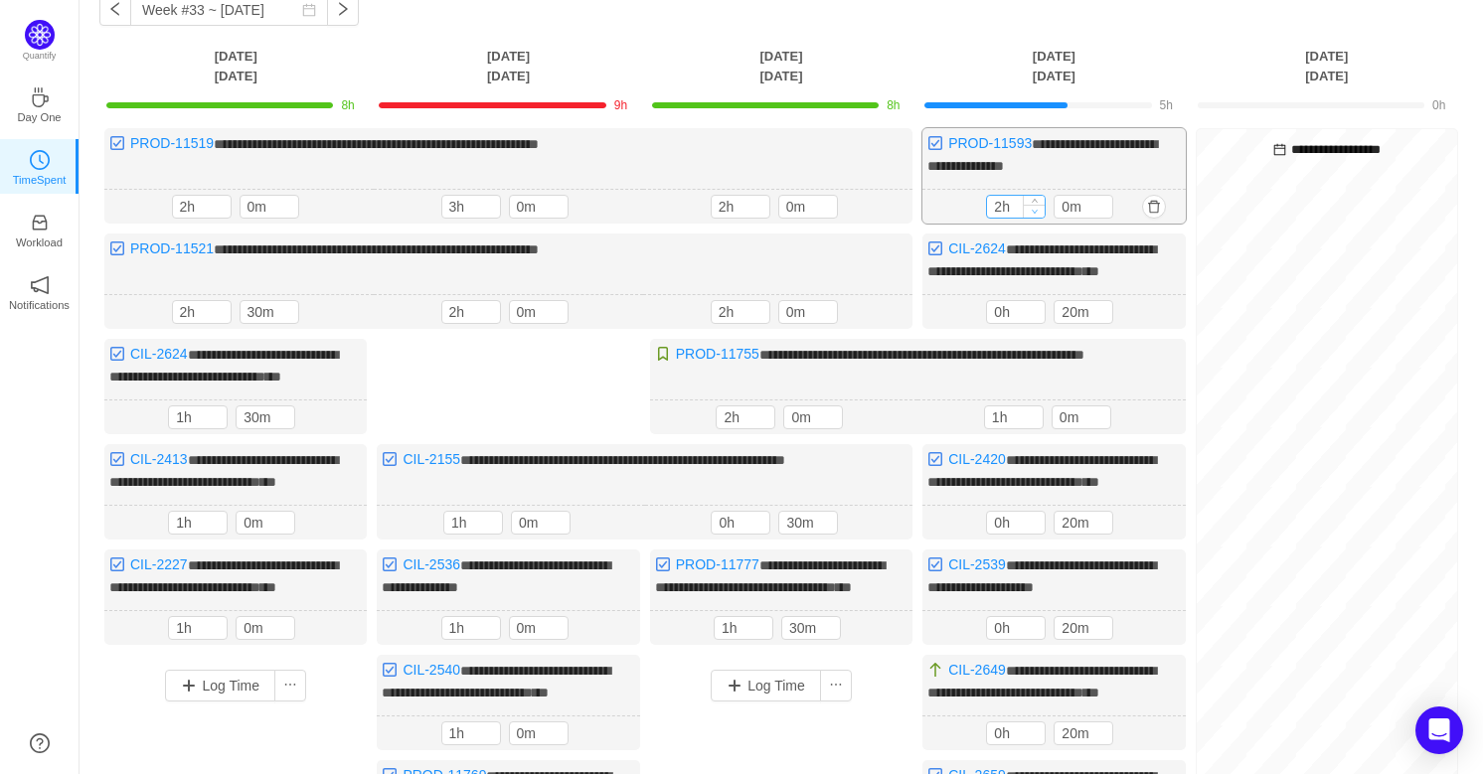
type input "1h"
click at [1035, 209] on icon "icon: down" at bounding box center [1035, 211] width 7 height 7
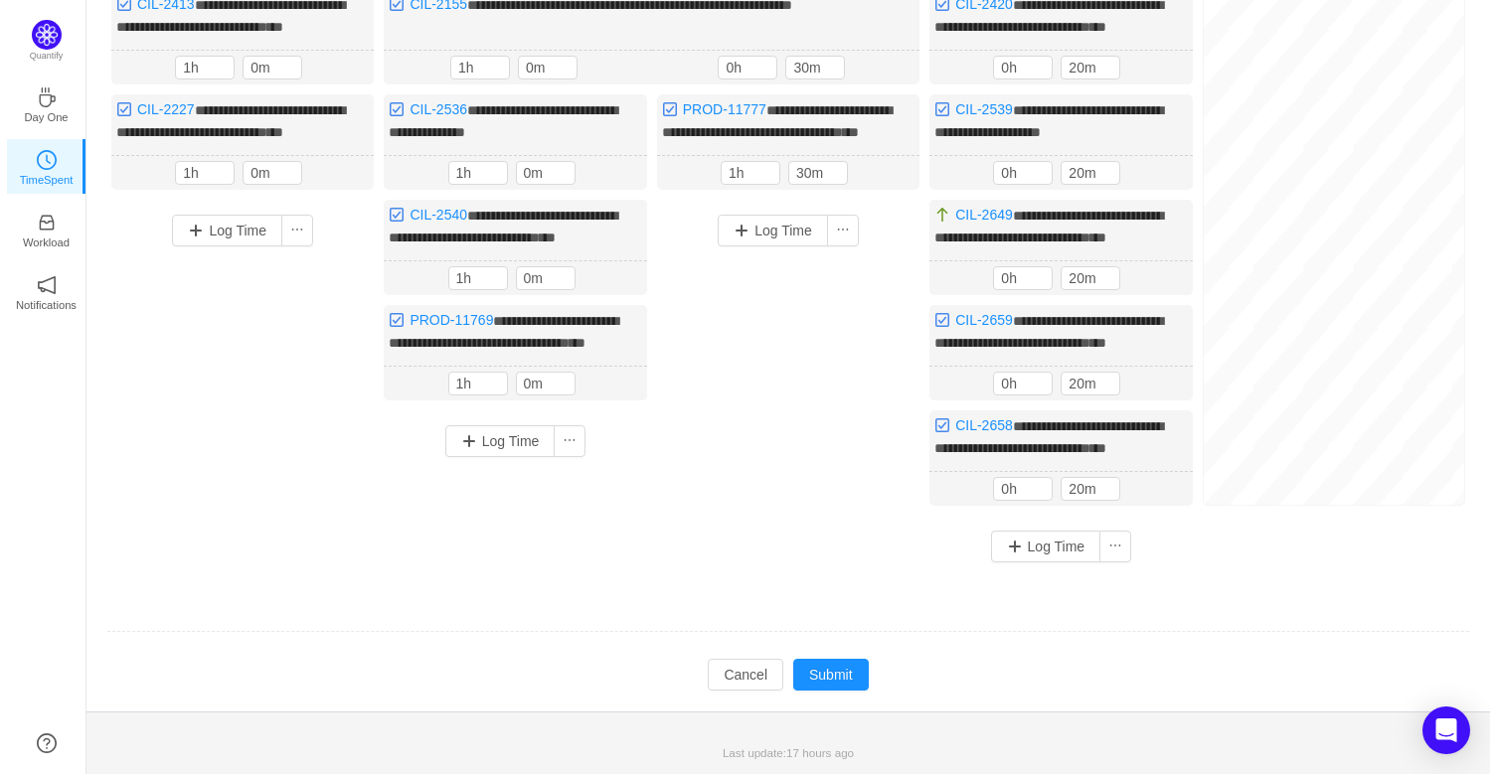
scroll to position [645, 0]
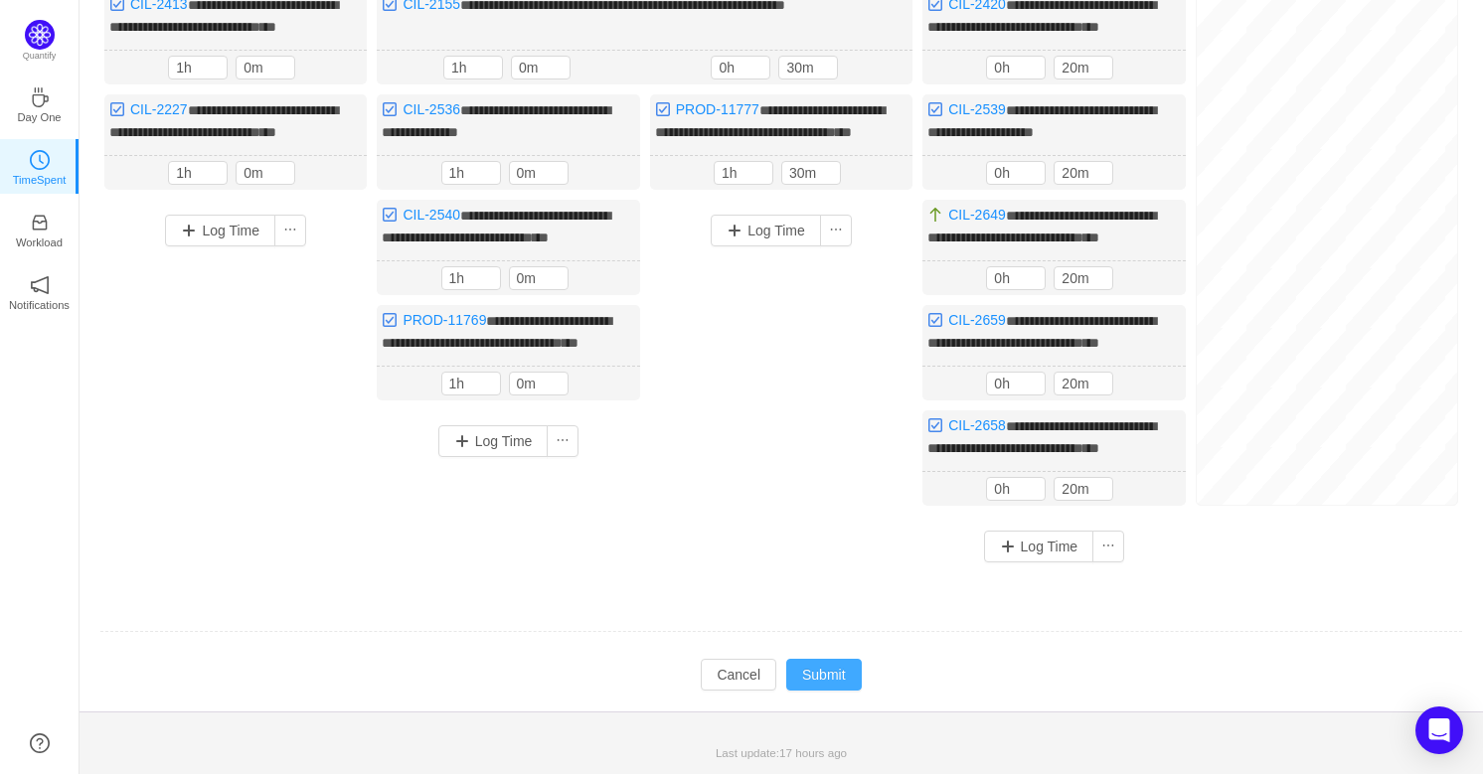
click at [836, 666] on button "Submit" at bounding box center [824, 675] width 76 height 32
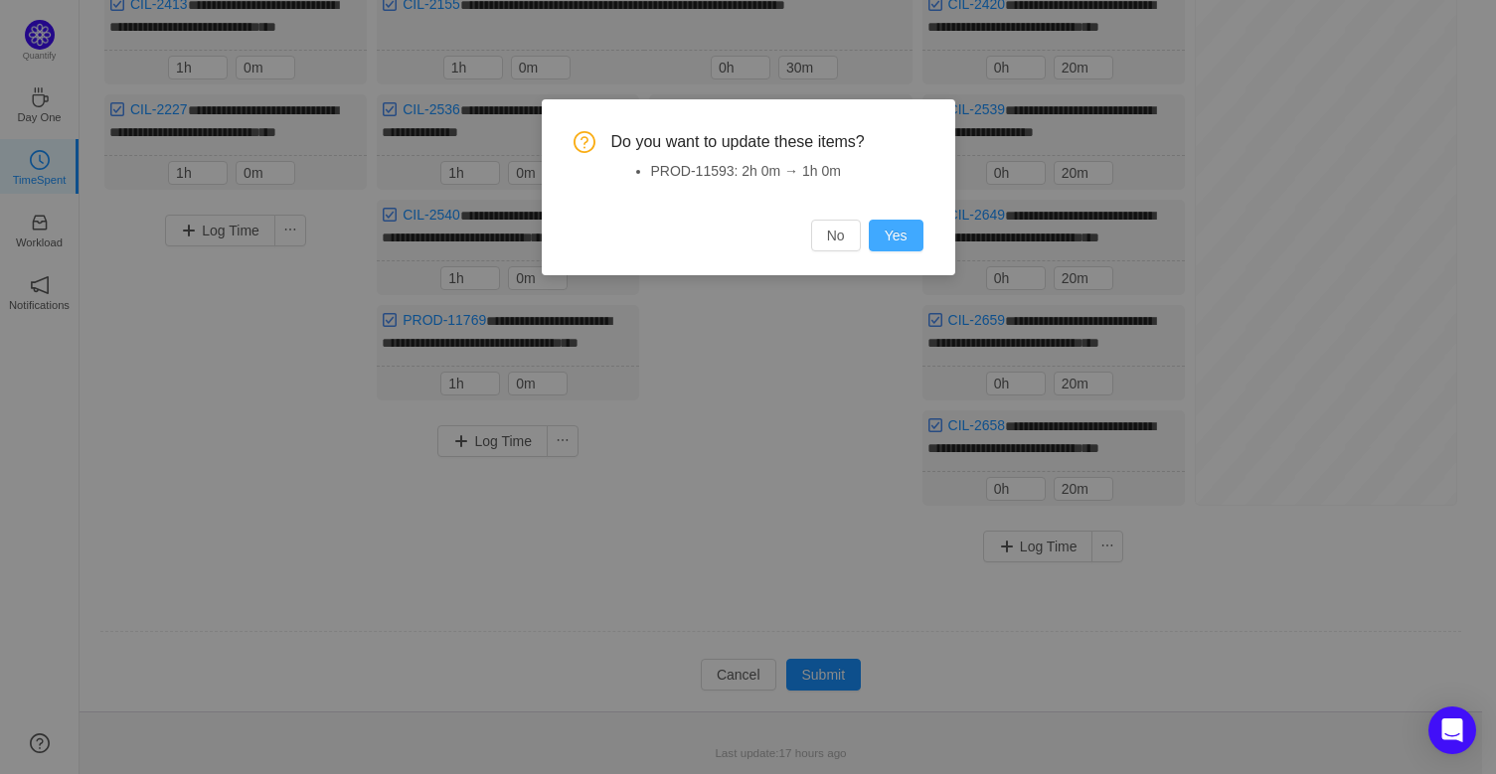
click at [912, 227] on button "Yes" at bounding box center [896, 236] width 55 height 32
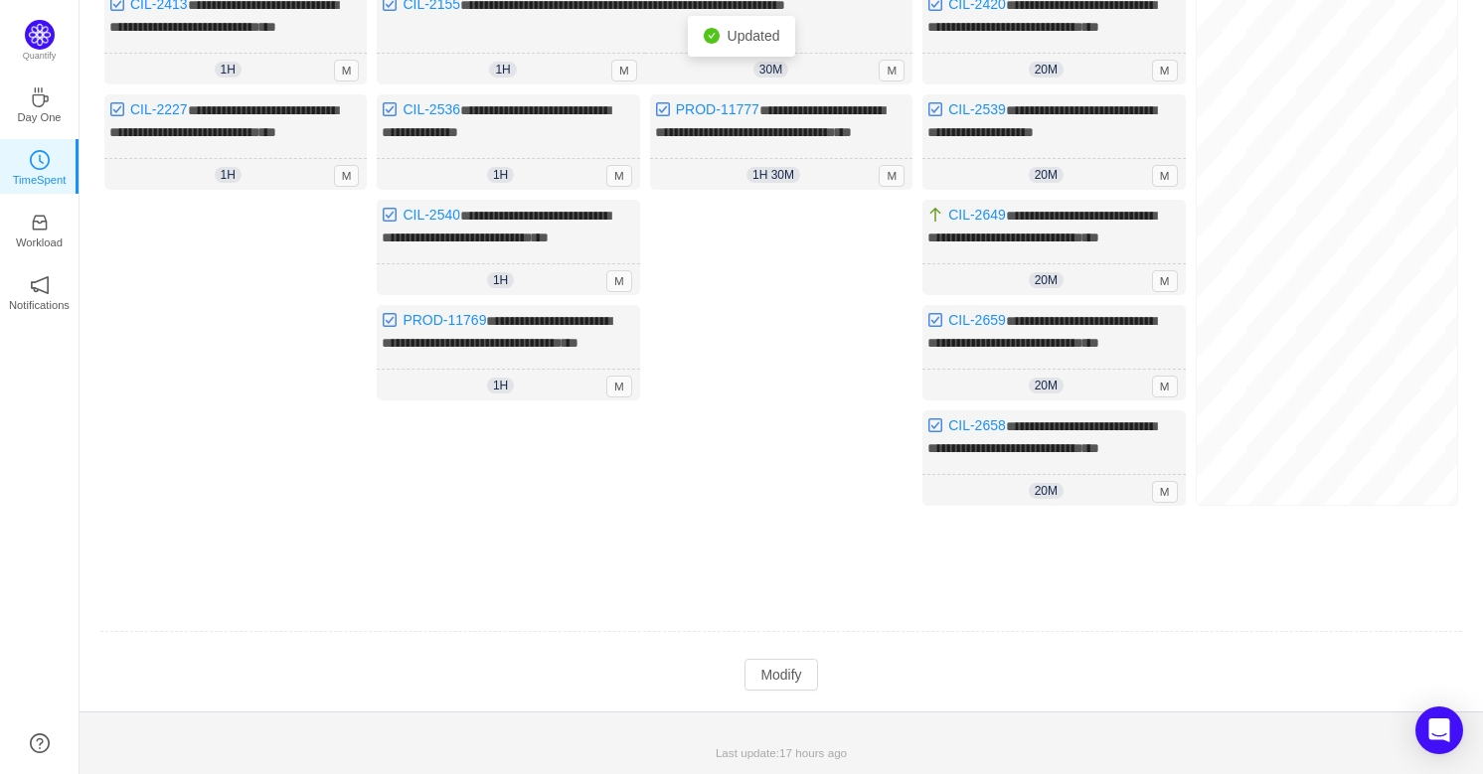
scroll to position [643, 0]
click at [796, 675] on button "Modify" at bounding box center [780, 675] width 73 height 32
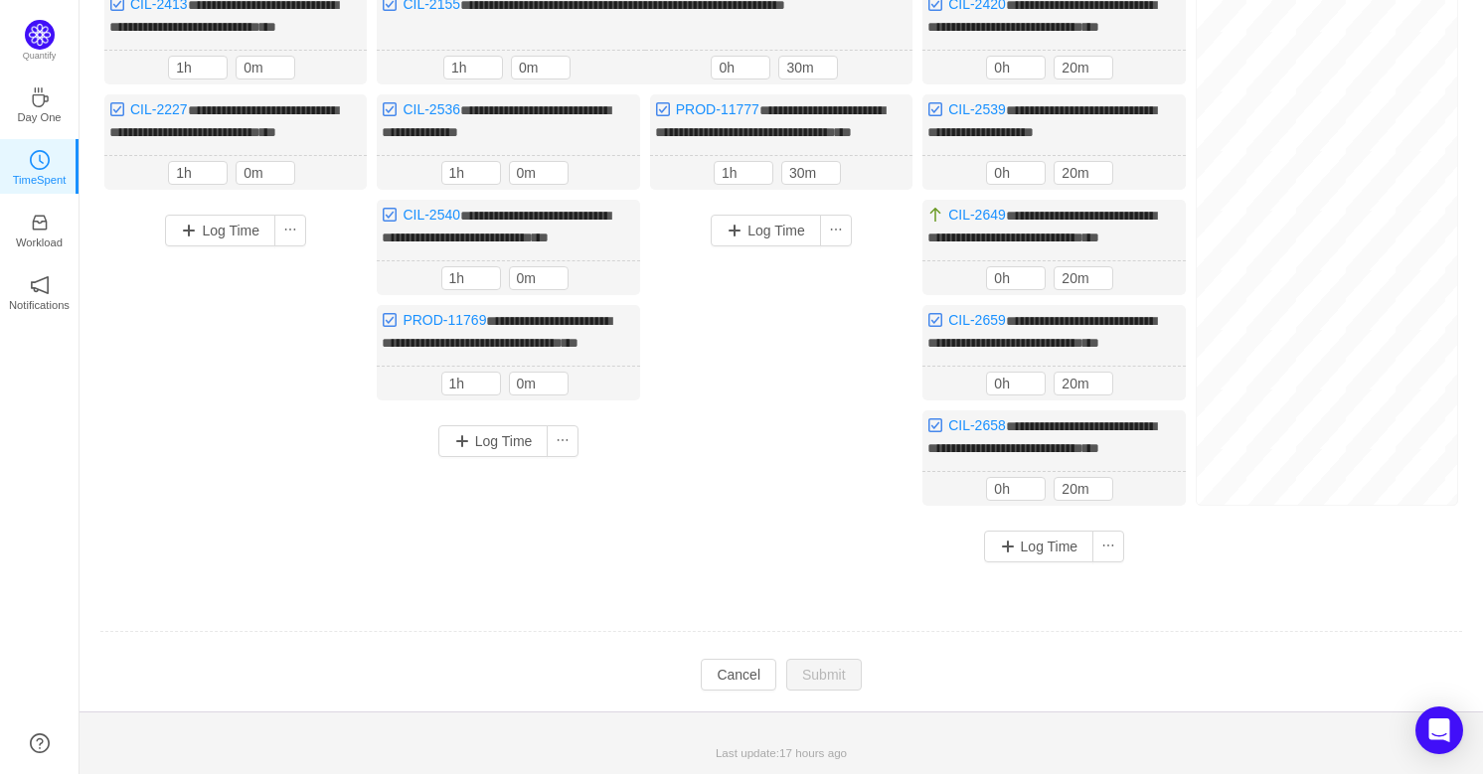
scroll to position [640, 0]
click at [1042, 549] on button "Log Time" at bounding box center [1039, 547] width 110 height 32
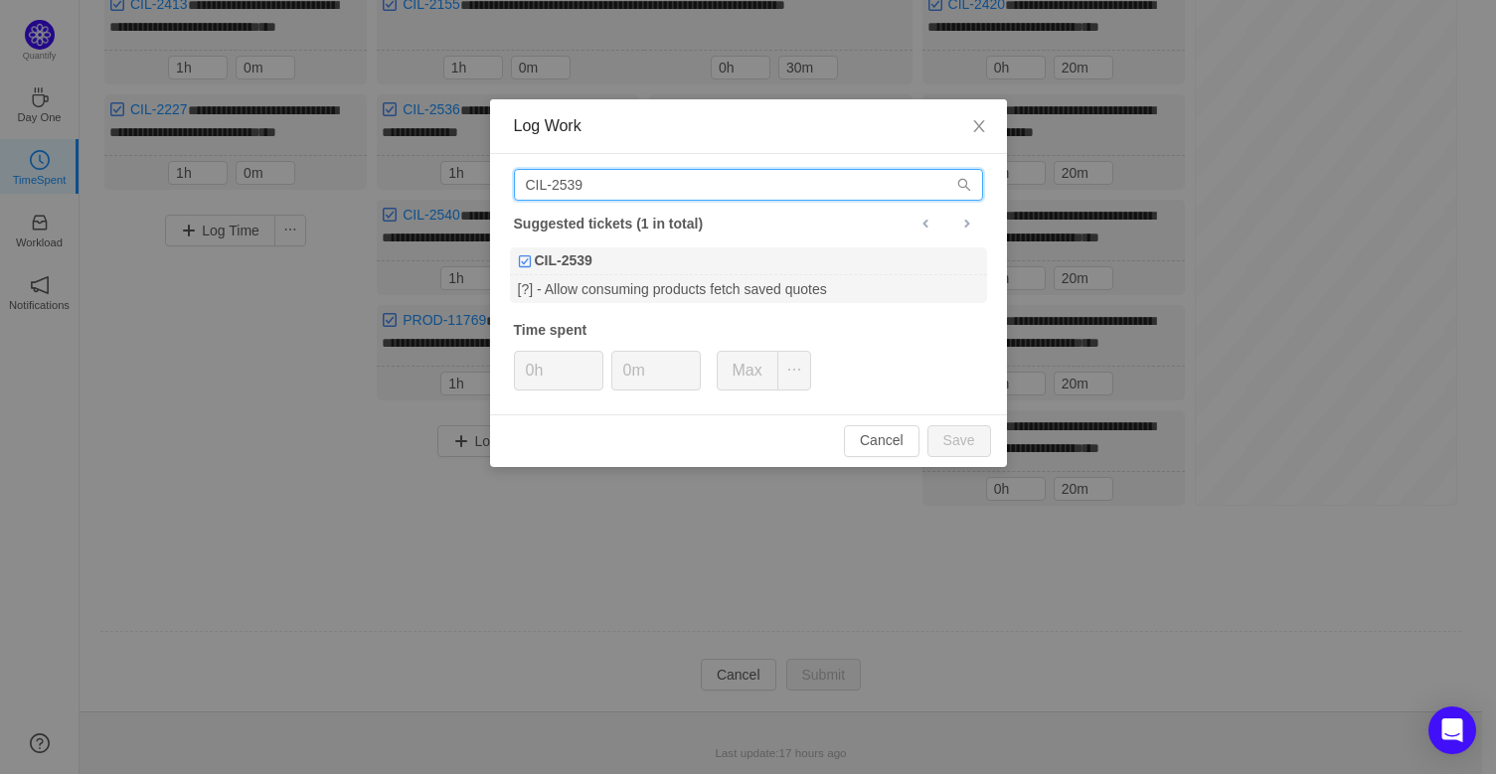
drag, startPoint x: 626, startPoint y: 181, endPoint x: 418, endPoint y: 163, distance: 208.5
click at [418, 163] on div "Log Work CIL-2539 Suggested tickets (1 in total) CIL-2539 [?] - Allow consuming…" at bounding box center [748, 387] width 1496 height 774
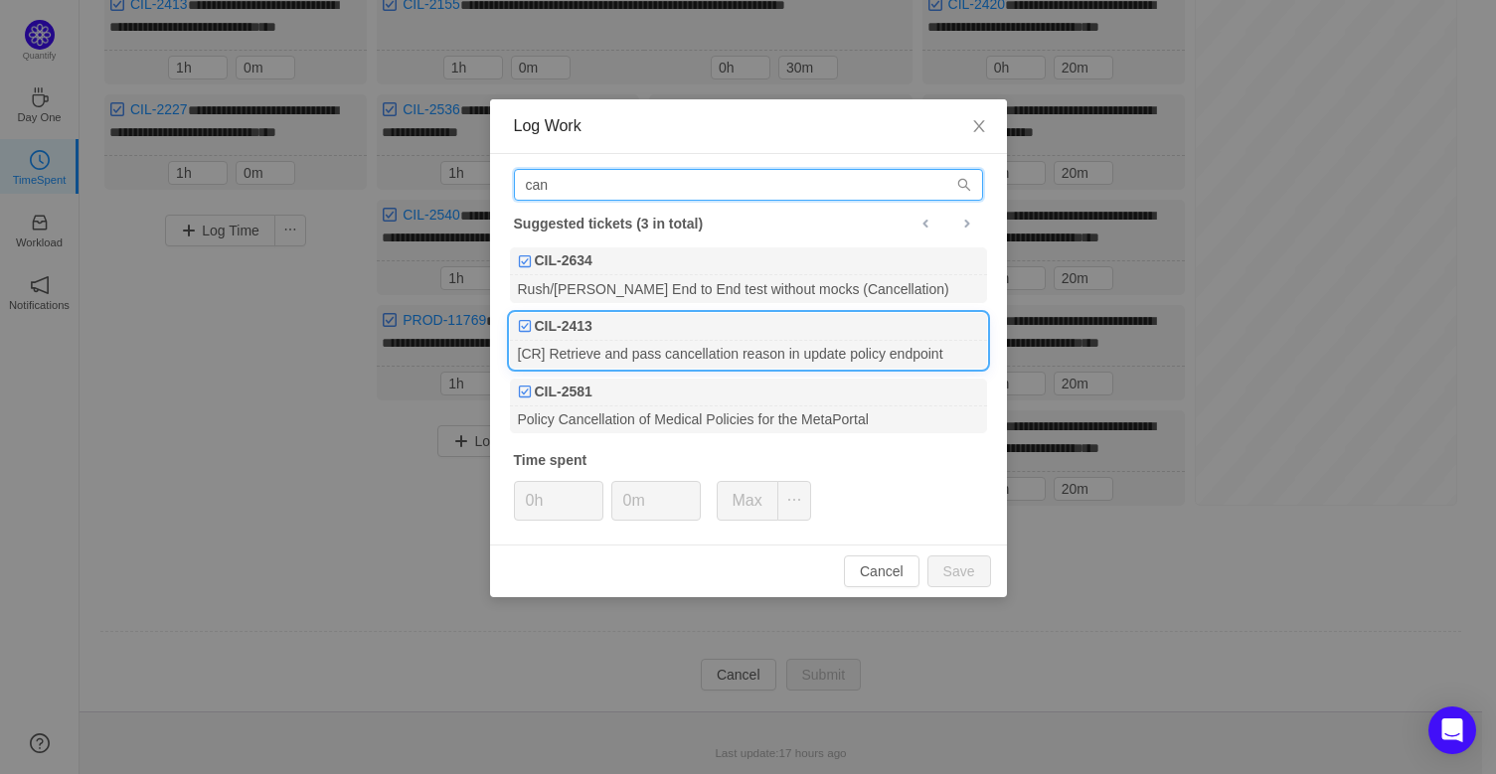
type input "can"
click at [775, 360] on div "[CR] Retrieve and pass cancellation reason in update policy endpoint" at bounding box center [748, 354] width 477 height 27
click at [690, 488] on span "Increase Value" at bounding box center [689, 493] width 21 height 23
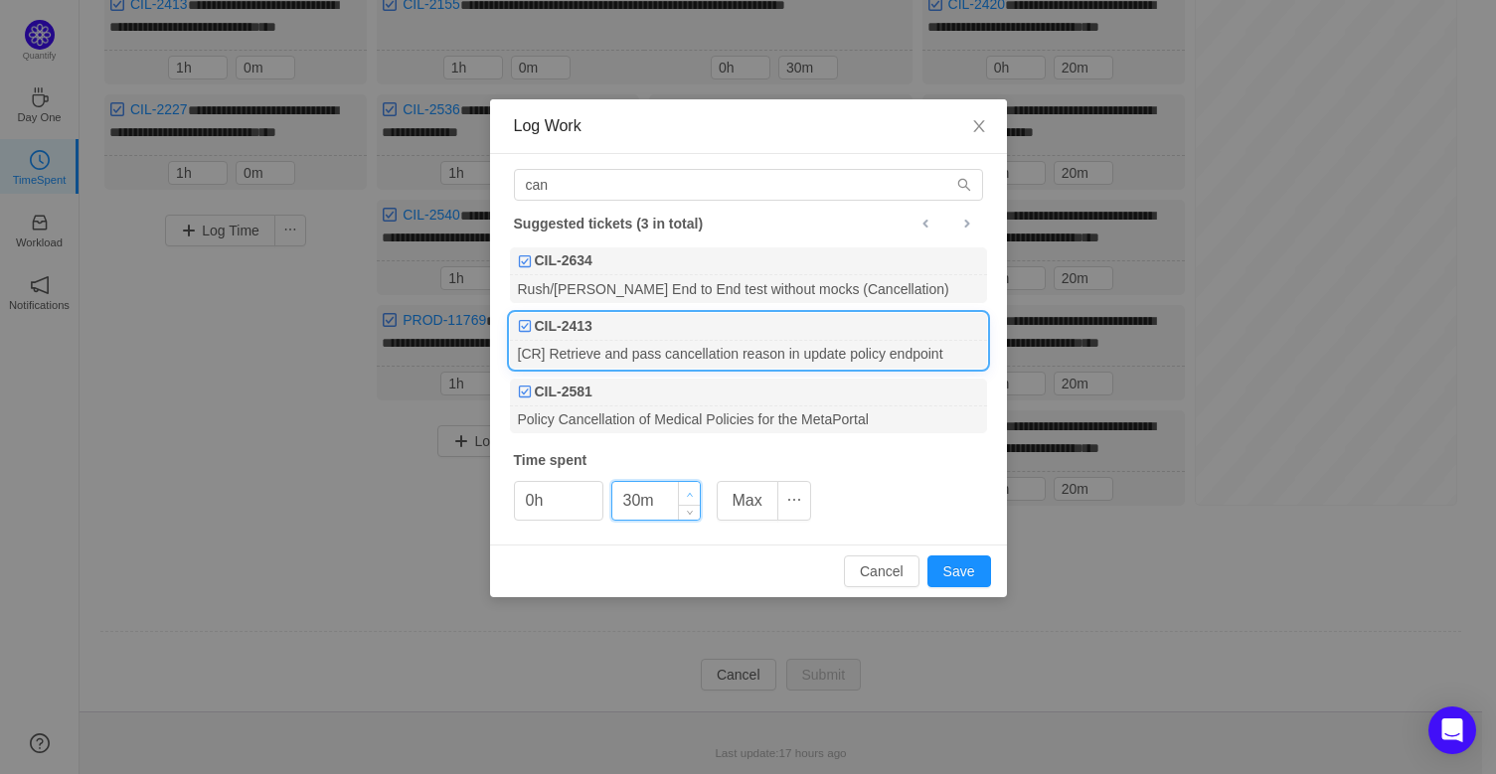
click at [690, 488] on span "Increase Value" at bounding box center [689, 493] width 21 height 23
click at [953, 564] on button "Save" at bounding box center [959, 572] width 64 height 32
type input "0m"
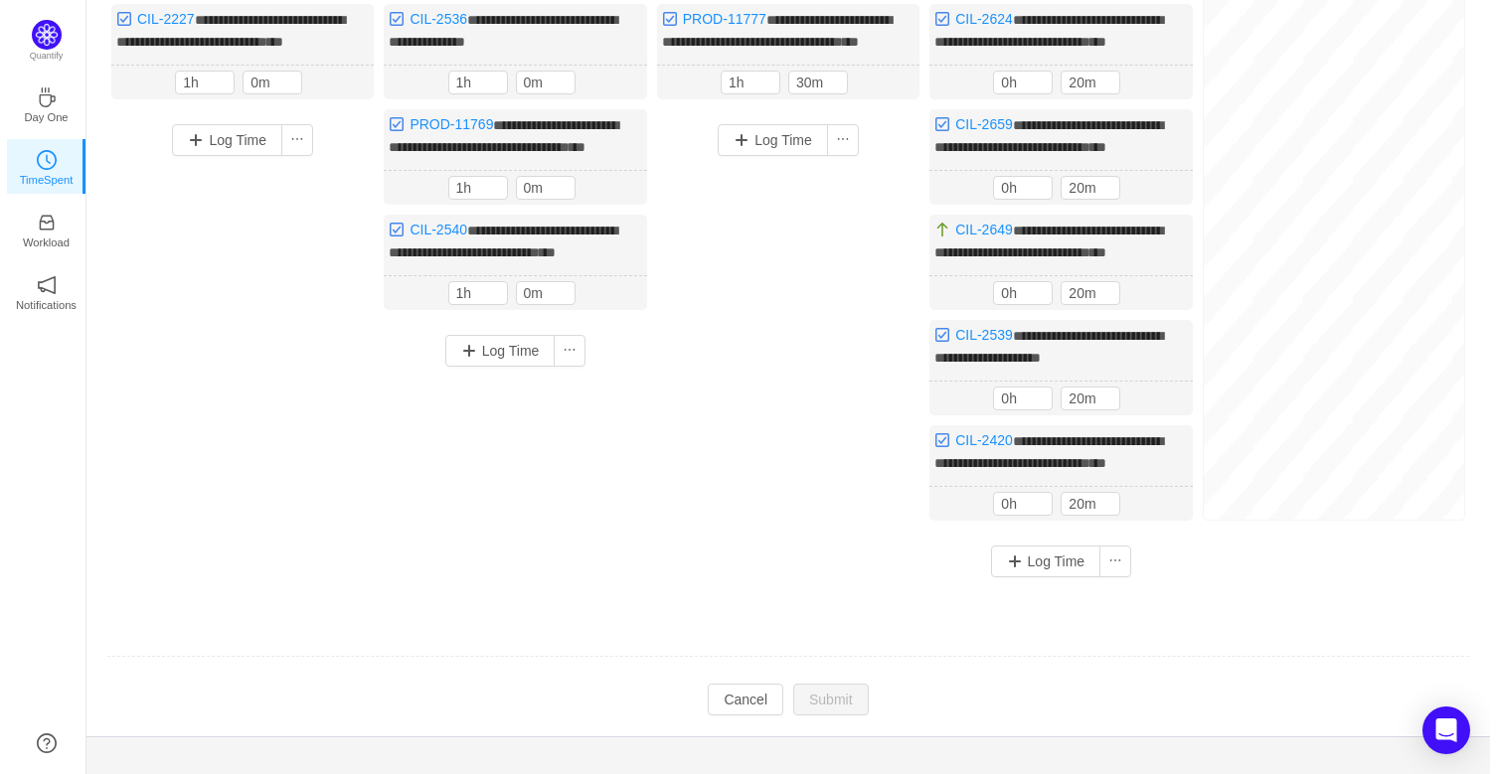
scroll to position [756, 0]
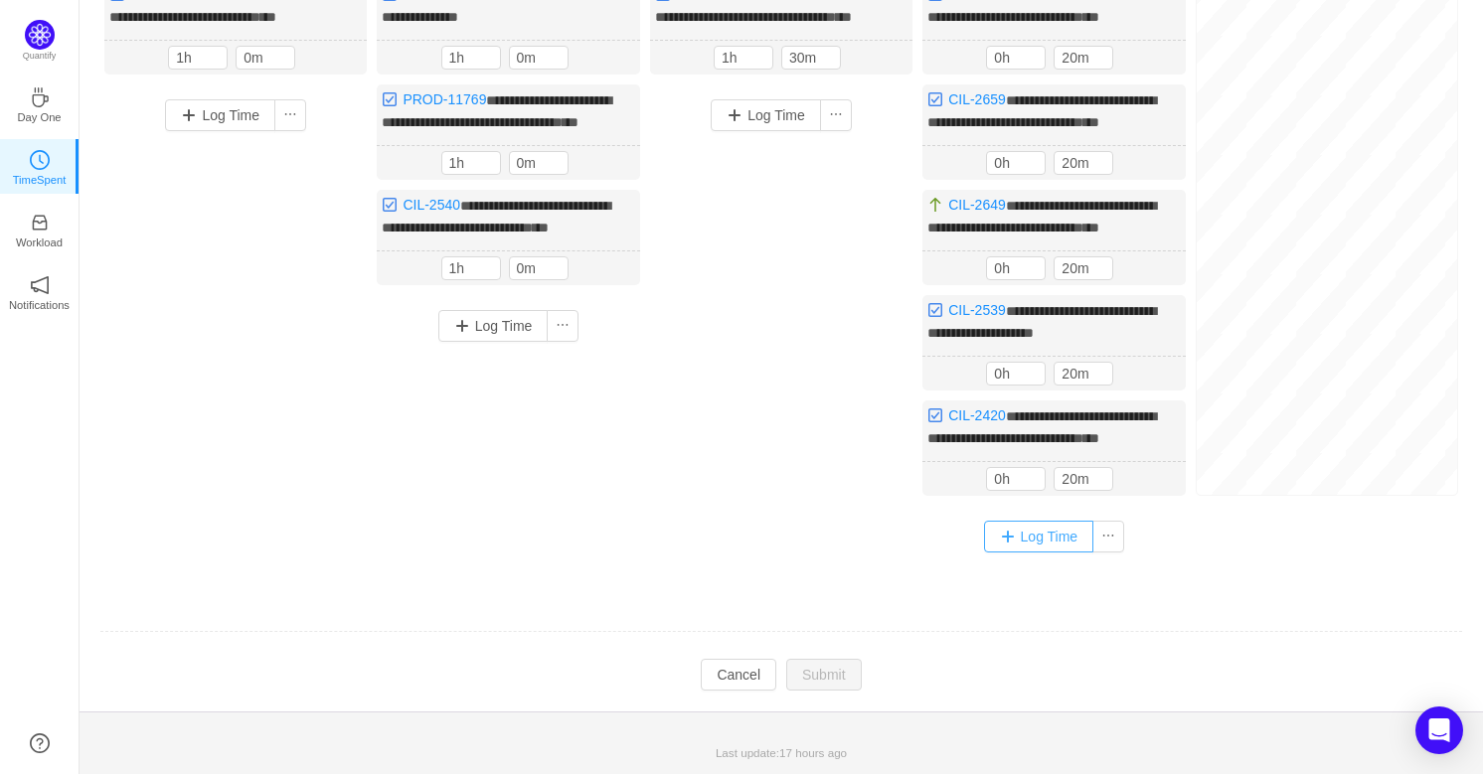
click at [1030, 533] on button "Log Time" at bounding box center [1039, 537] width 110 height 32
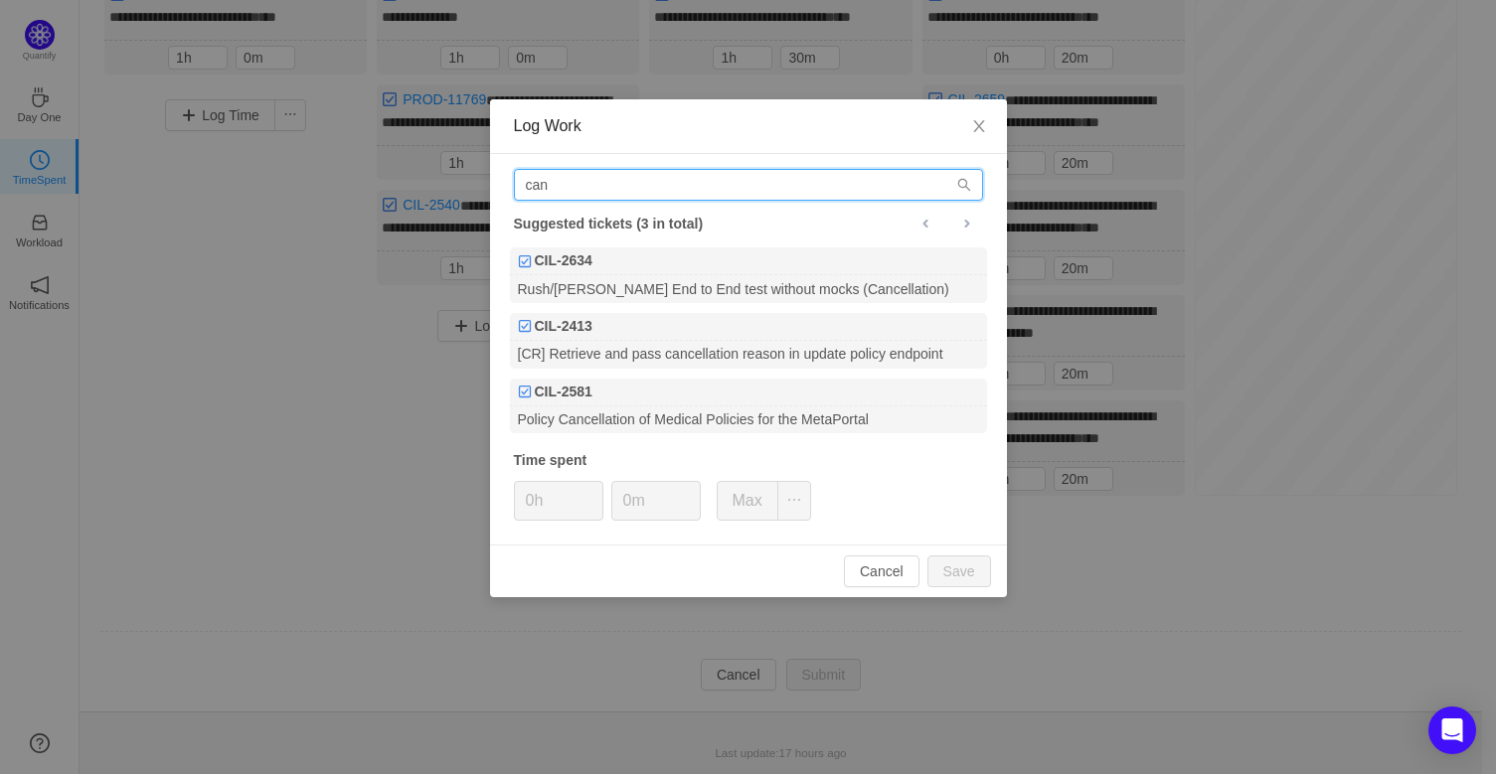
click at [586, 181] on input "can" at bounding box center [748, 185] width 469 height 32
type input "c"
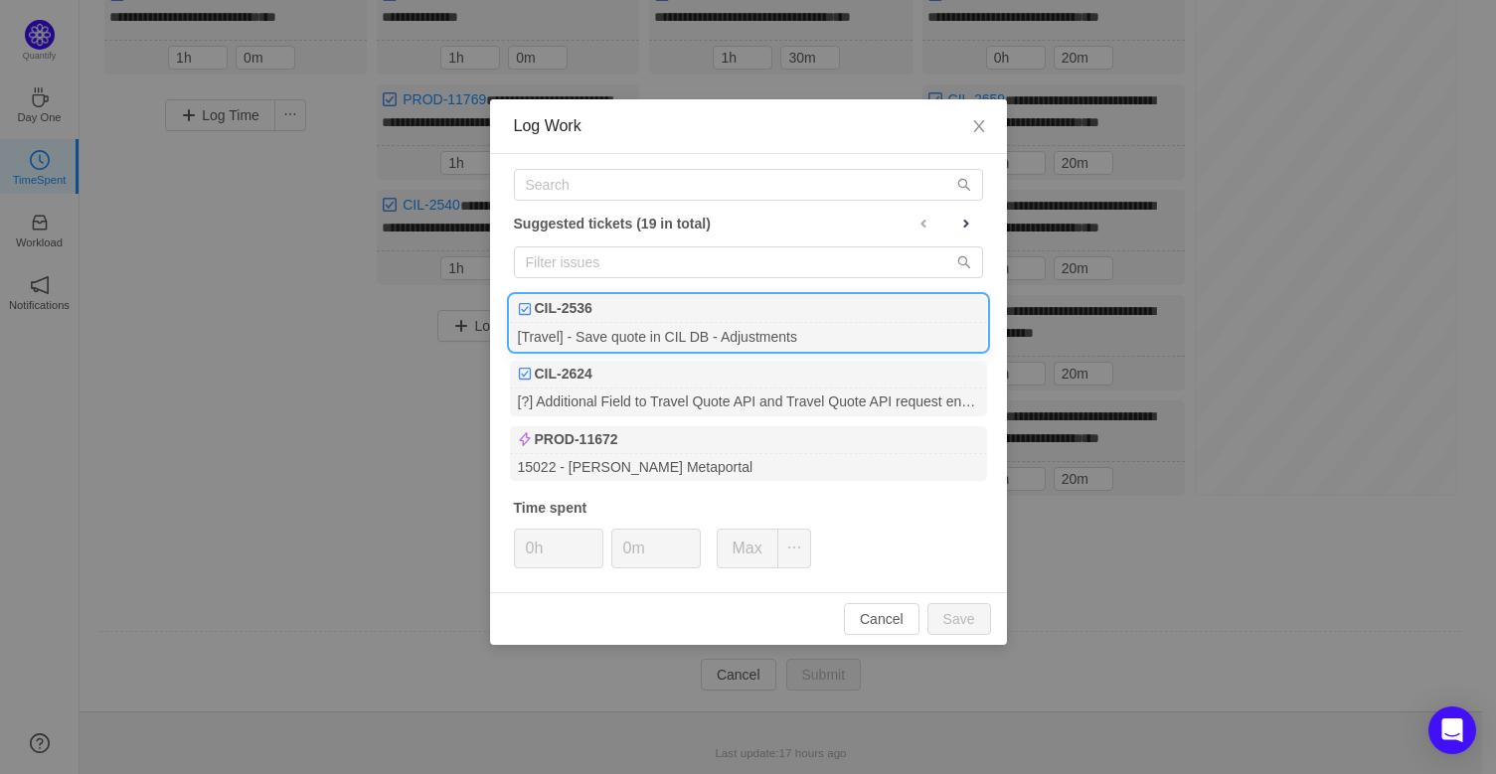
click at [801, 327] on div "[Travel] - Save quote in CIL DB - Adjustments" at bounding box center [748, 336] width 477 height 27
click at [687, 544] on icon "icon: up" at bounding box center [689, 542] width 7 height 7
click at [984, 618] on button "Save" at bounding box center [959, 619] width 64 height 32
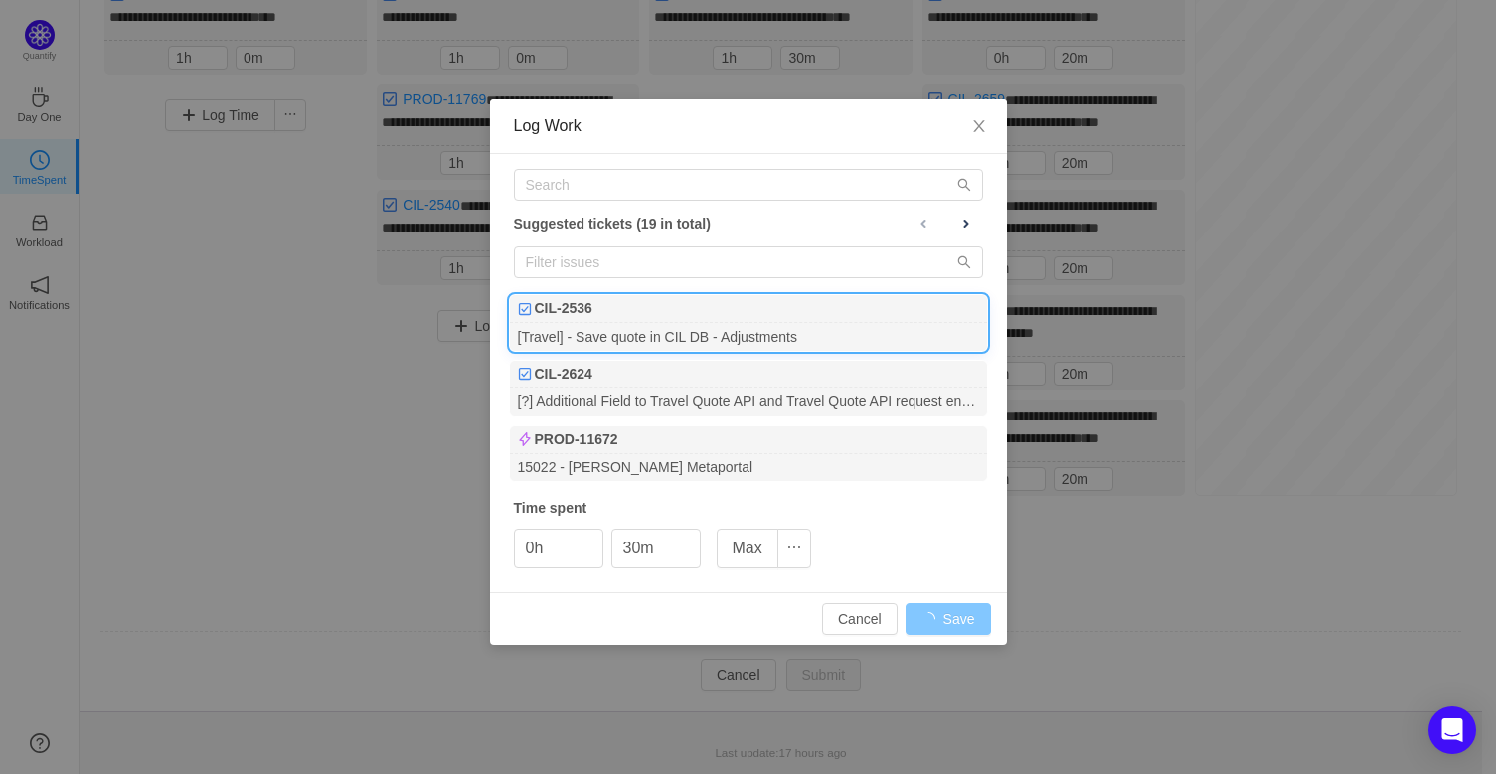
type input "0m"
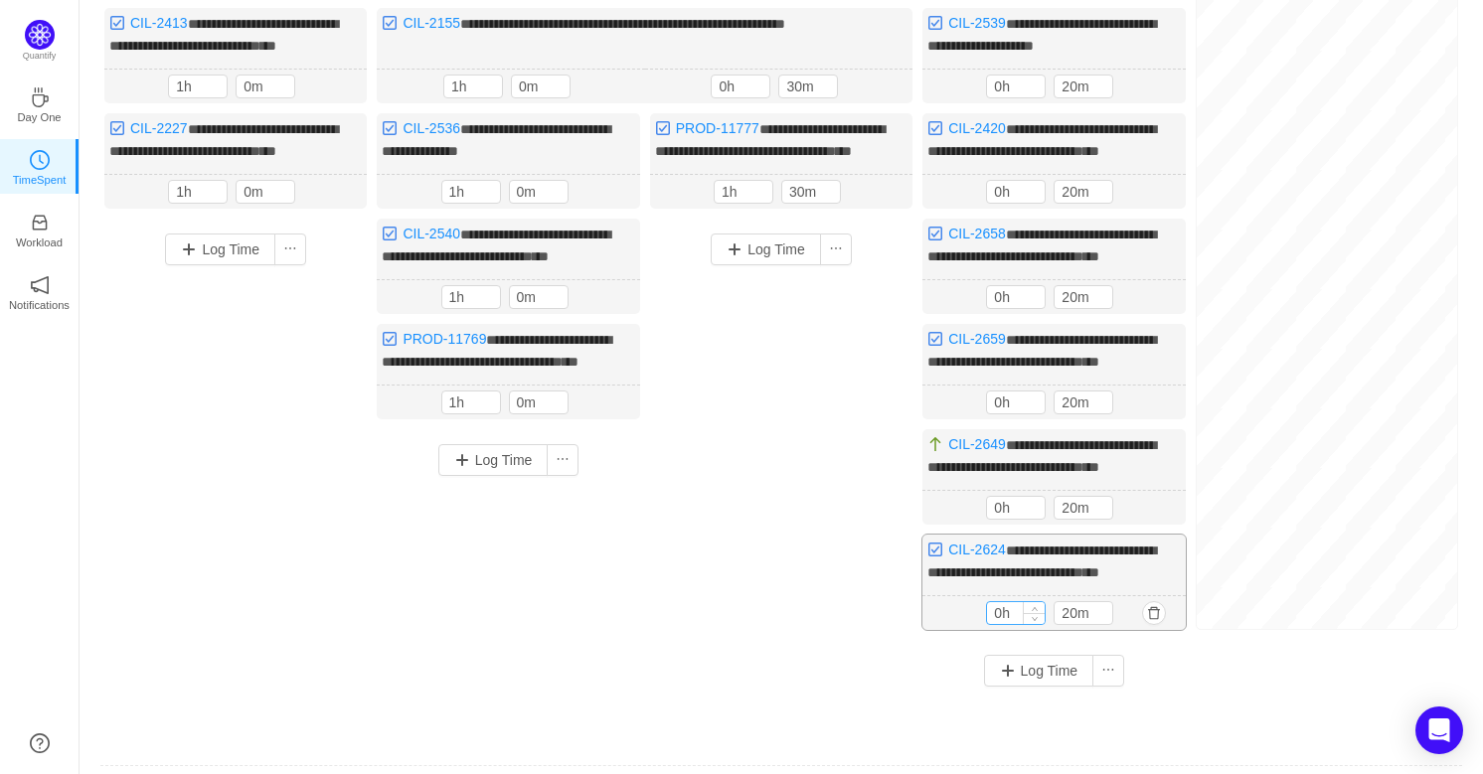
scroll to position [534, 0]
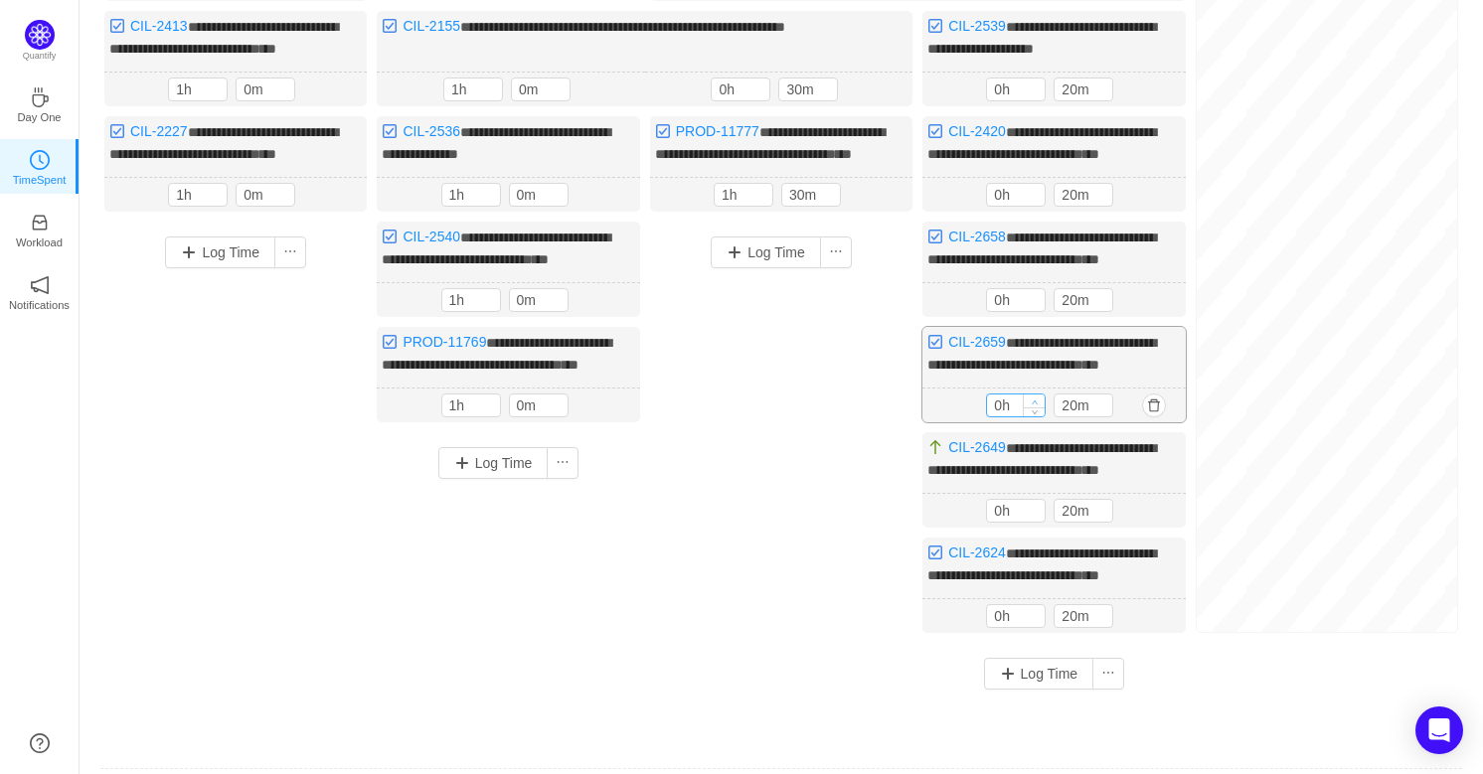
type input "1h"
click at [1034, 405] on icon "icon: up" at bounding box center [1035, 402] width 7 height 7
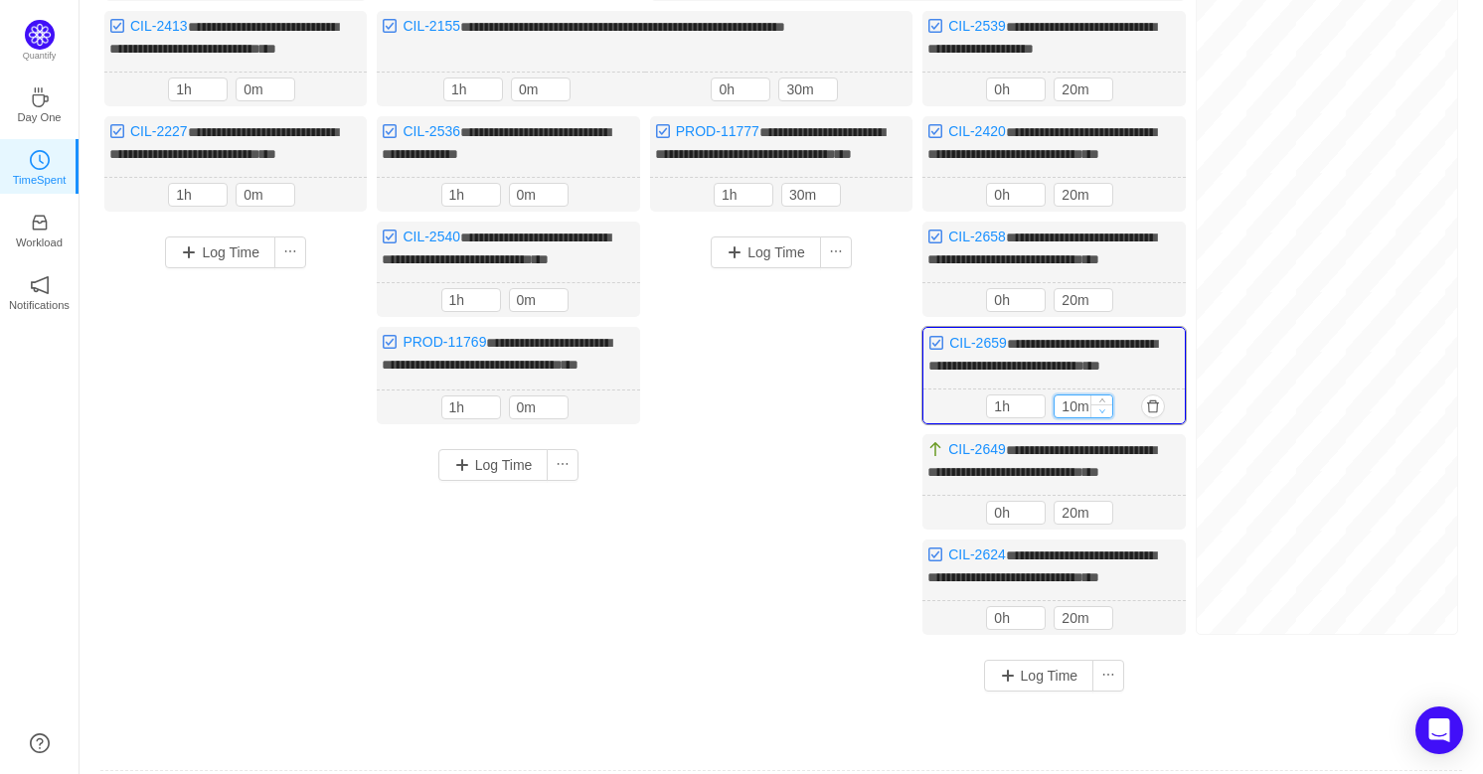
click at [1108, 417] on span "Decrease Value" at bounding box center [1101, 410] width 21 height 13
type input "0m"
click at [1108, 417] on span "Decrease Value" at bounding box center [1101, 410] width 21 height 13
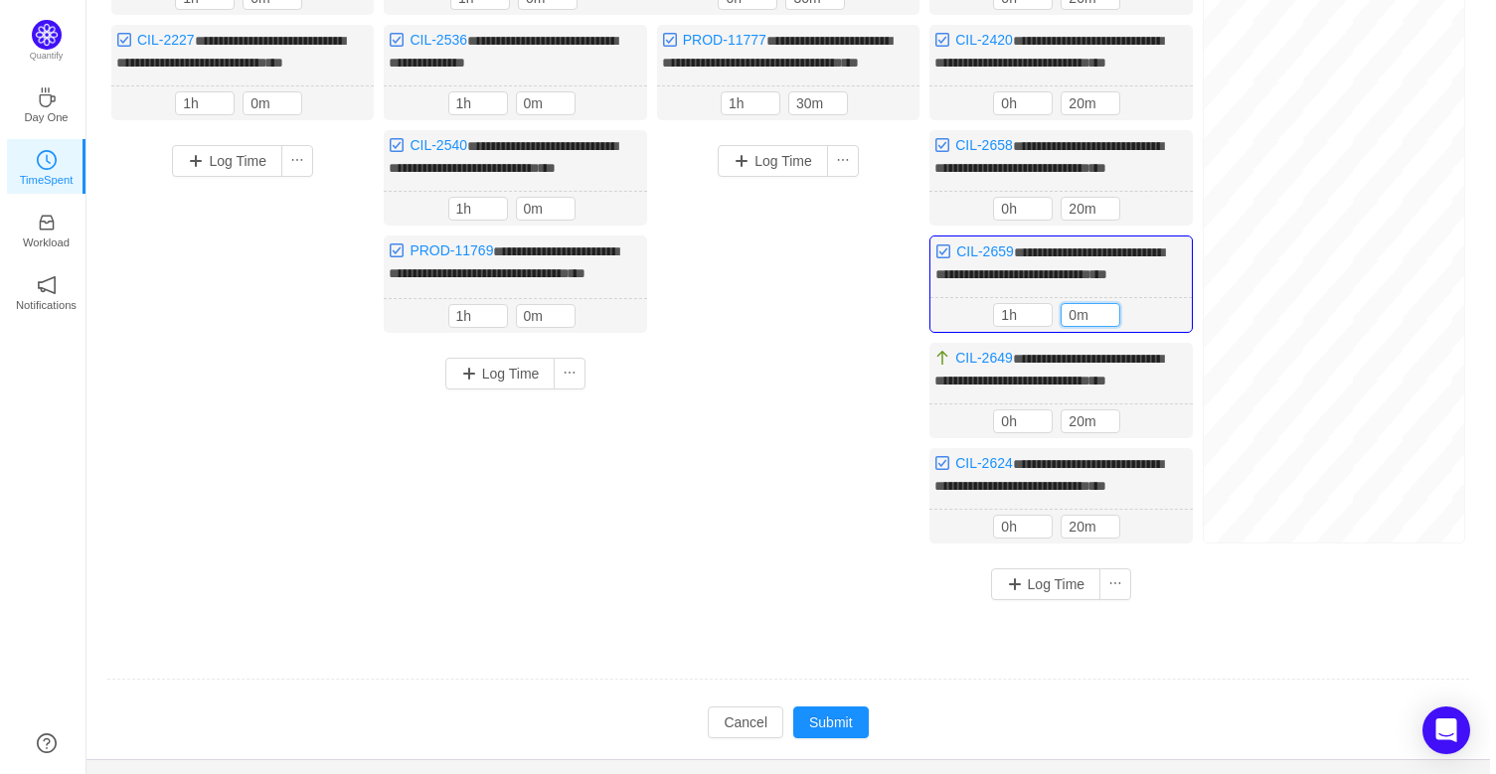
scroll to position [716, 0]
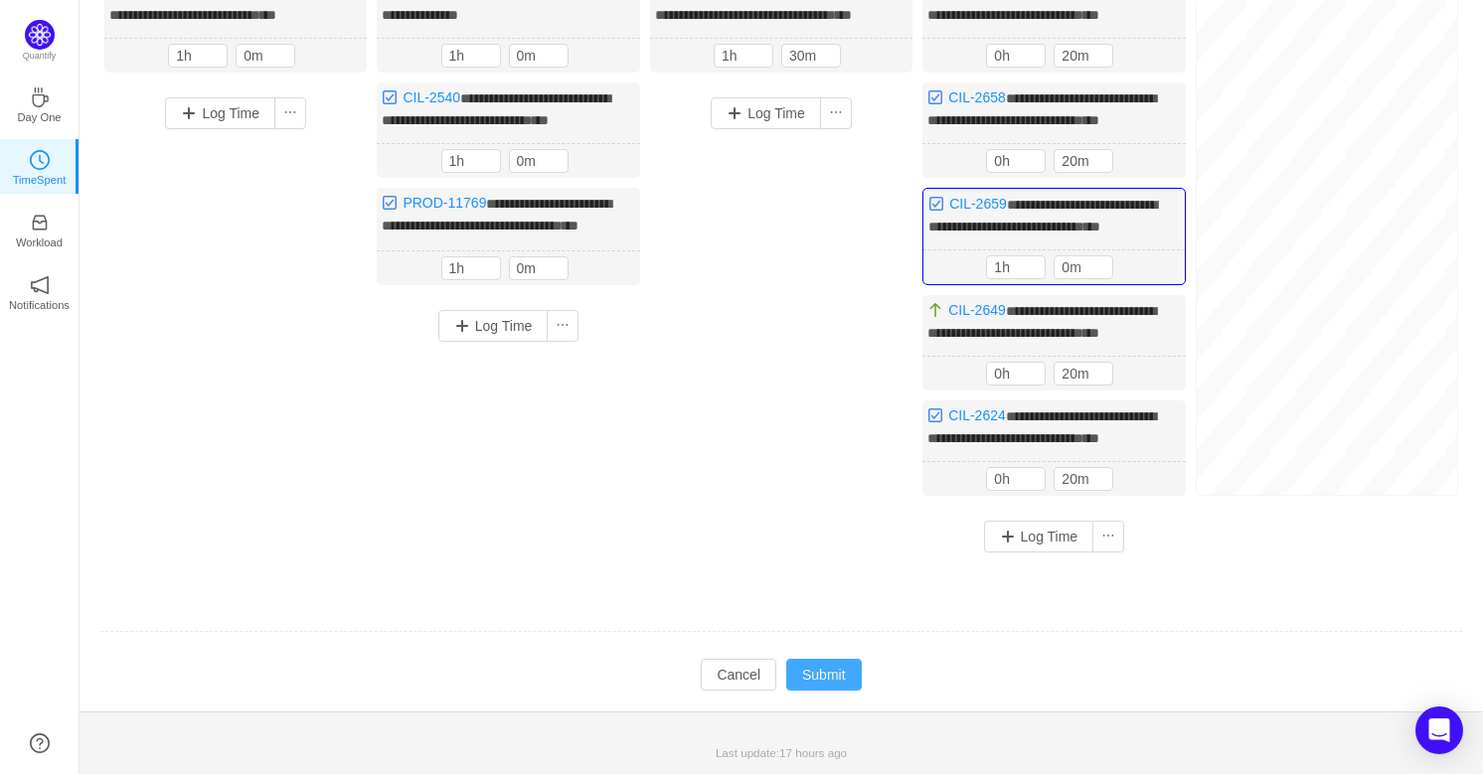
click at [846, 666] on button "Submit" at bounding box center [824, 675] width 76 height 32
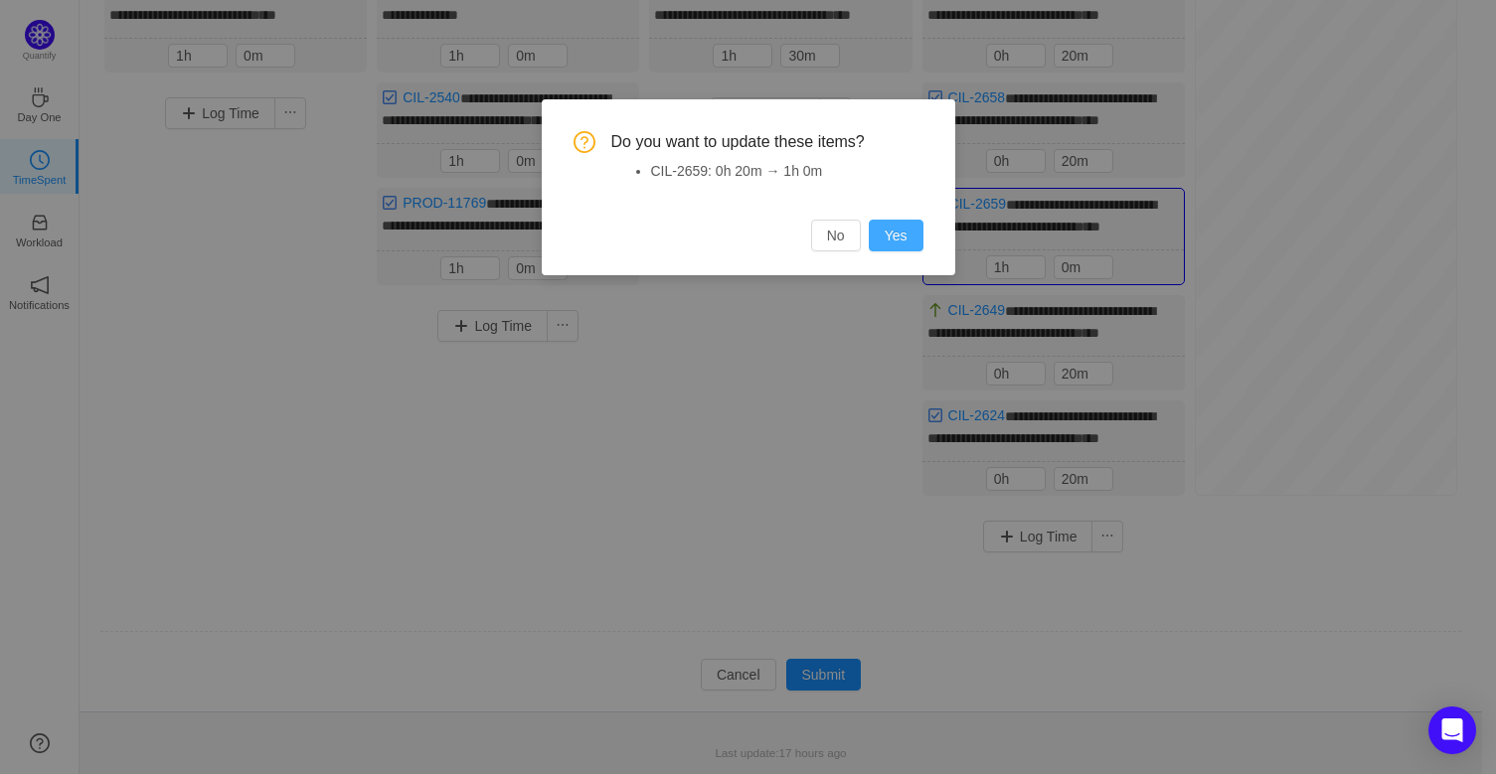
click at [908, 231] on button "Yes" at bounding box center [896, 236] width 55 height 32
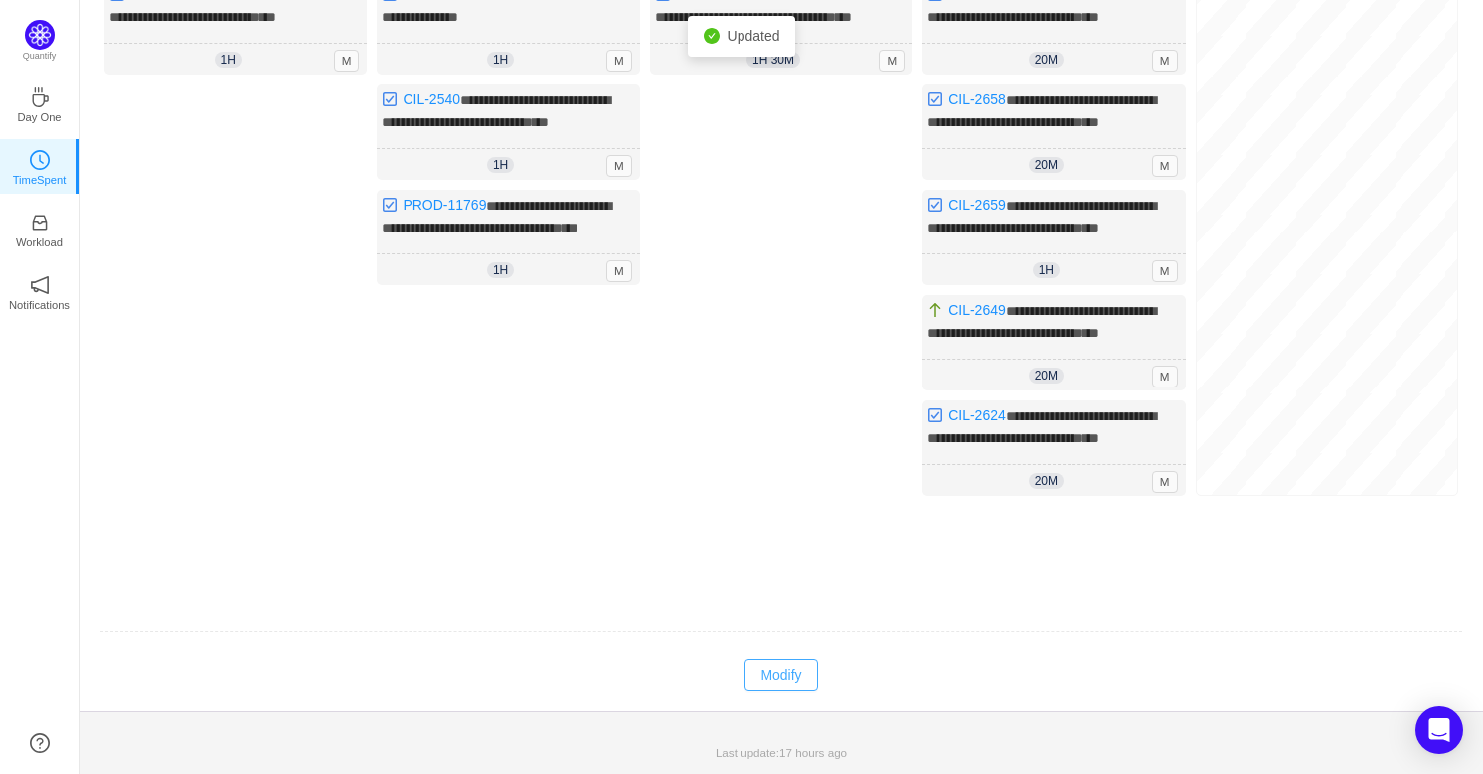
click at [799, 669] on button "Modify" at bounding box center [780, 675] width 73 height 32
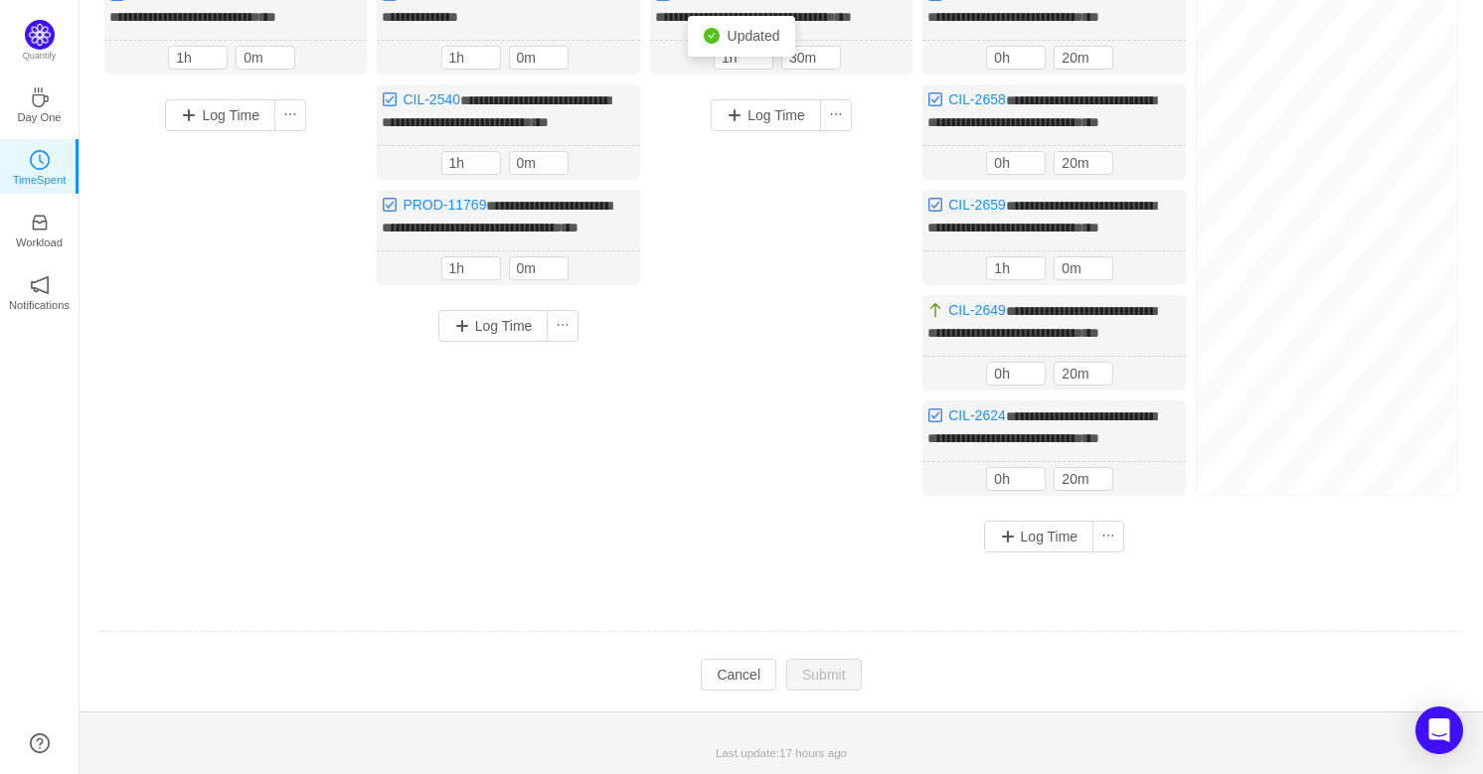
scroll to position [712, 0]
click at [1159, 484] on button "button" at bounding box center [1154, 479] width 24 height 24
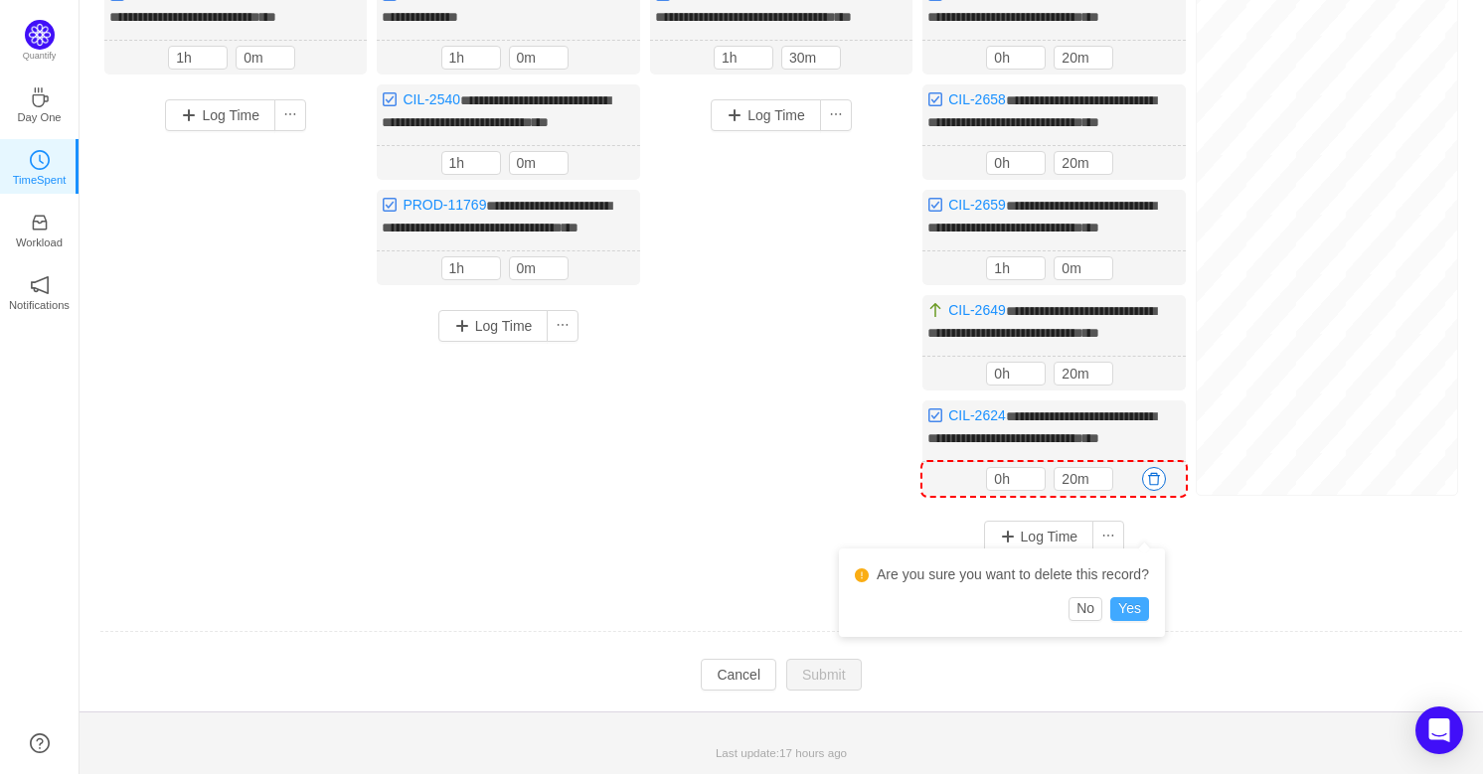
click at [1134, 597] on button "Yes" at bounding box center [1129, 609] width 39 height 24
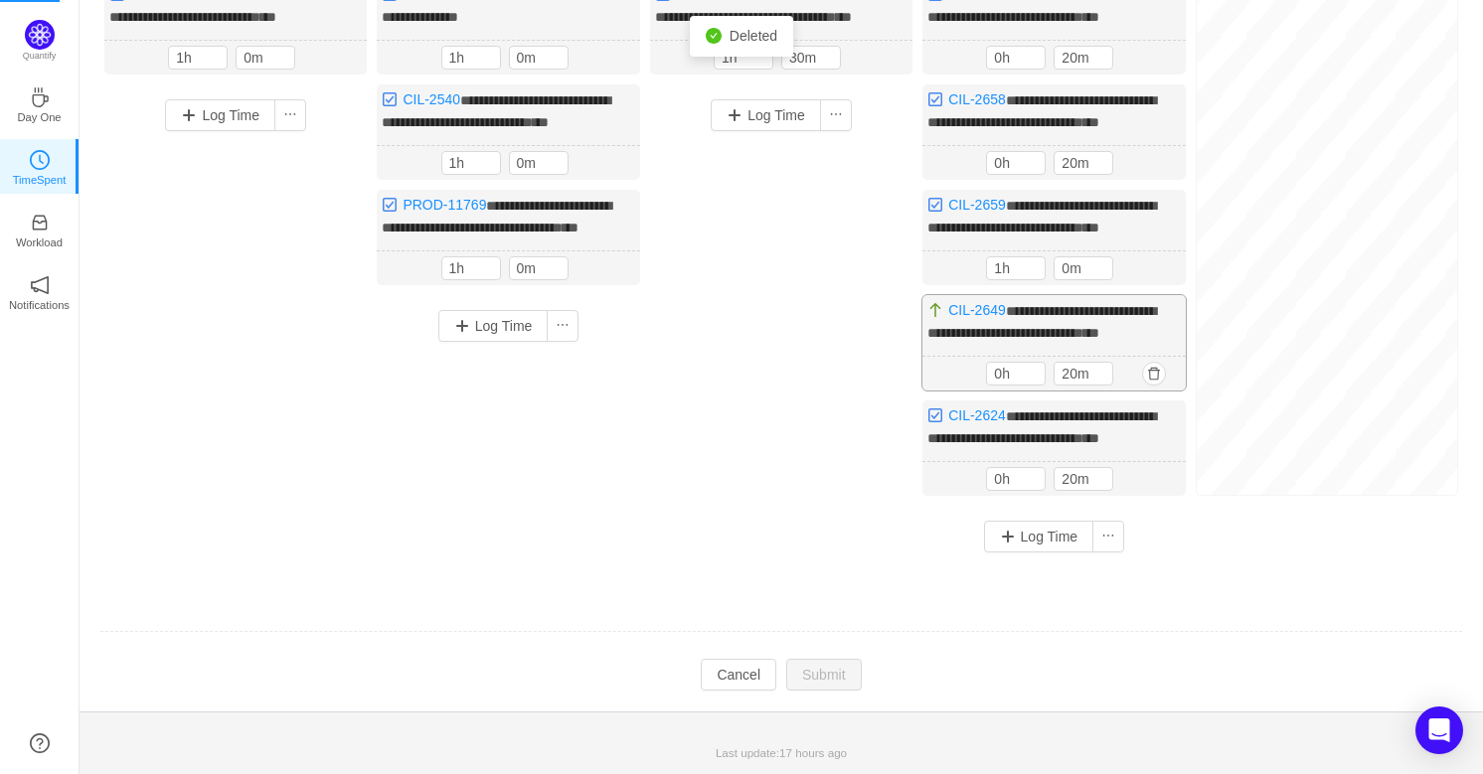
scroll to position [732, 0]
click at [1153, 491] on button "button" at bounding box center [1154, 479] width 24 height 24
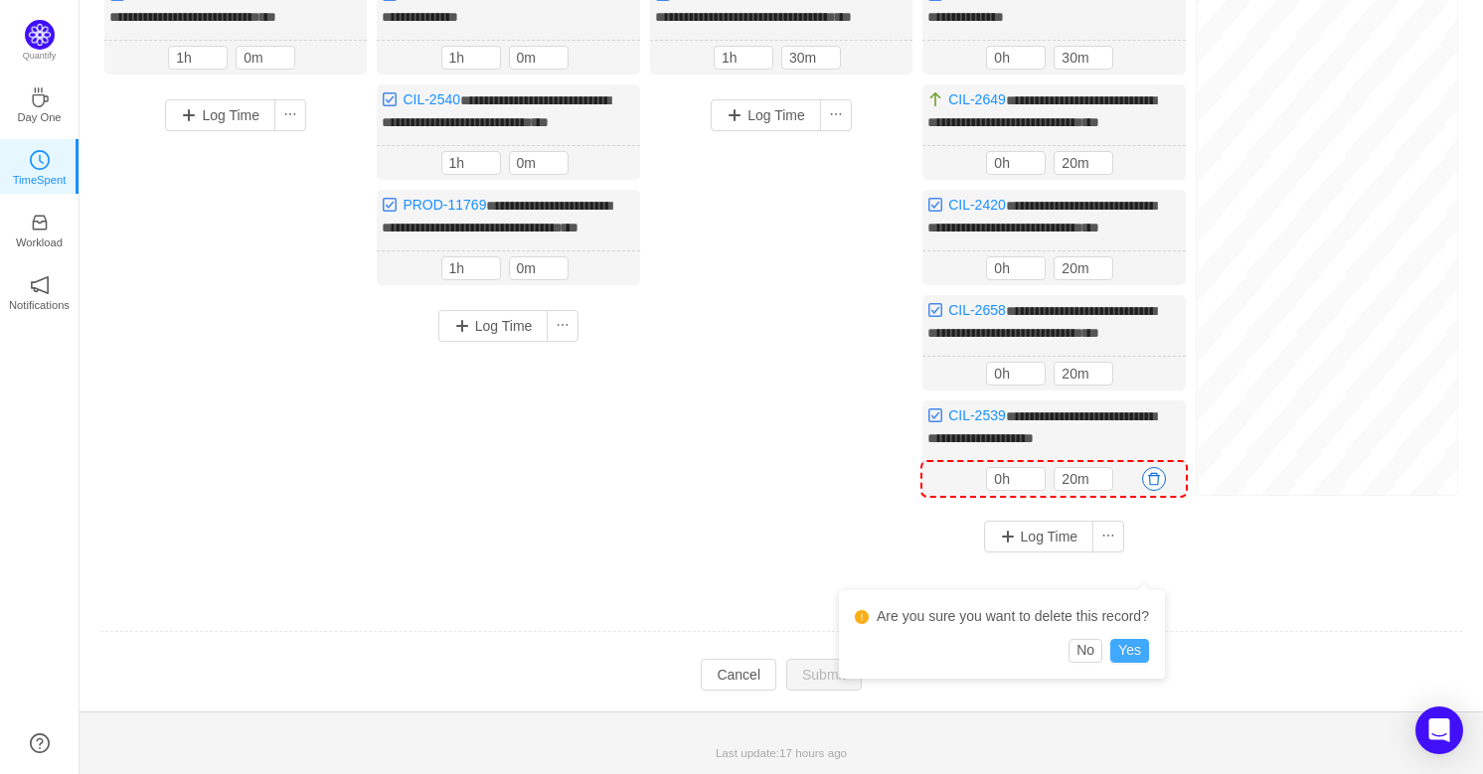
click at [1131, 639] on button "Yes" at bounding box center [1129, 651] width 39 height 24
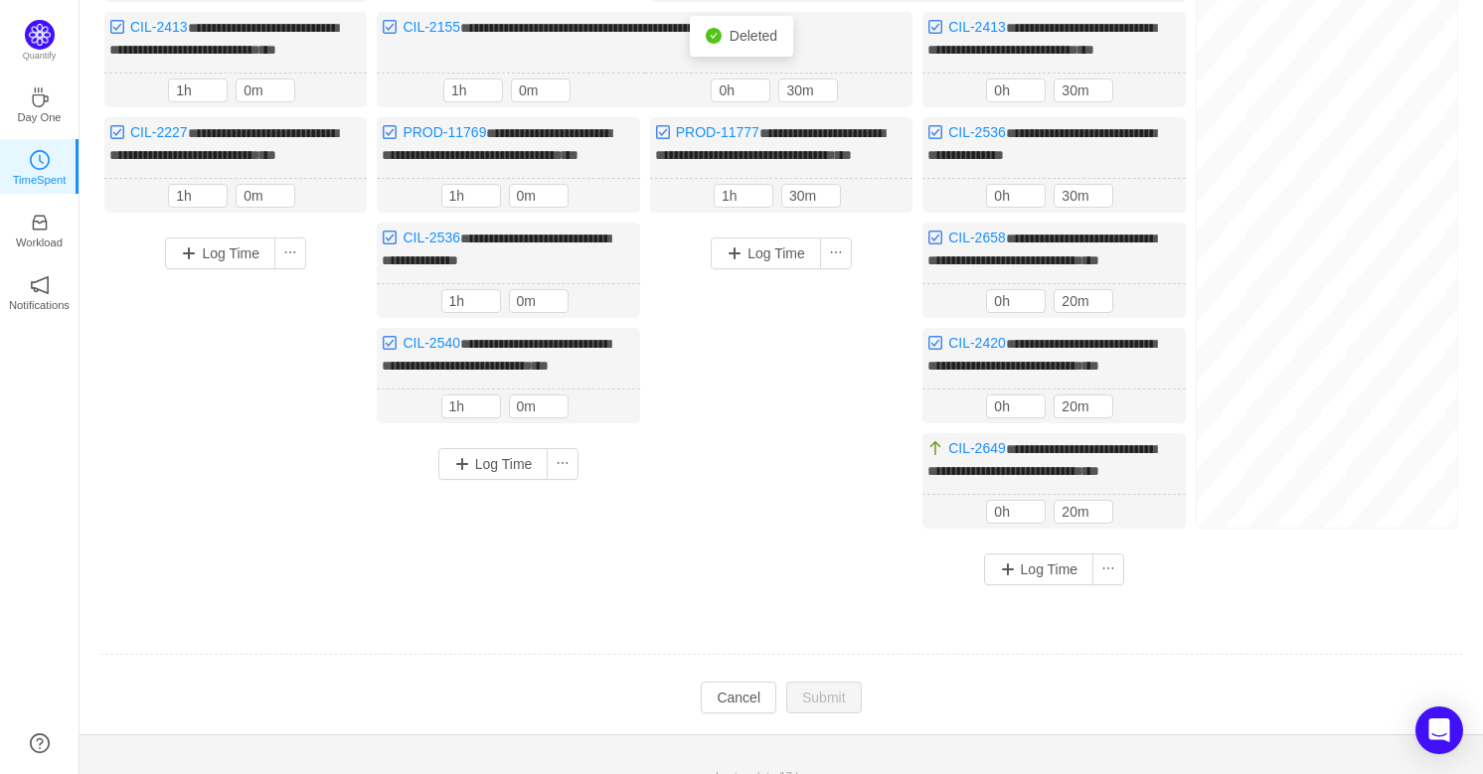
scroll to position [532, 0]
click at [1156, 525] on button "button" at bounding box center [1154, 513] width 24 height 24
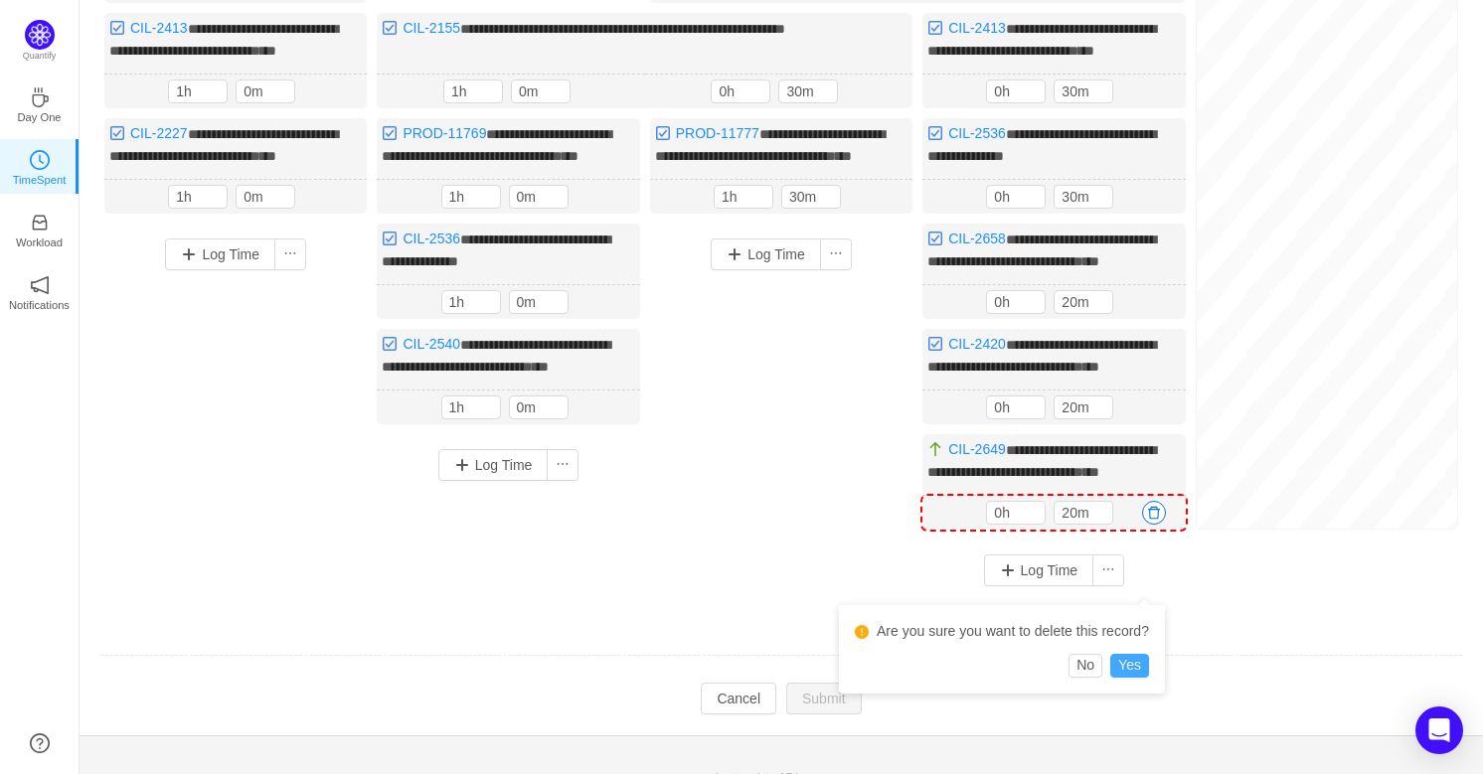
click at [1123, 665] on button "Yes" at bounding box center [1129, 666] width 39 height 24
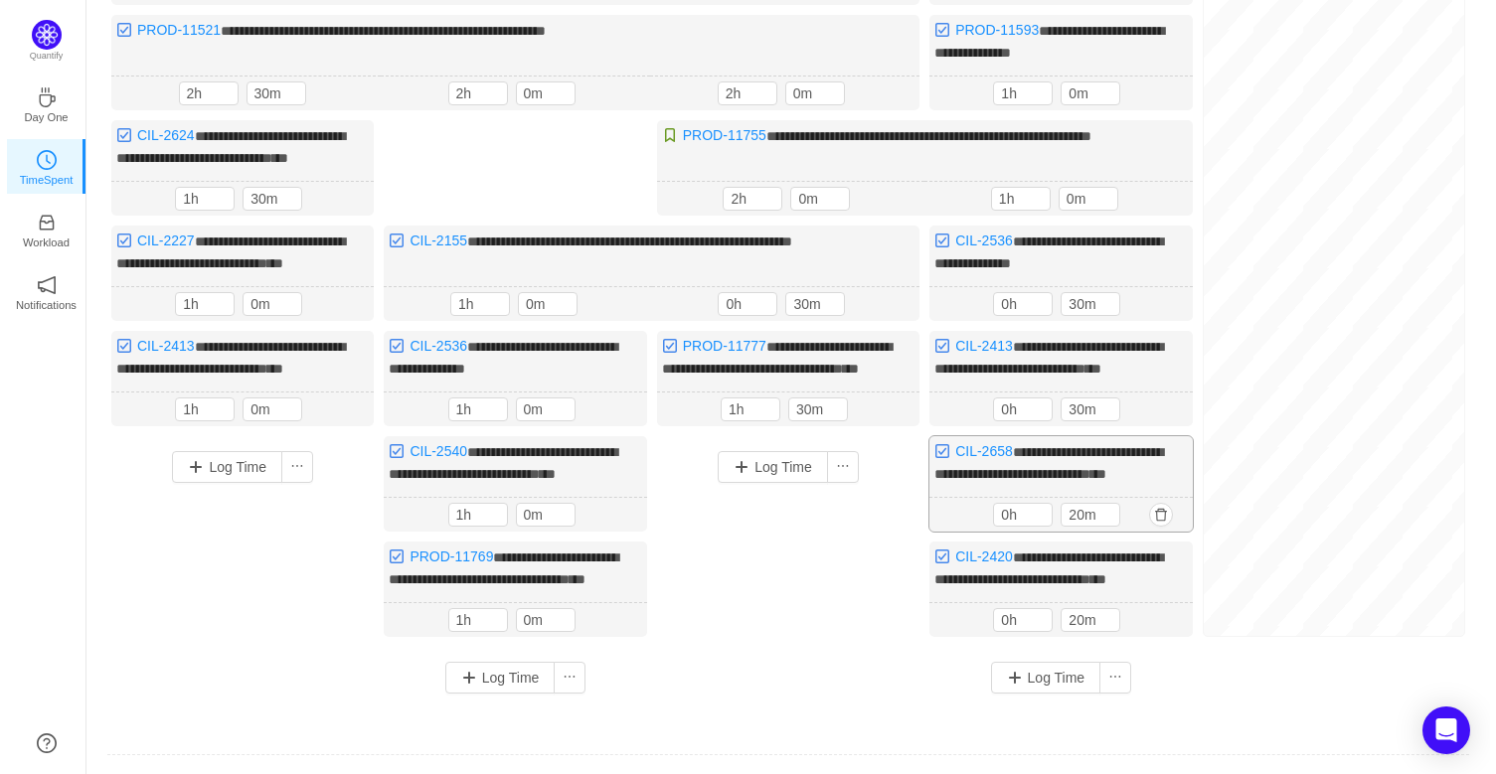
scroll to position [511, 0]
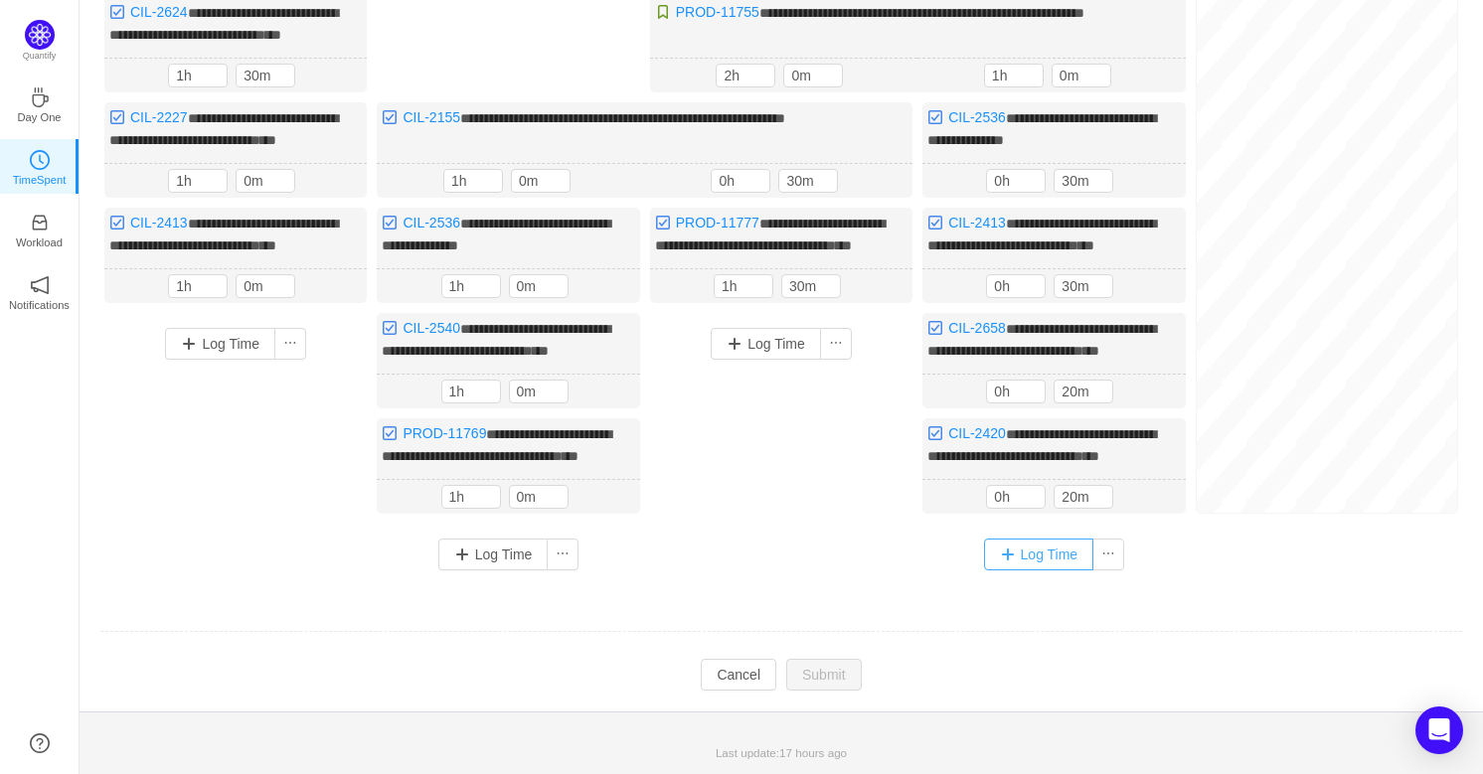
click at [1027, 550] on button "Log Time" at bounding box center [1039, 555] width 110 height 32
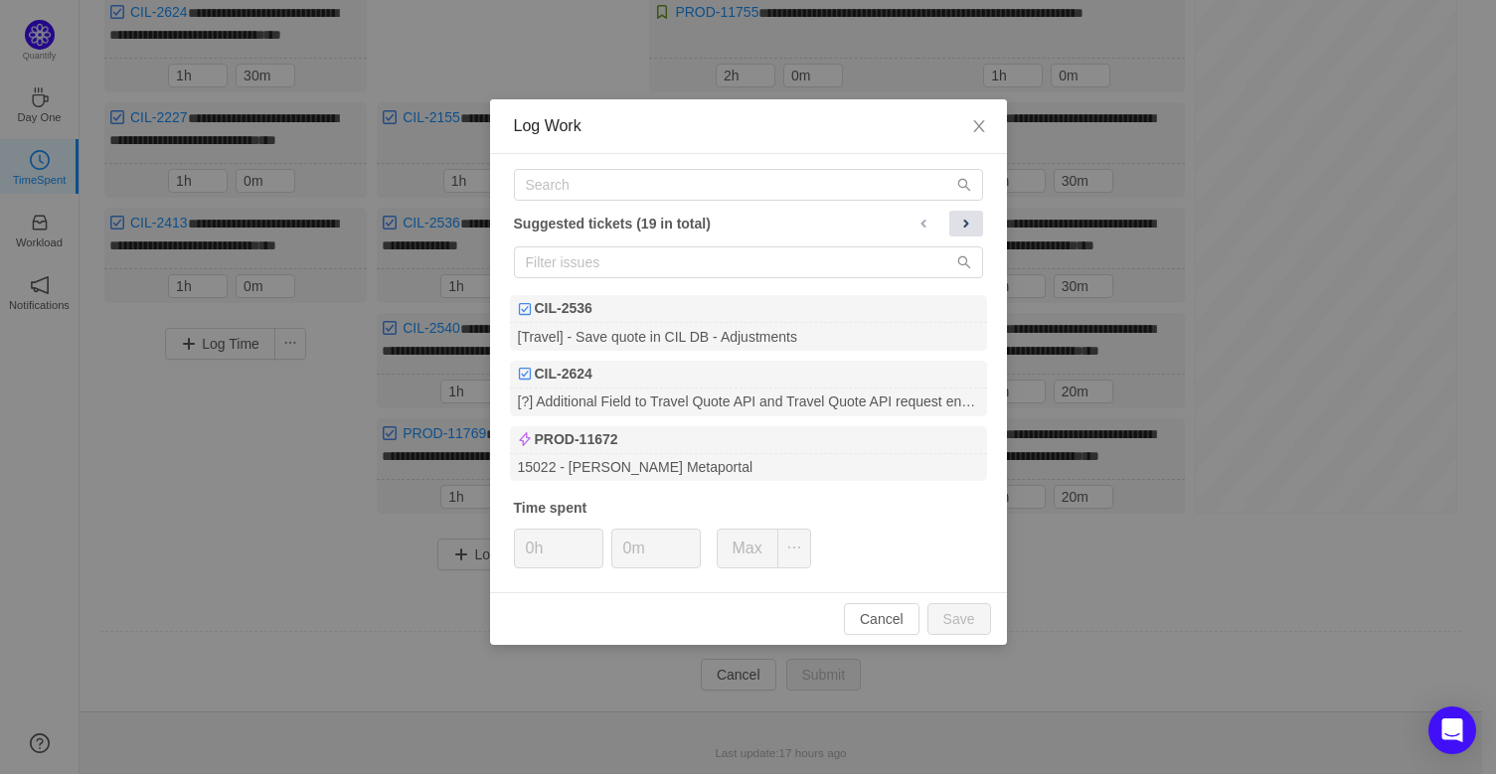
click at [962, 225] on span at bounding box center [966, 224] width 16 height 16
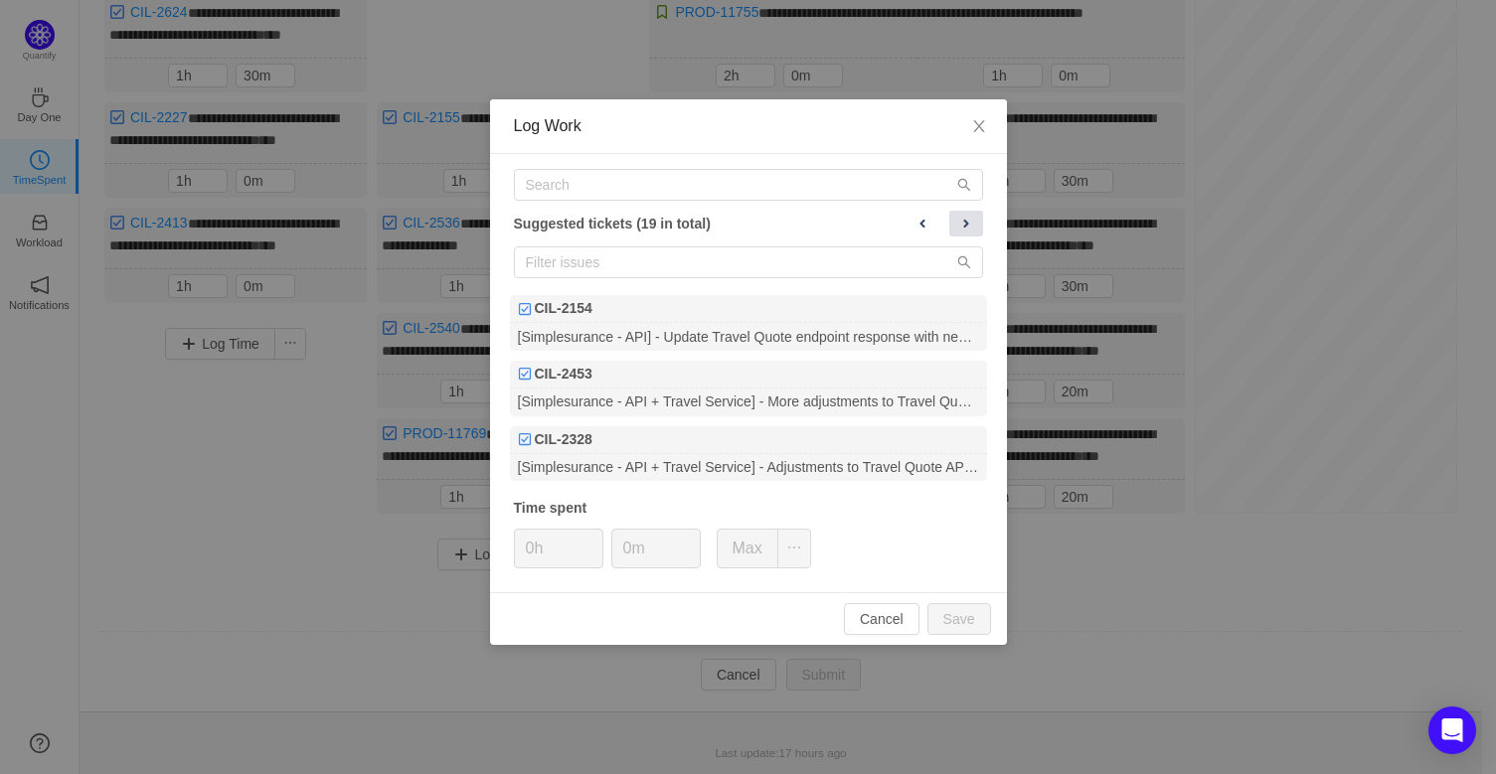
click at [962, 225] on span at bounding box center [966, 224] width 16 height 16
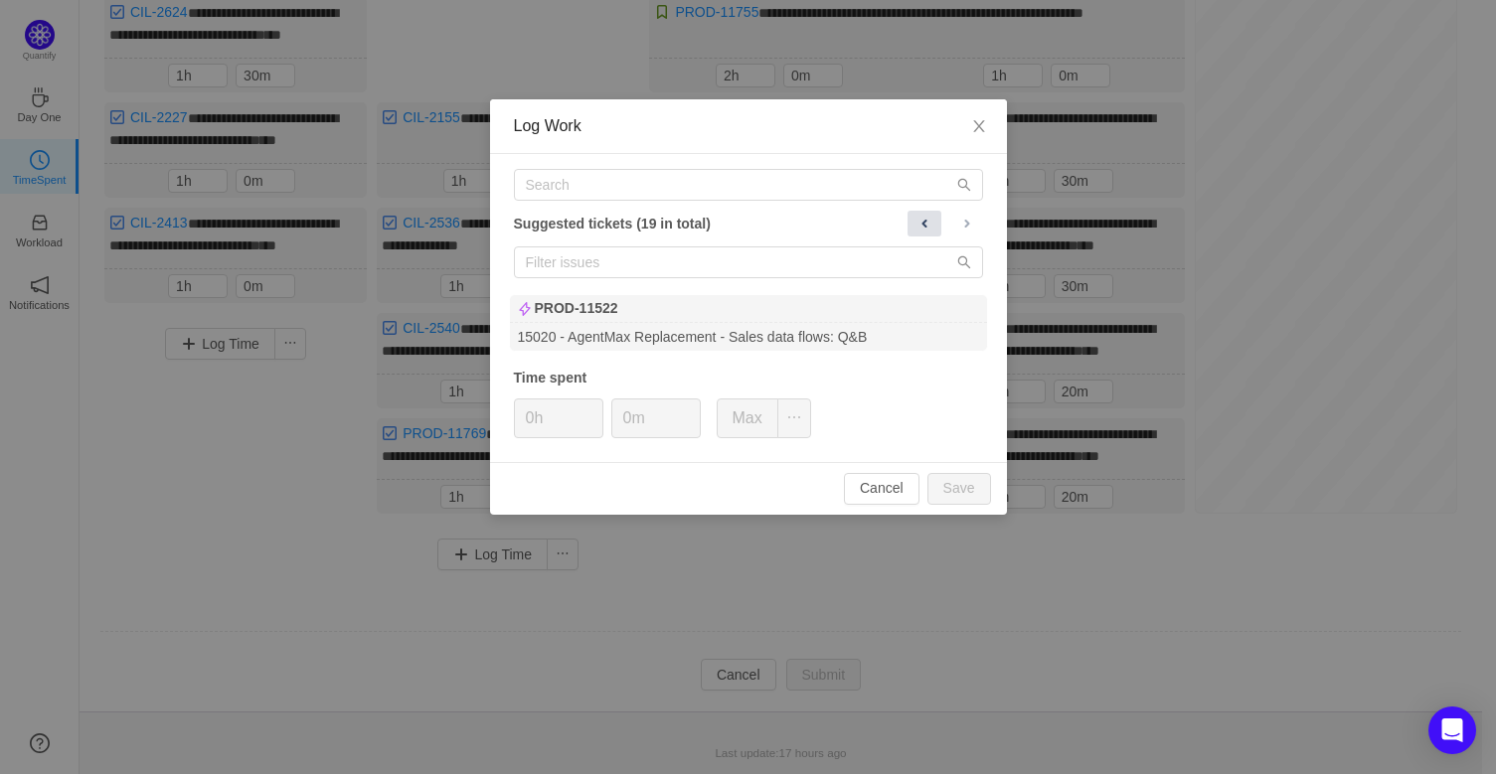
click at [922, 223] on span at bounding box center [924, 224] width 16 height 16
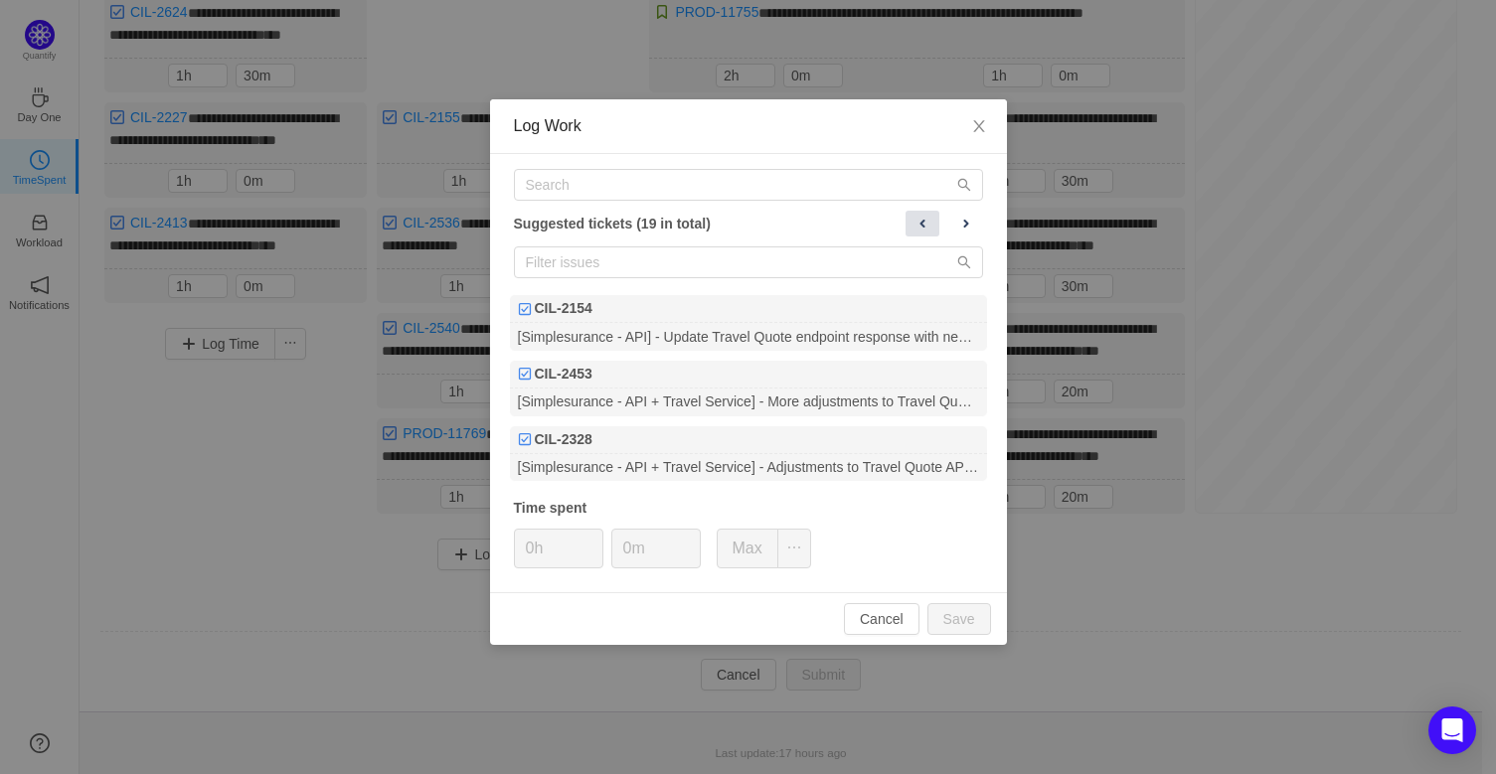
click at [920, 225] on span at bounding box center [922, 224] width 16 height 16
click at [666, 194] on input "text" at bounding box center [748, 185] width 469 height 32
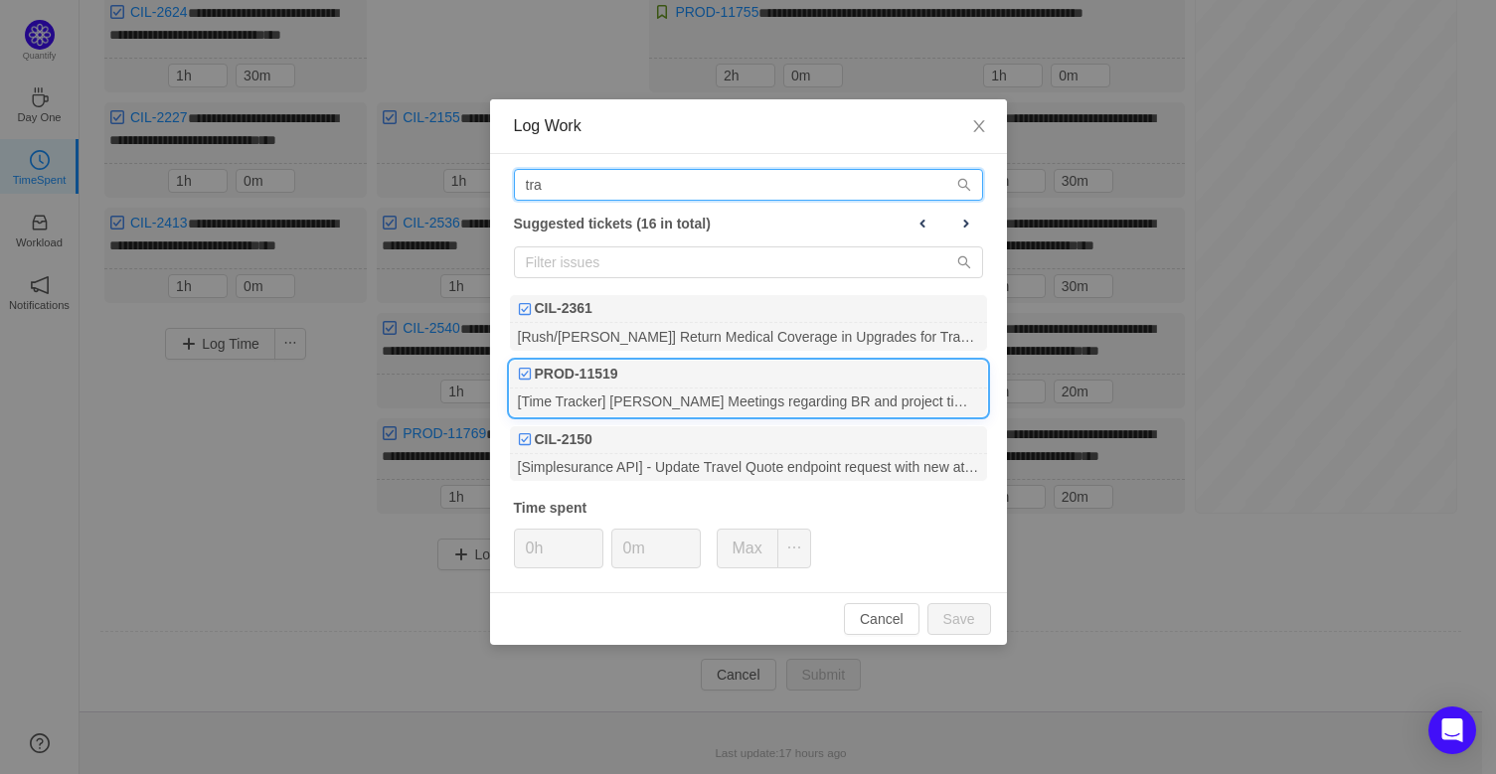
type input "tra"
click at [751, 375] on div "PROD-11519" at bounding box center [748, 375] width 477 height 28
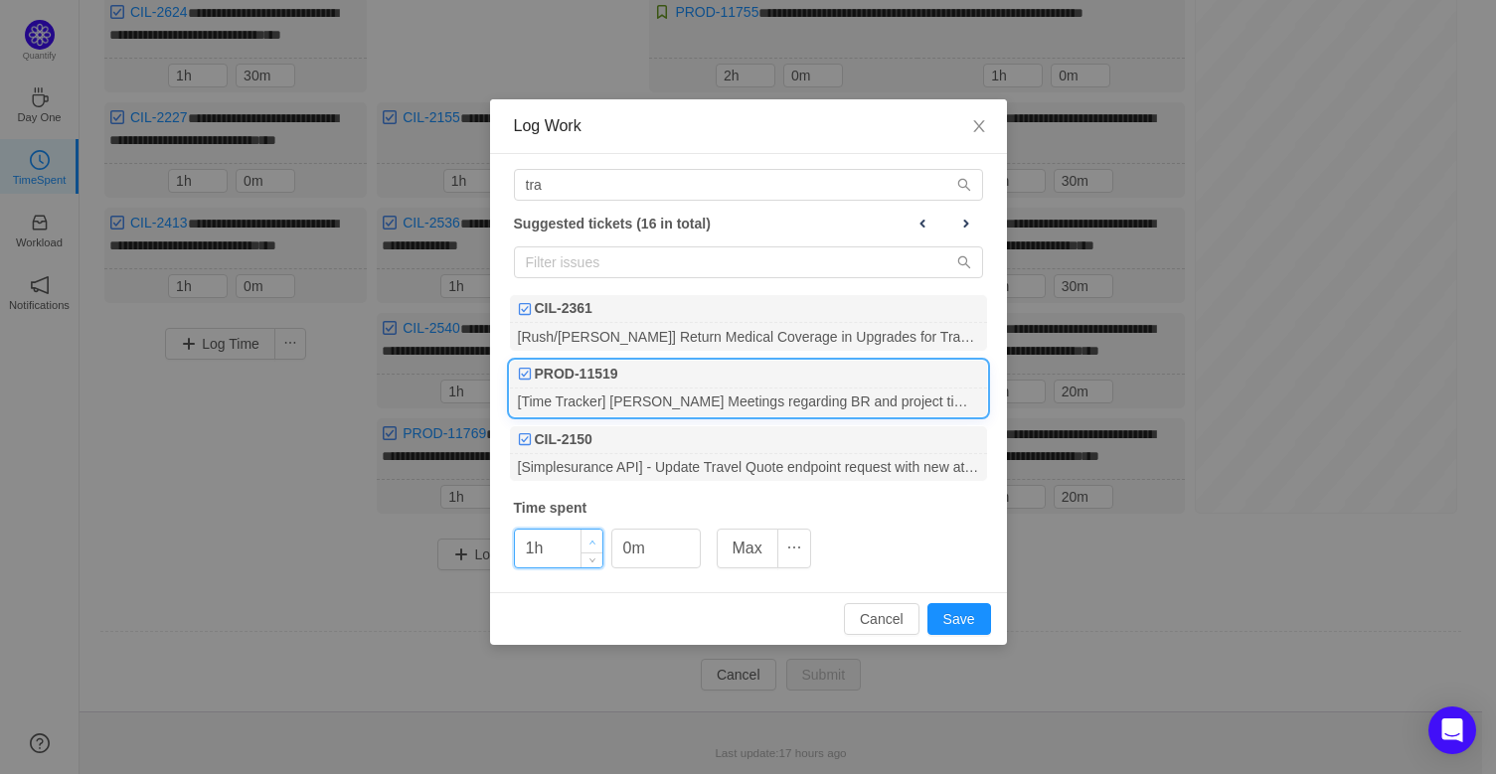
click at [586, 538] on span "Increase Value" at bounding box center [591, 541] width 21 height 23
click at [959, 618] on button "Save" at bounding box center [959, 619] width 64 height 32
type input "0h"
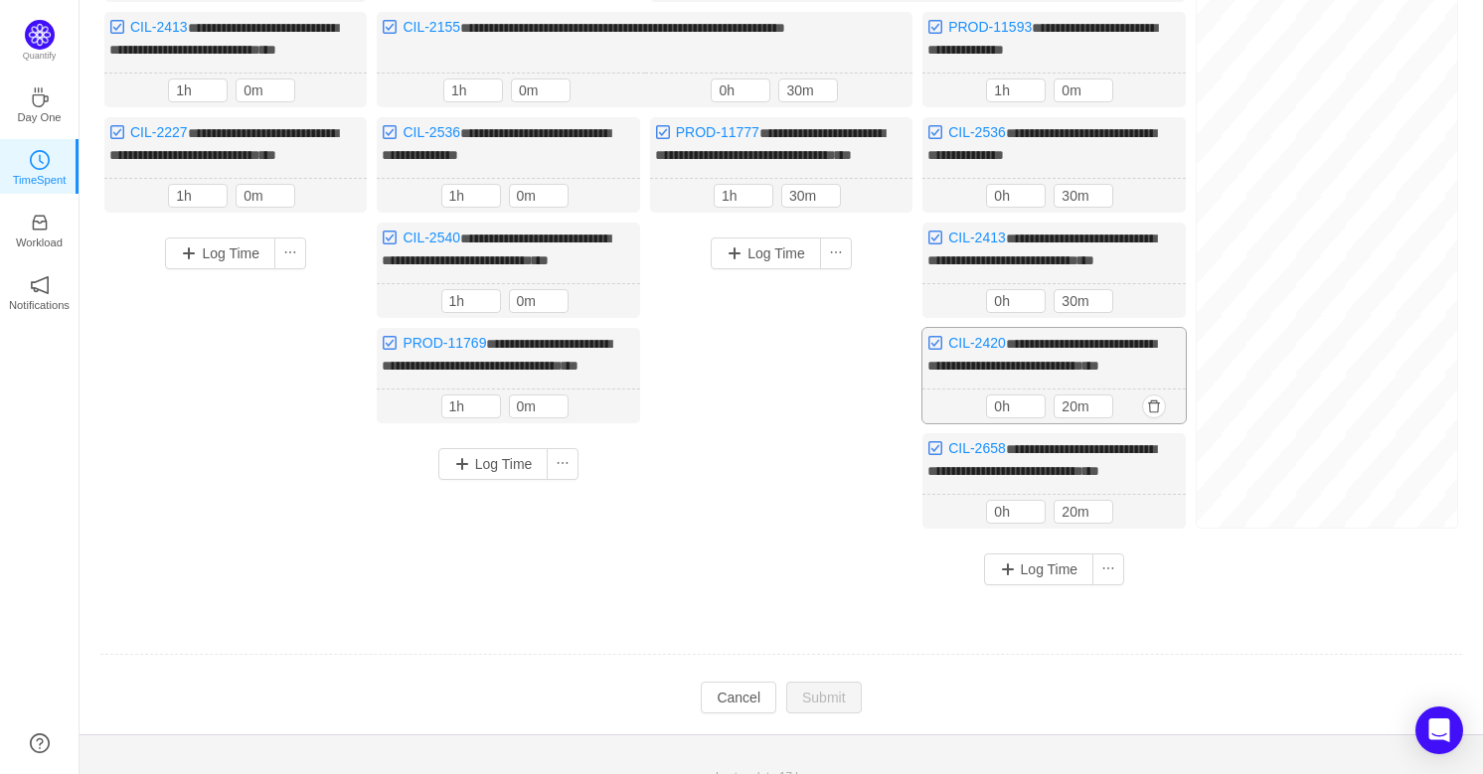
scroll to position [542, 0]
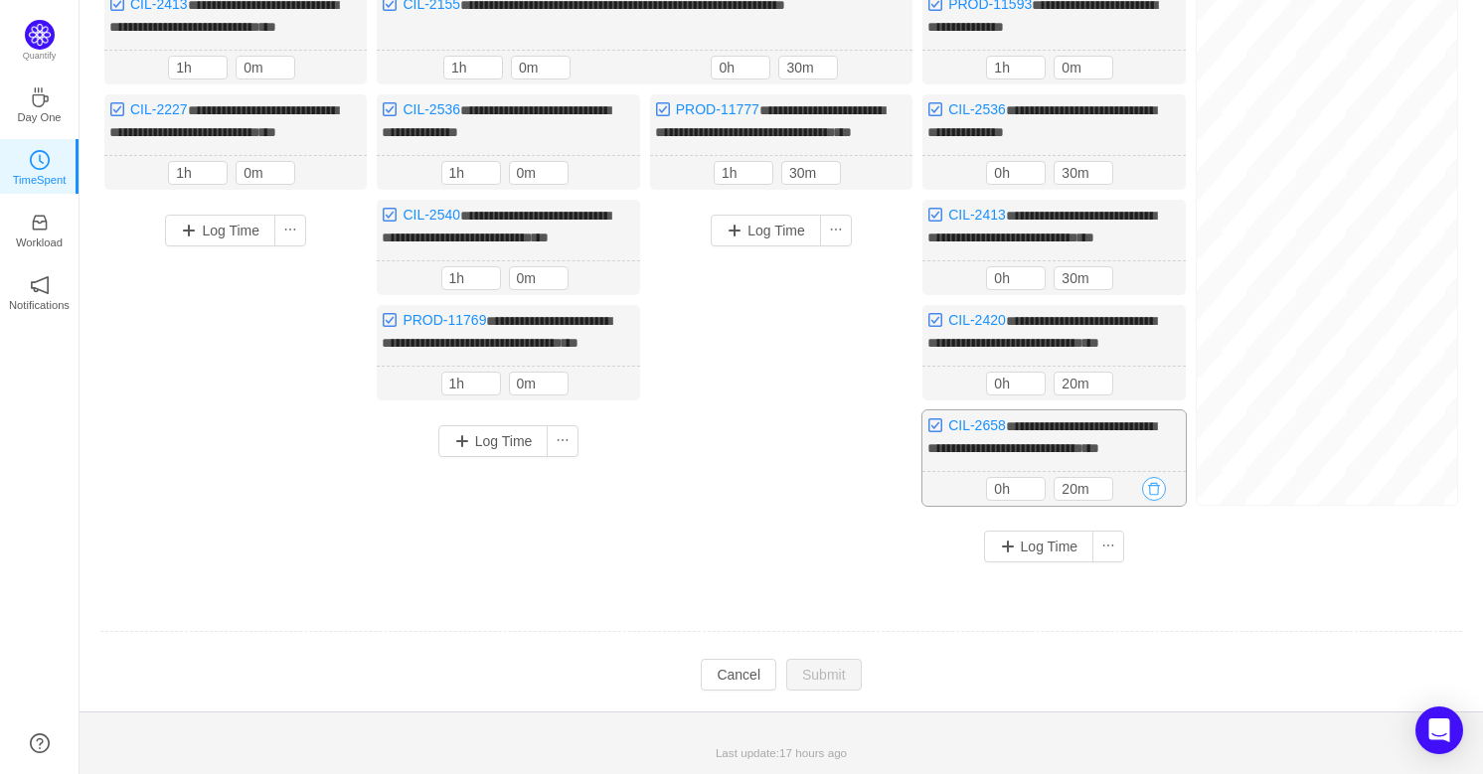
click at [1153, 501] on button "button" at bounding box center [1154, 489] width 24 height 24
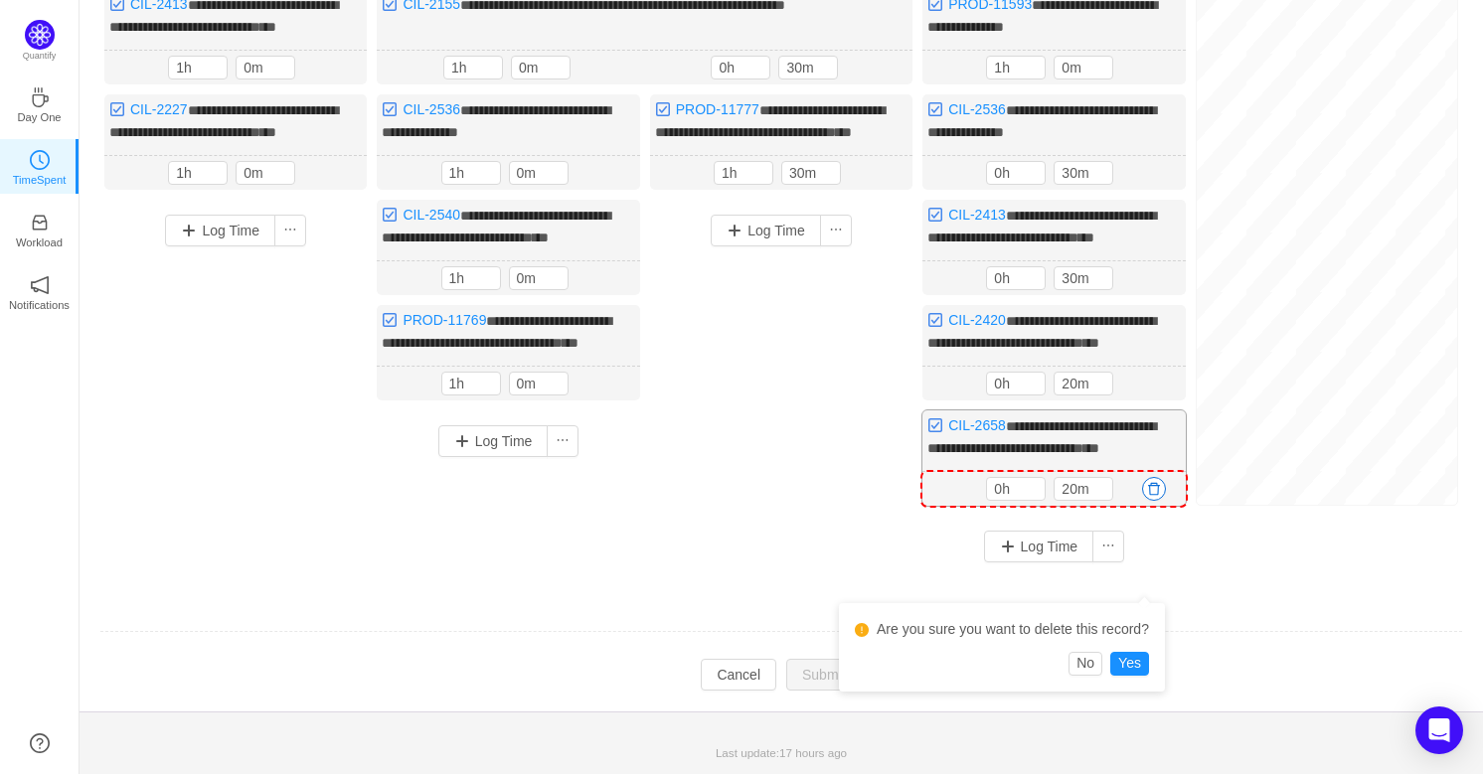
click at [1114, 506] on div "**********" at bounding box center [1053, 457] width 262 height 95
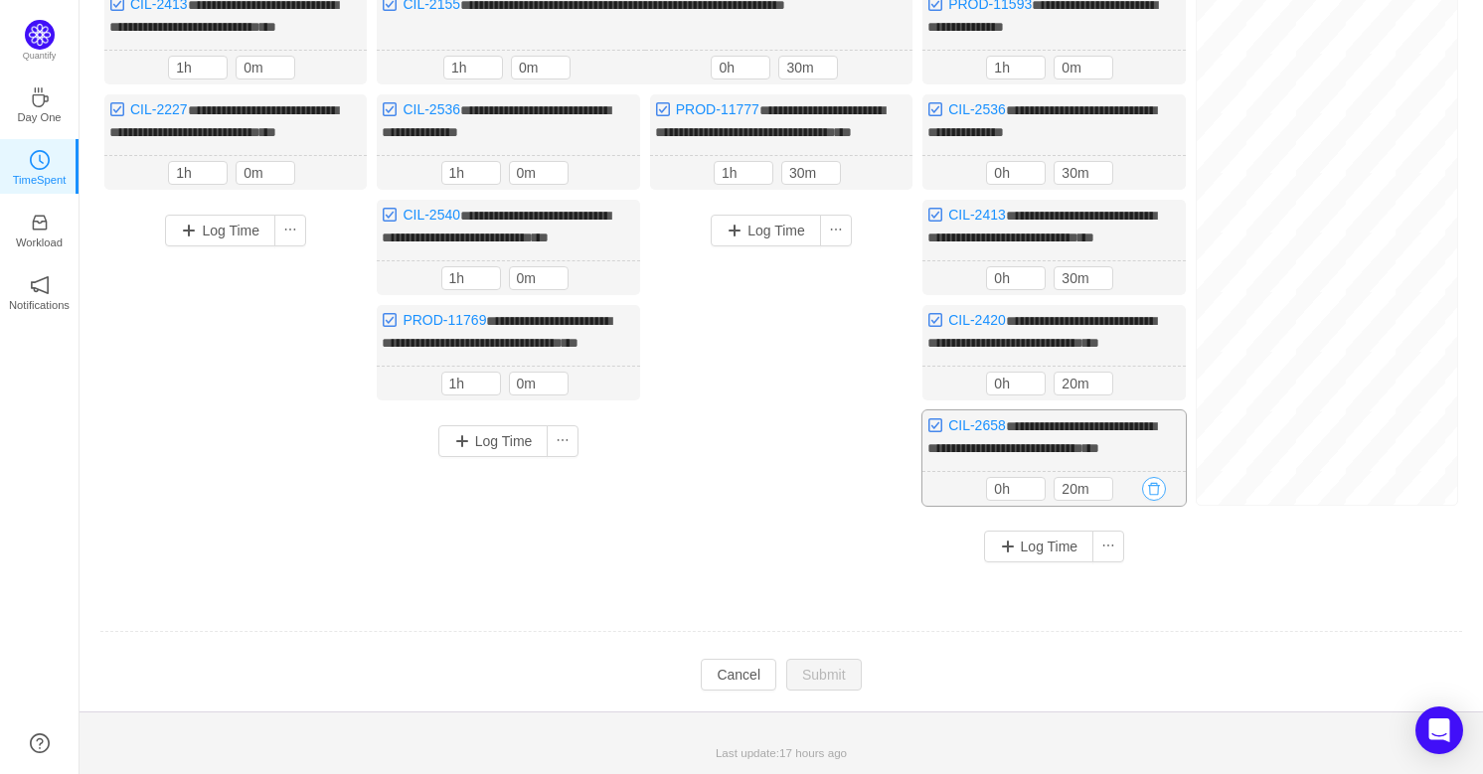
click at [1157, 501] on button "button" at bounding box center [1154, 489] width 24 height 24
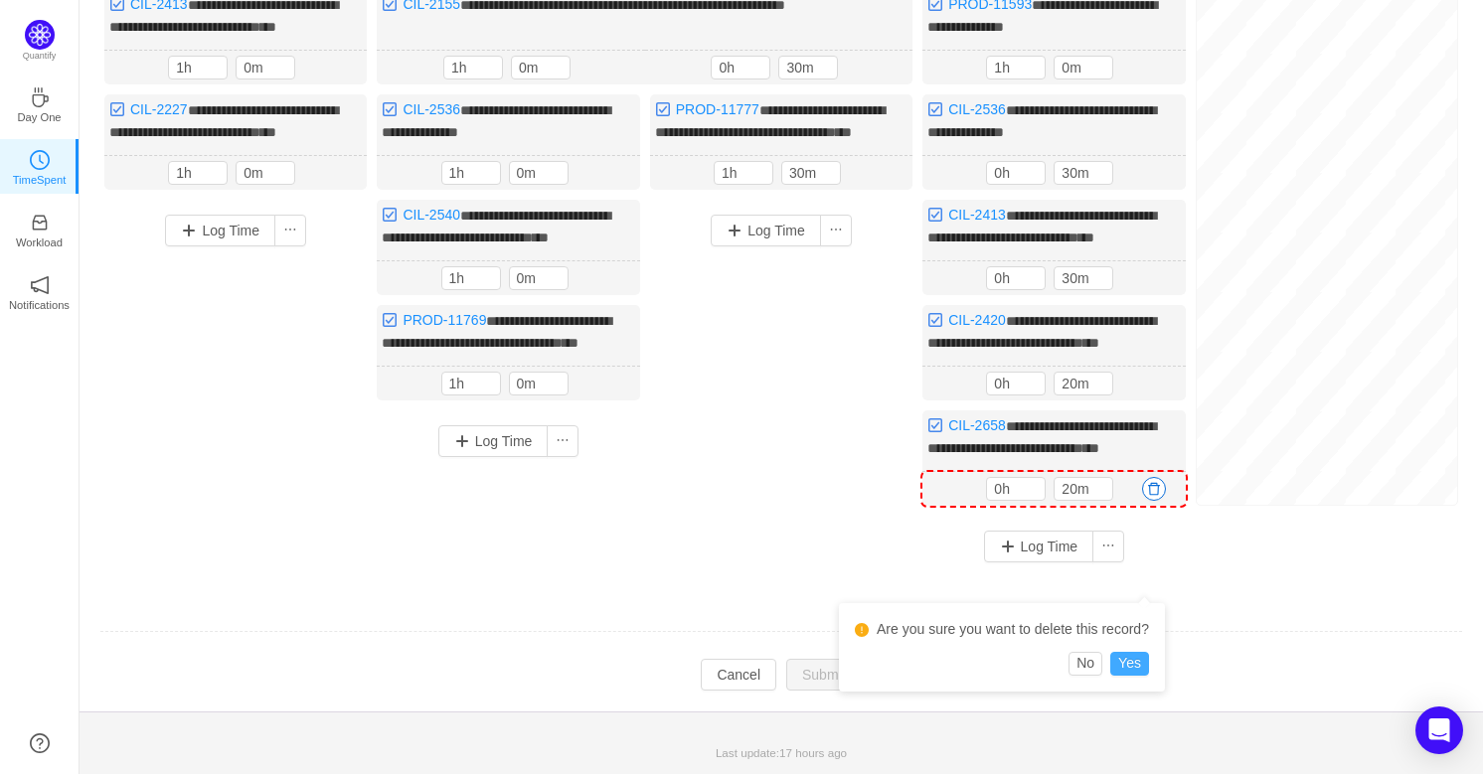
click at [1140, 655] on button "Yes" at bounding box center [1129, 664] width 39 height 24
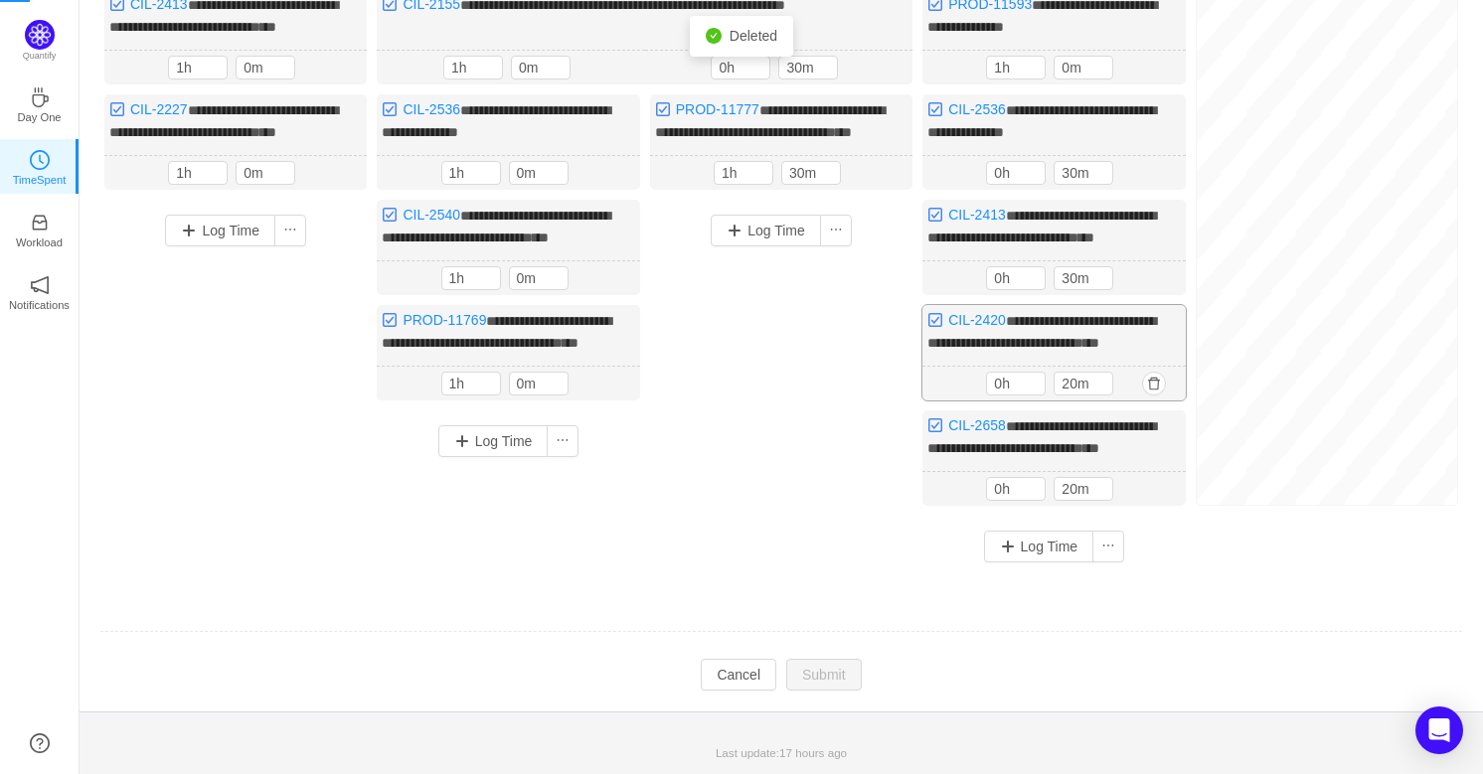
scroll to position [469, 0]
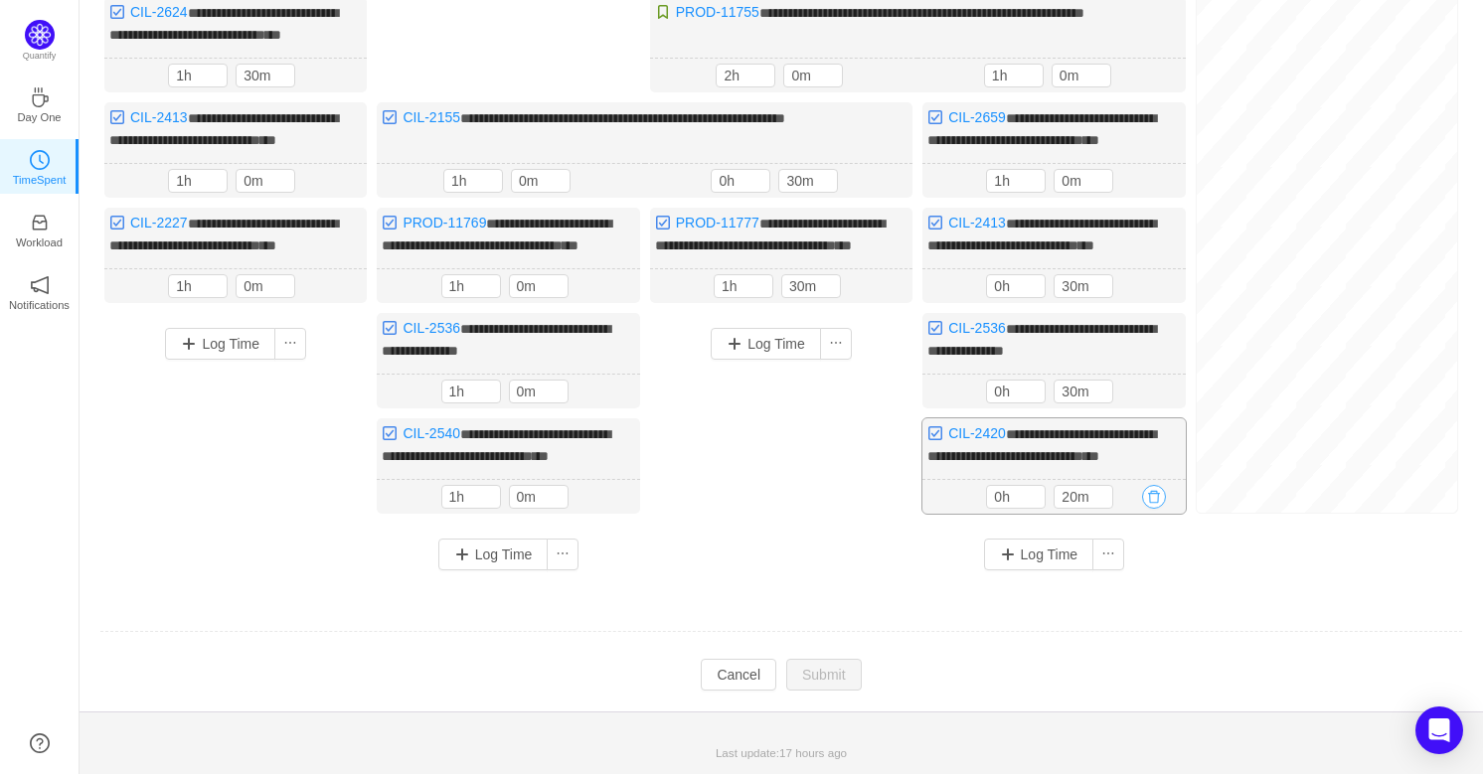
click at [1160, 500] on button "button" at bounding box center [1154, 497] width 24 height 24
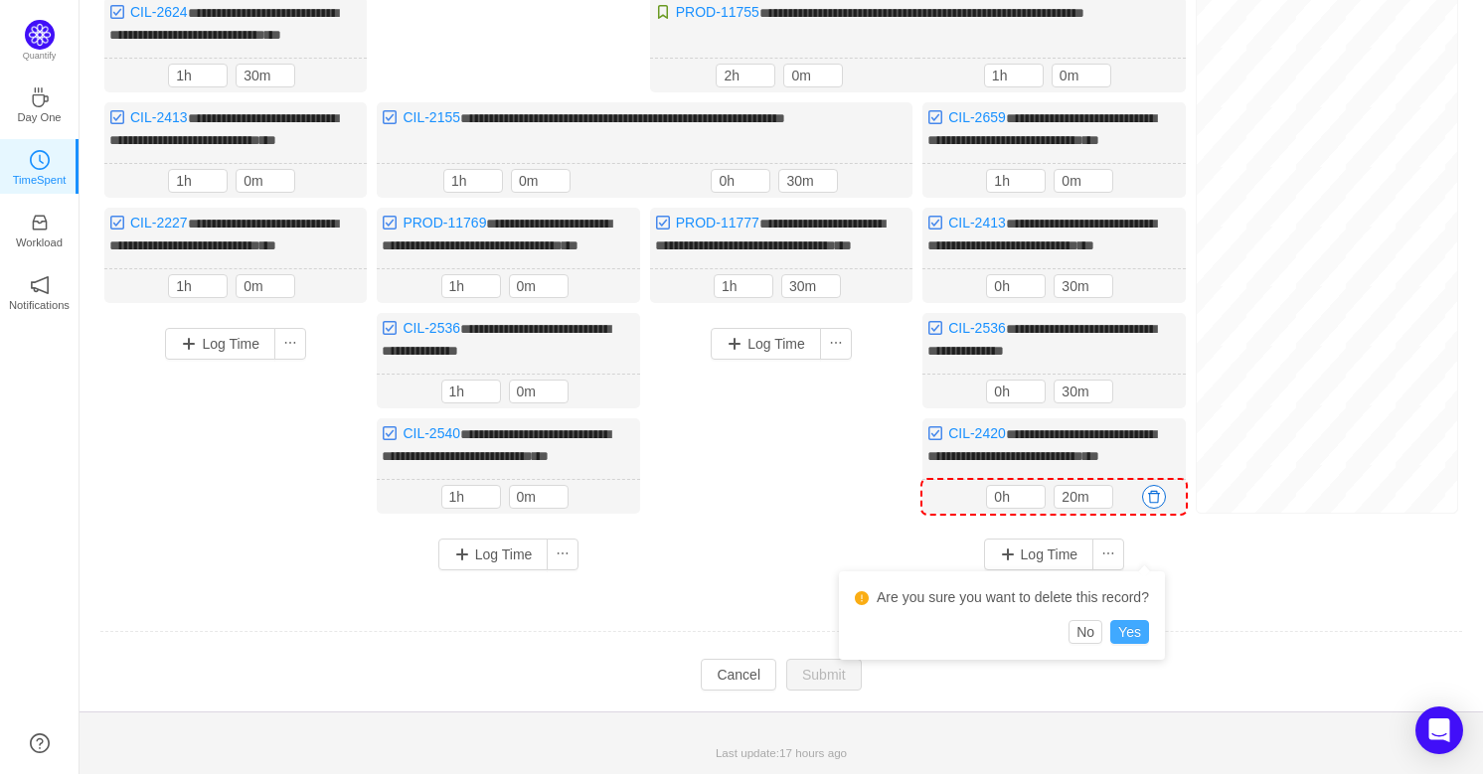
click at [1122, 620] on button "Yes" at bounding box center [1129, 632] width 39 height 24
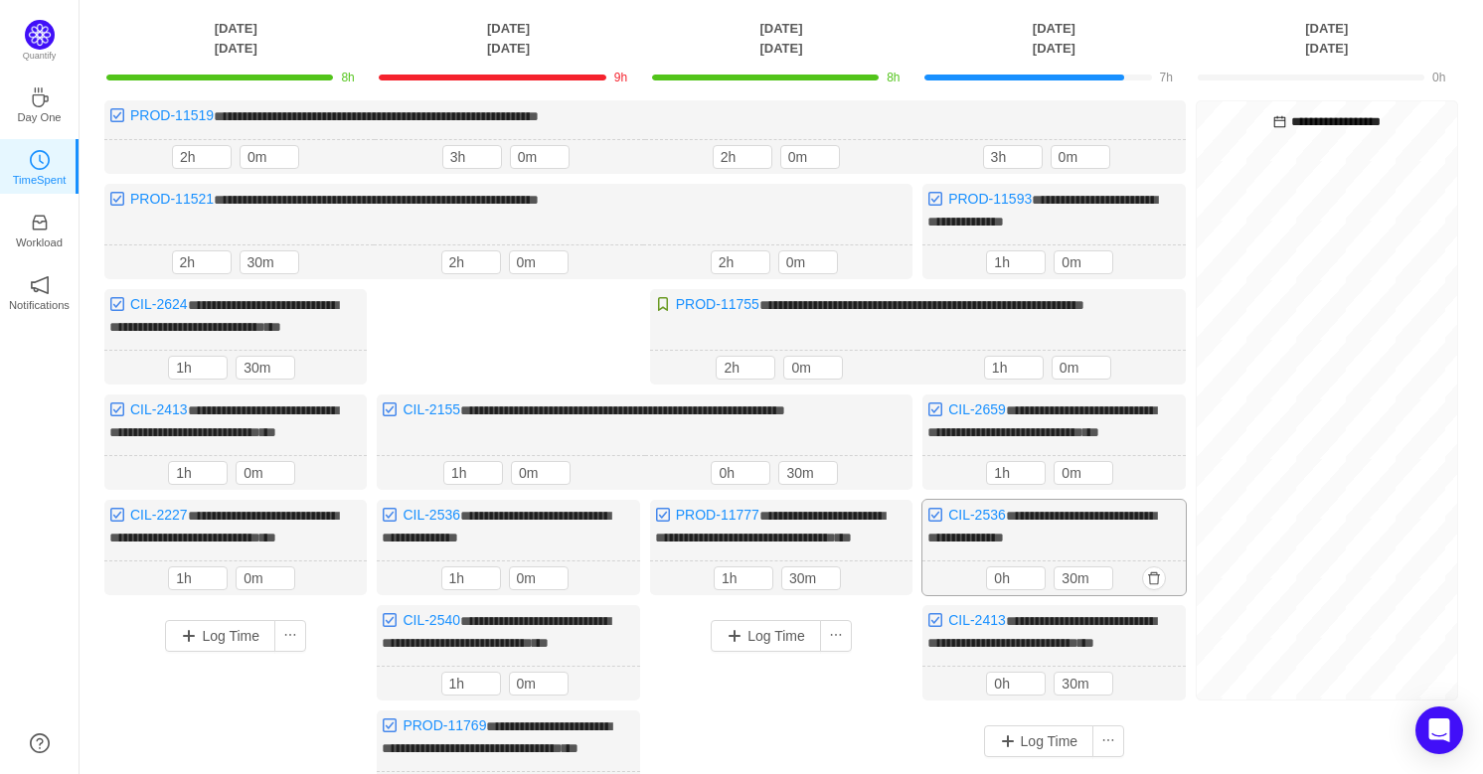
scroll to position [108, 0]
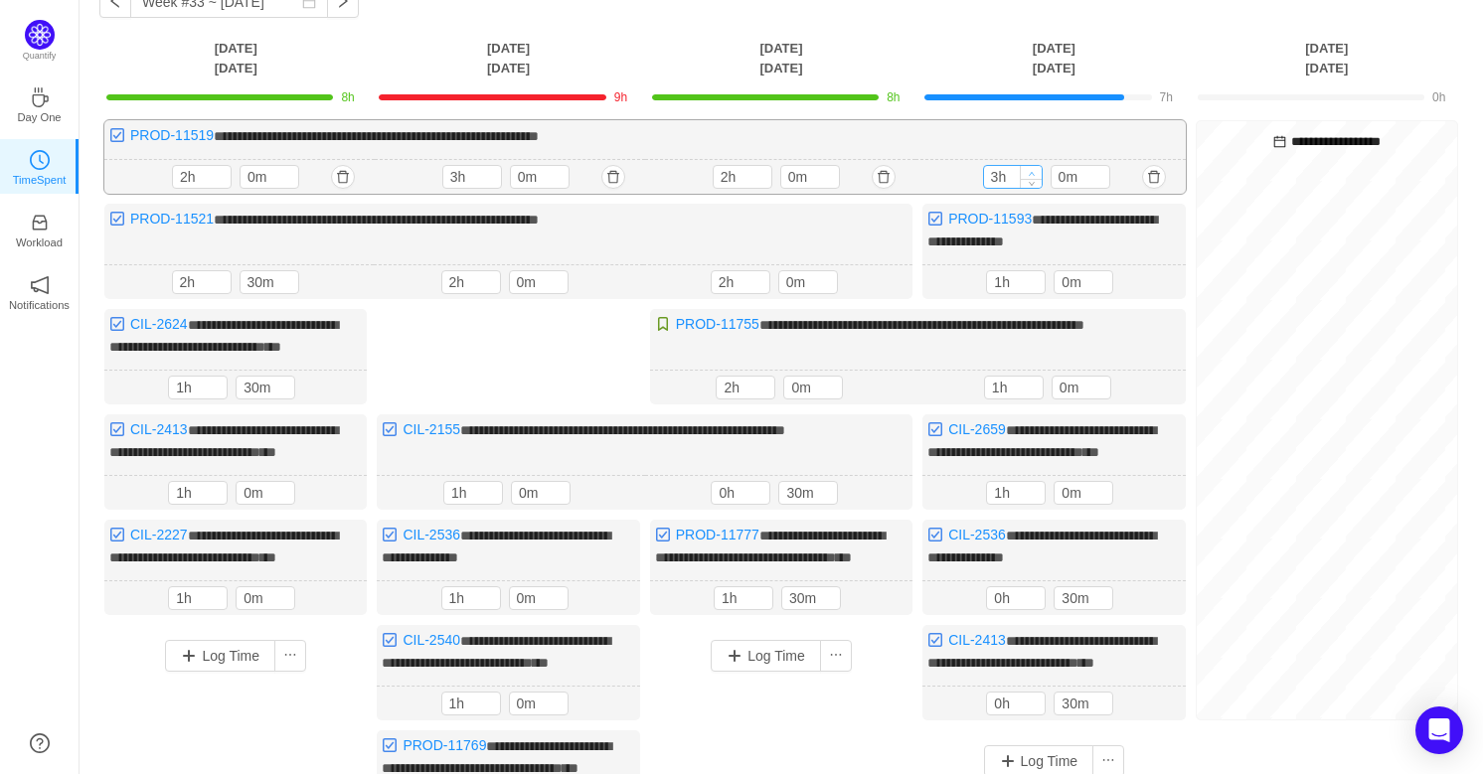
type input "4h"
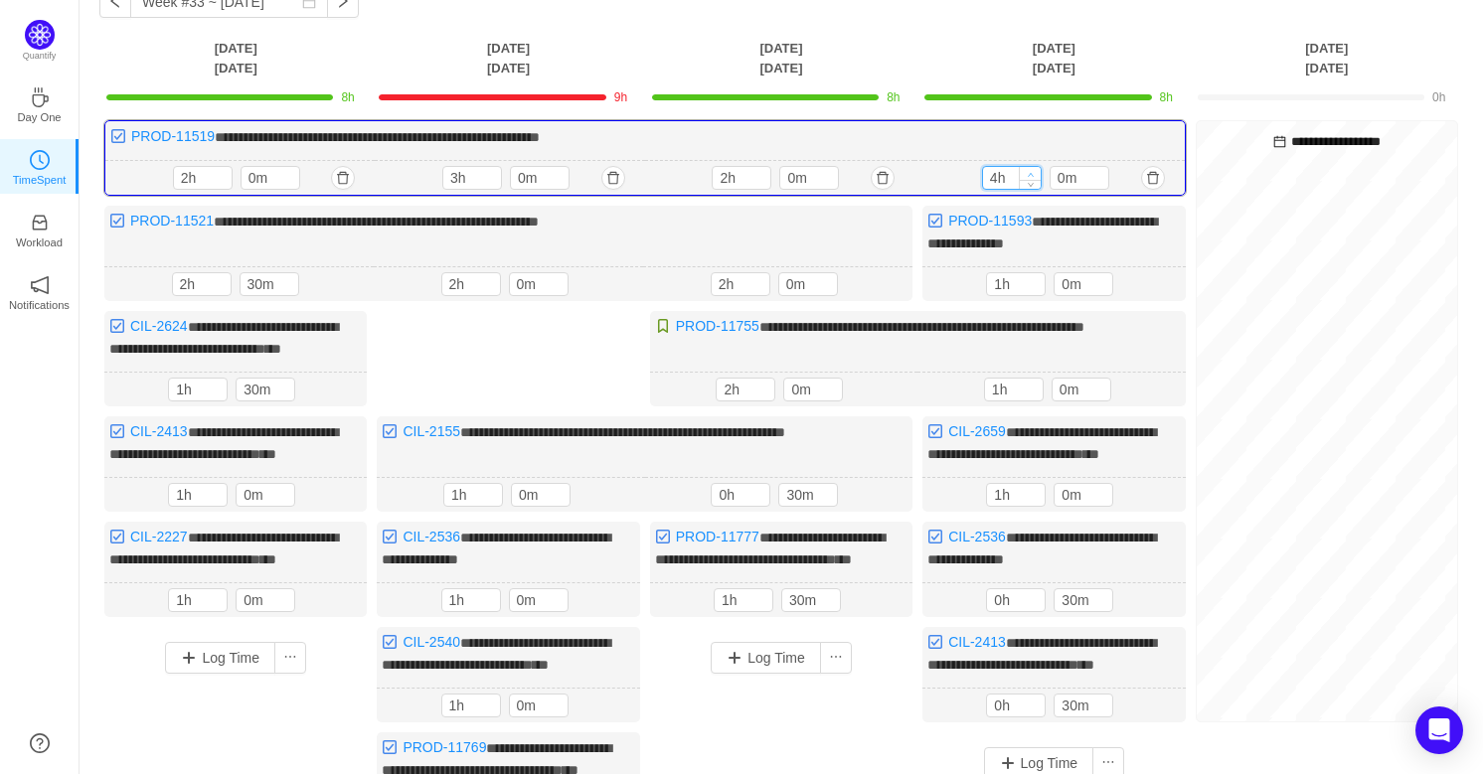
click at [1030, 171] on icon "icon: up" at bounding box center [1030, 174] width 7 height 7
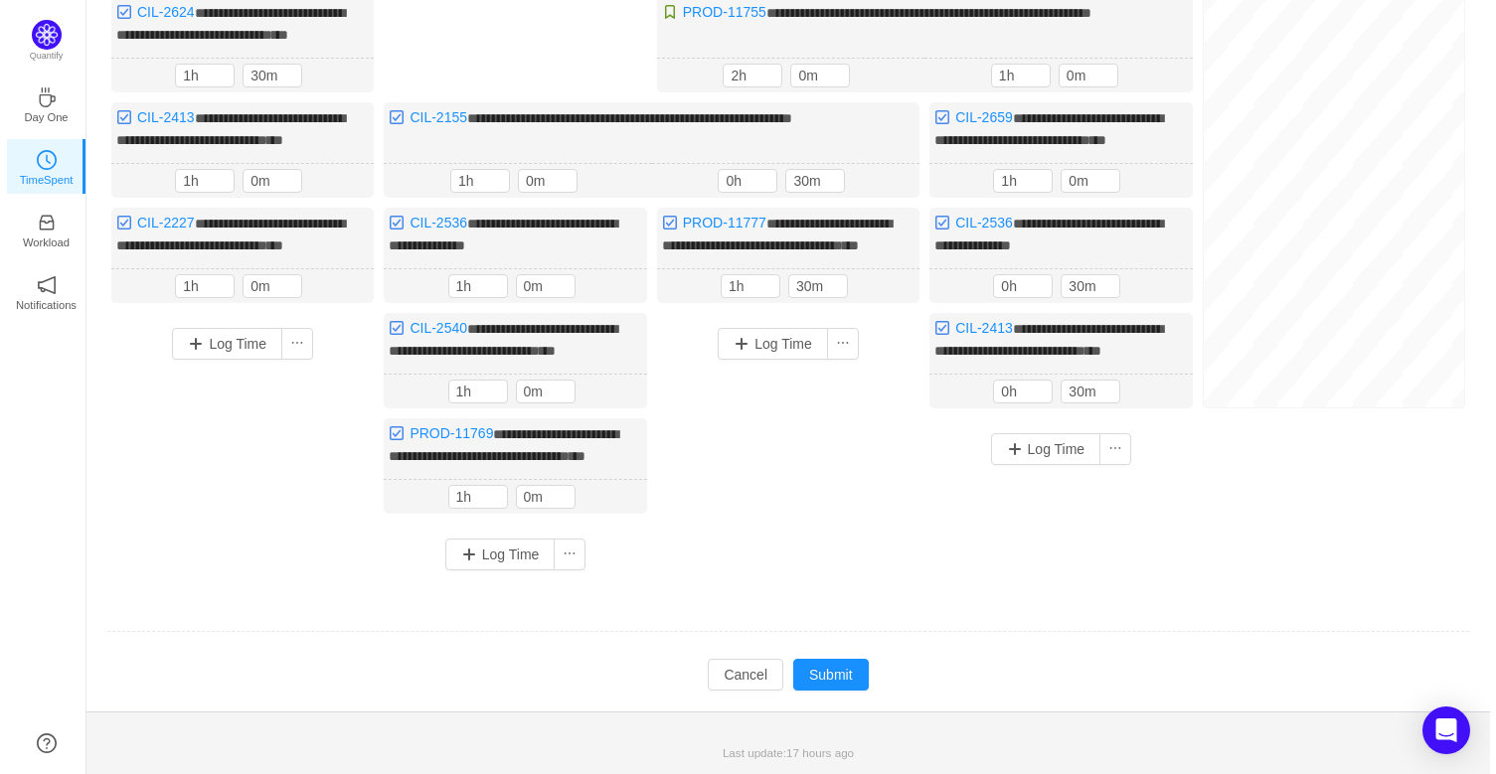
scroll to position [492, 0]
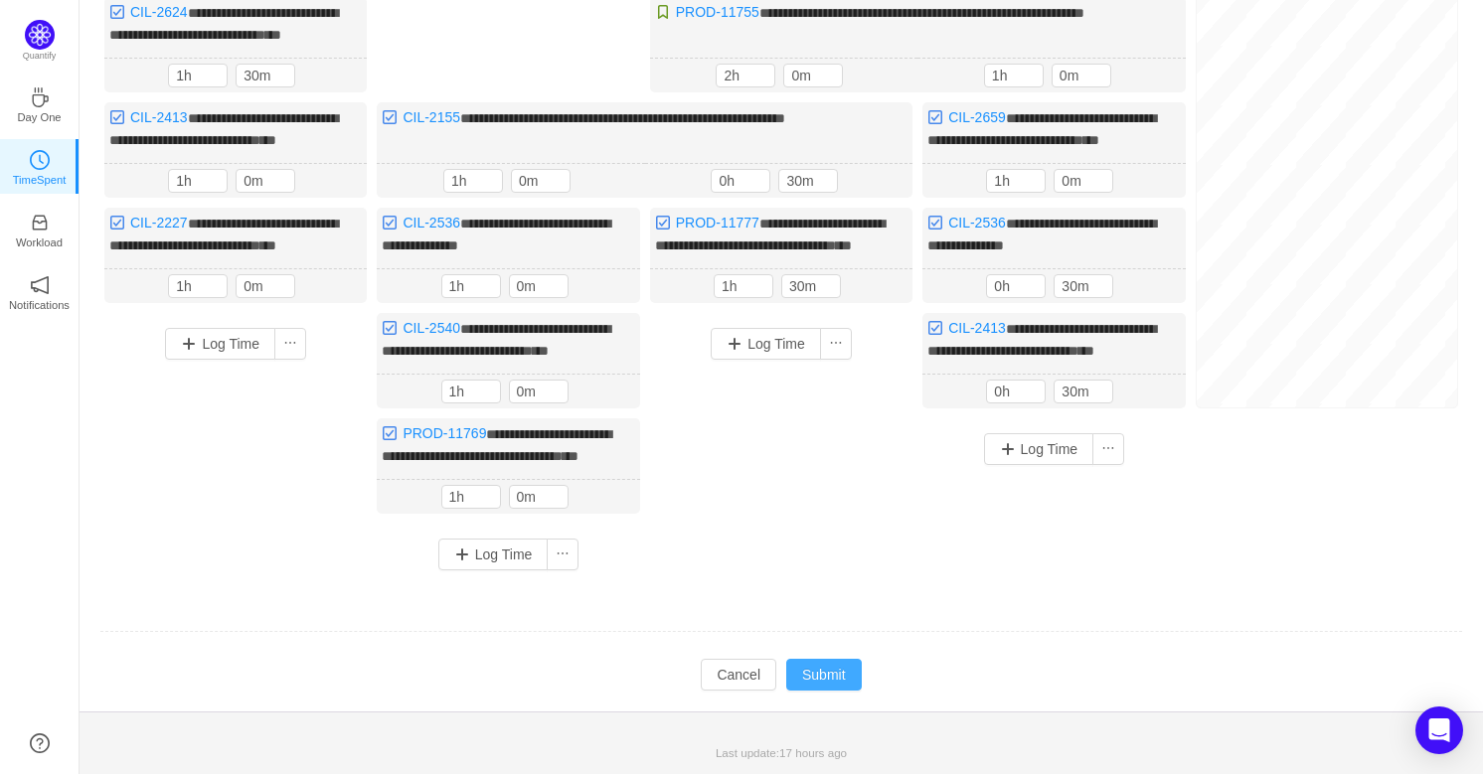
click at [847, 675] on button "Submit" at bounding box center [824, 675] width 76 height 32
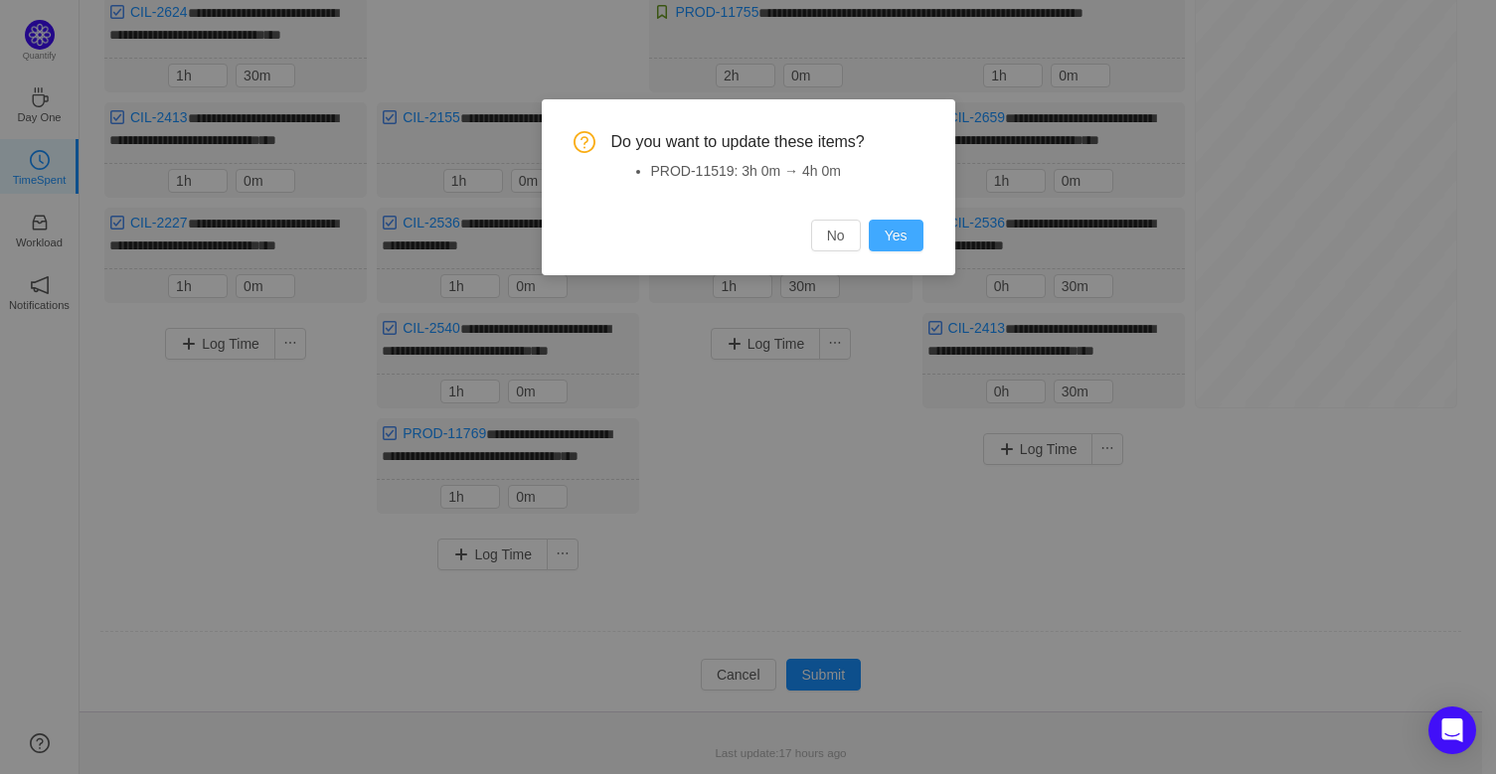
click at [908, 240] on button "Yes" at bounding box center [896, 236] width 55 height 32
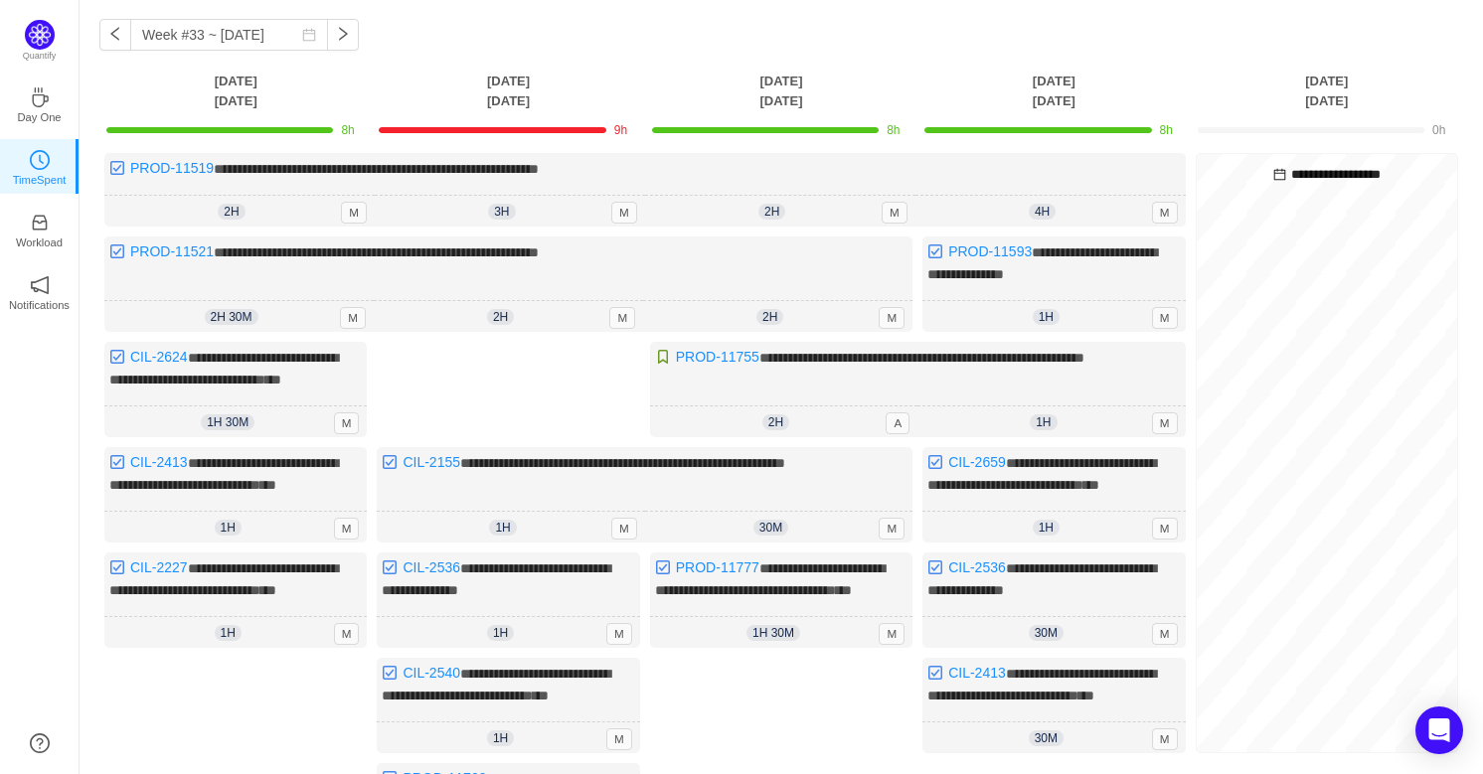
scroll to position [0, 0]
